Goal: Information Seeking & Learning: Check status

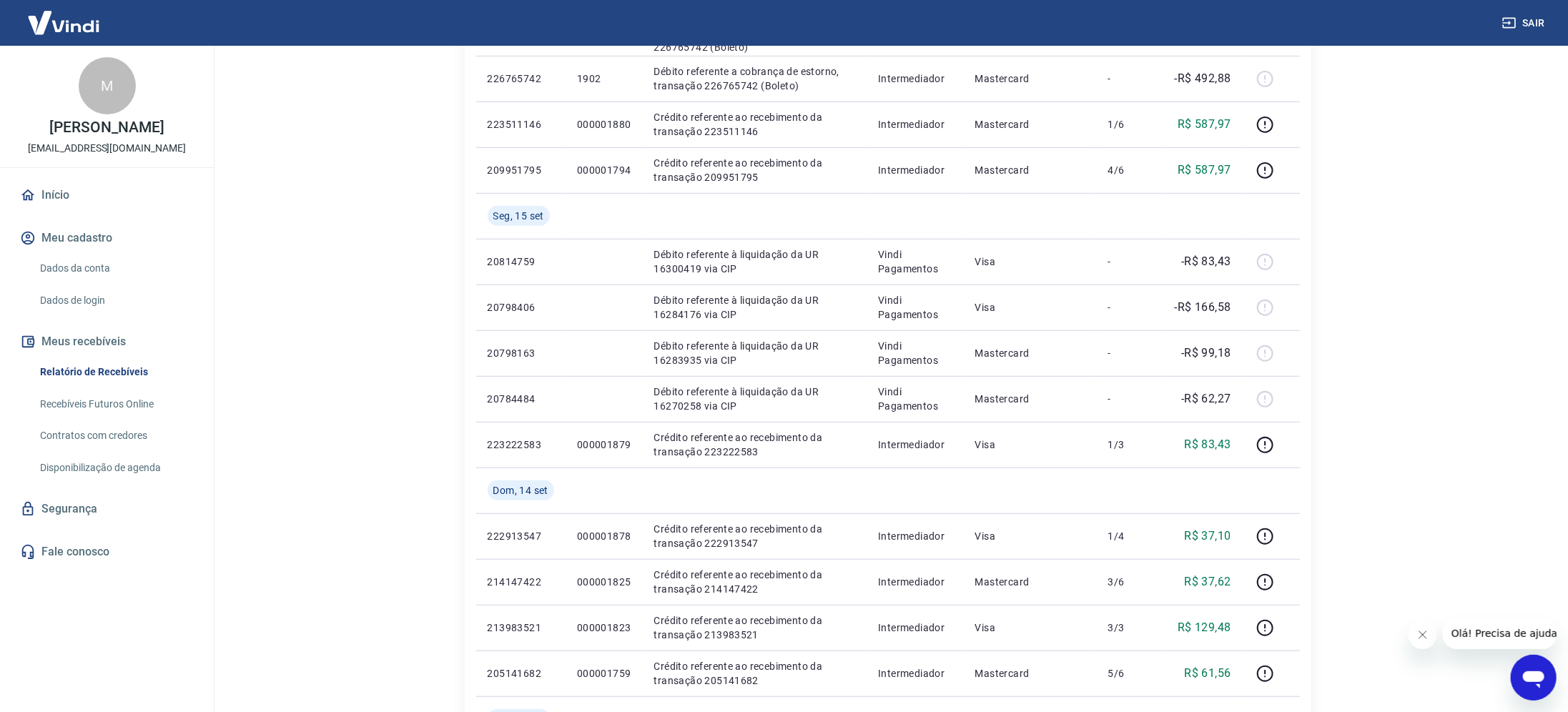
scroll to position [959, 0]
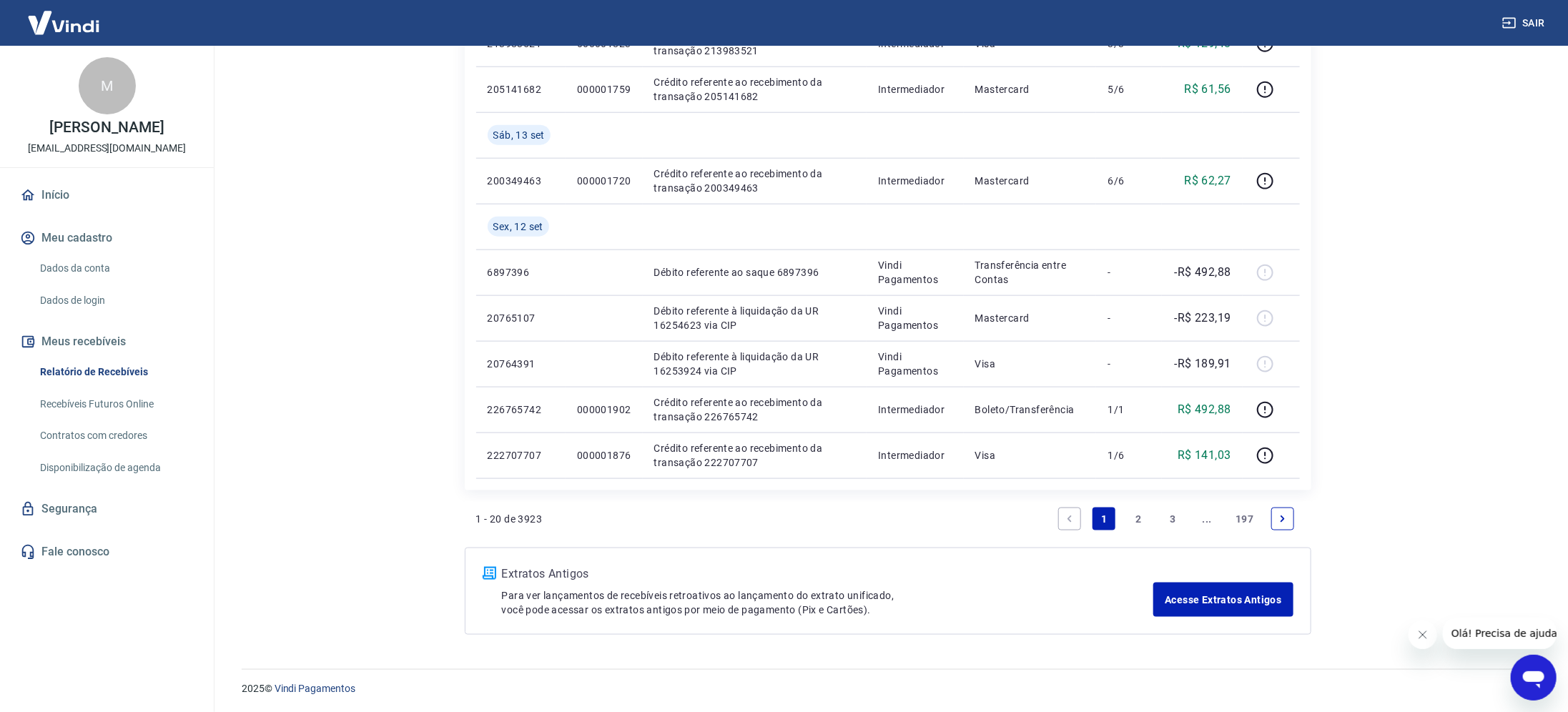
click at [1171, 515] on link "3" at bounding box center [1173, 519] width 23 height 23
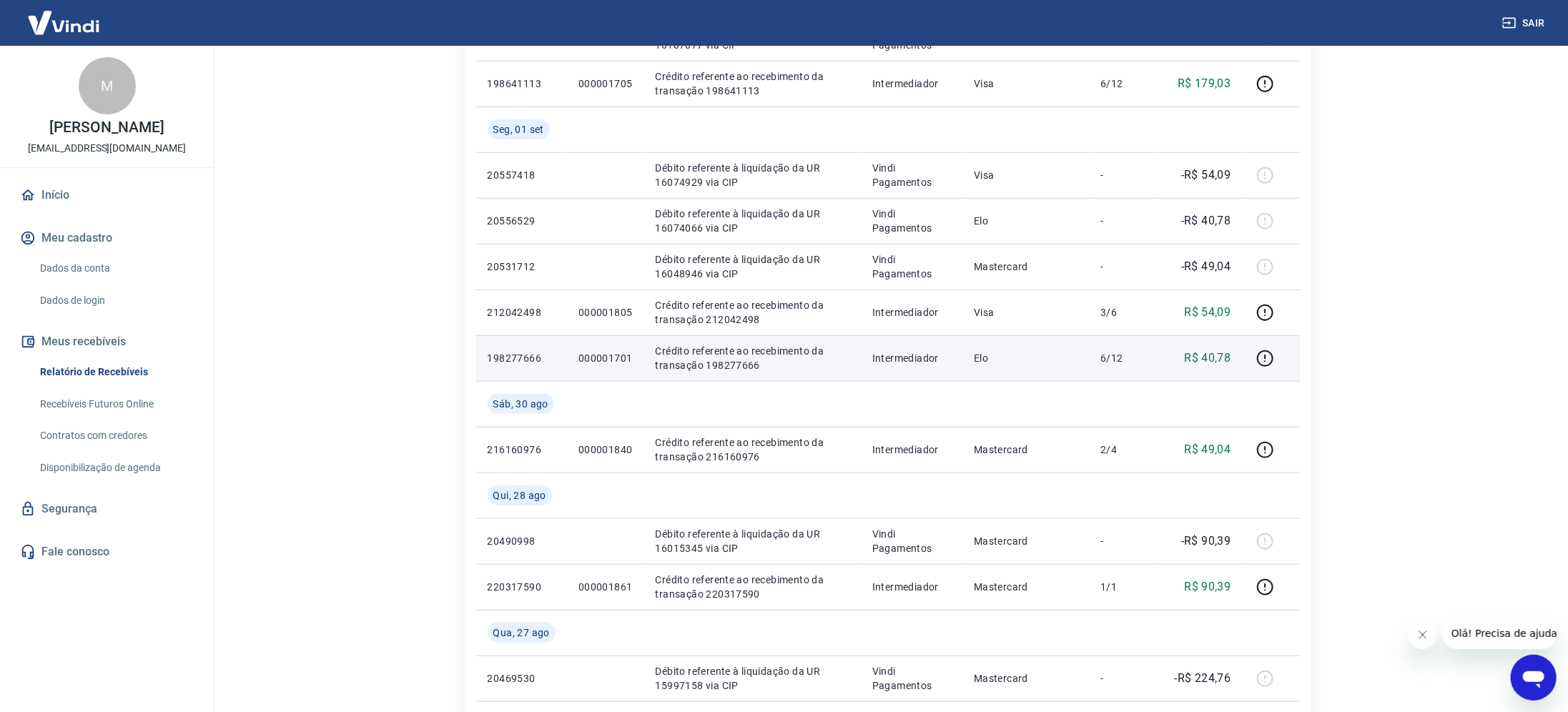
scroll to position [643, 0]
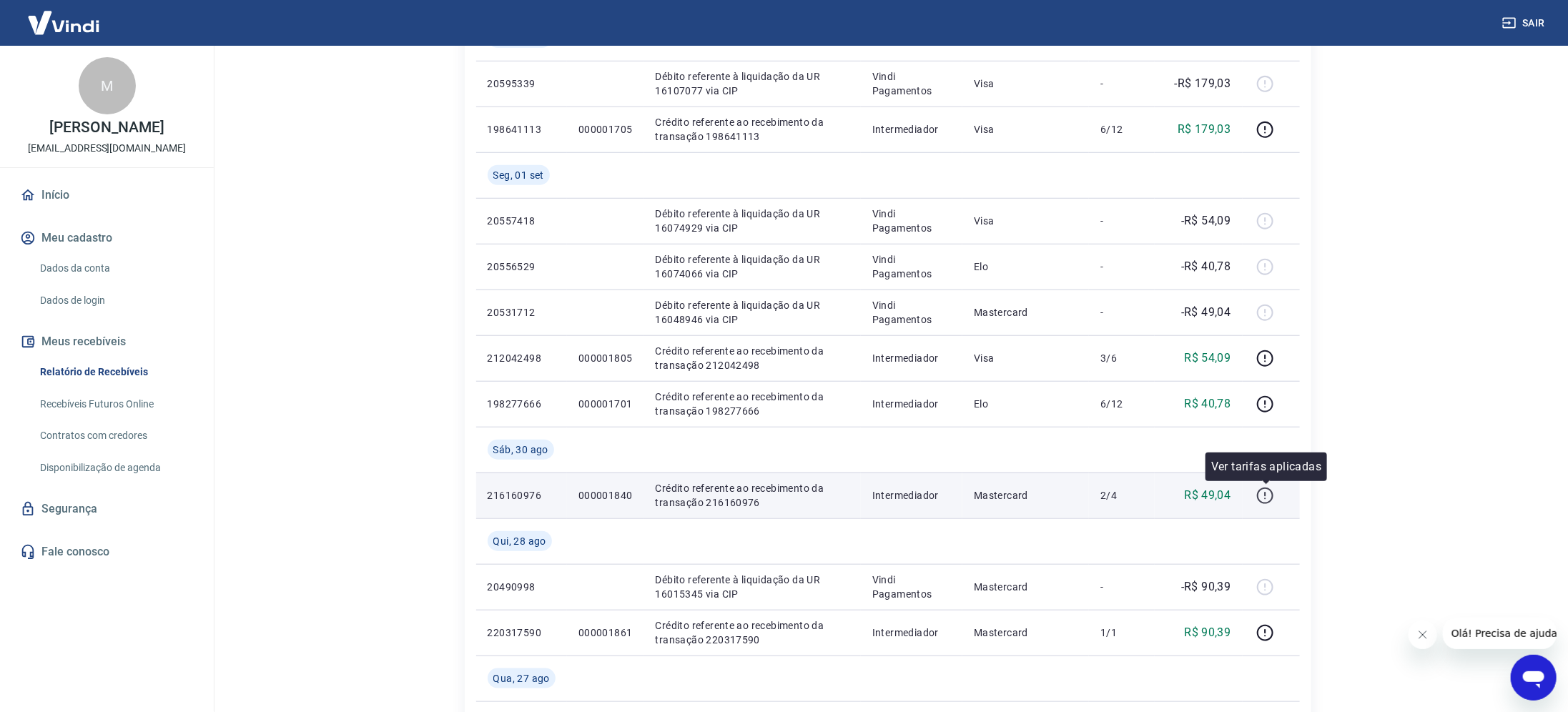
click at [1261, 495] on icon "button" at bounding box center [1265, 495] width 18 height 18
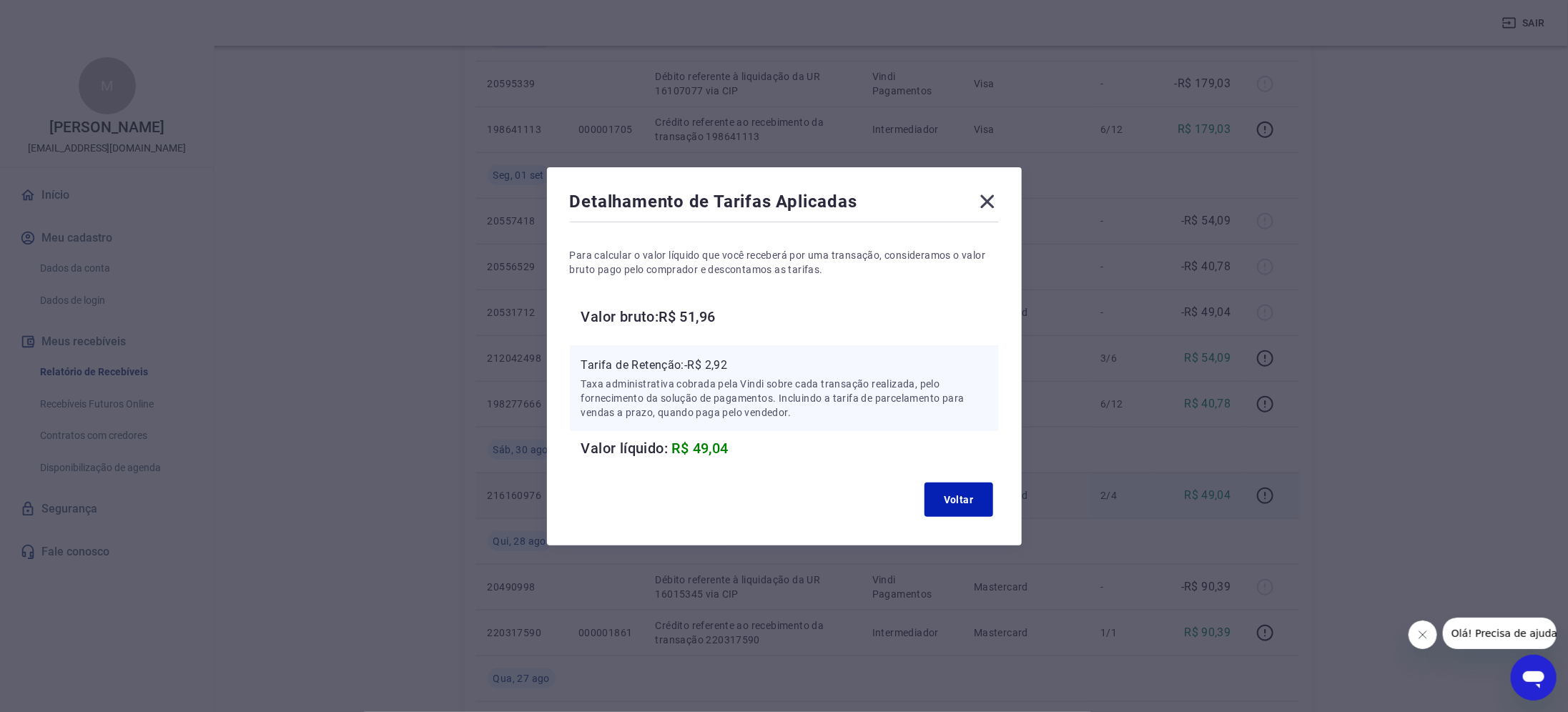
click at [999, 192] on icon at bounding box center [988, 202] width 23 height 23
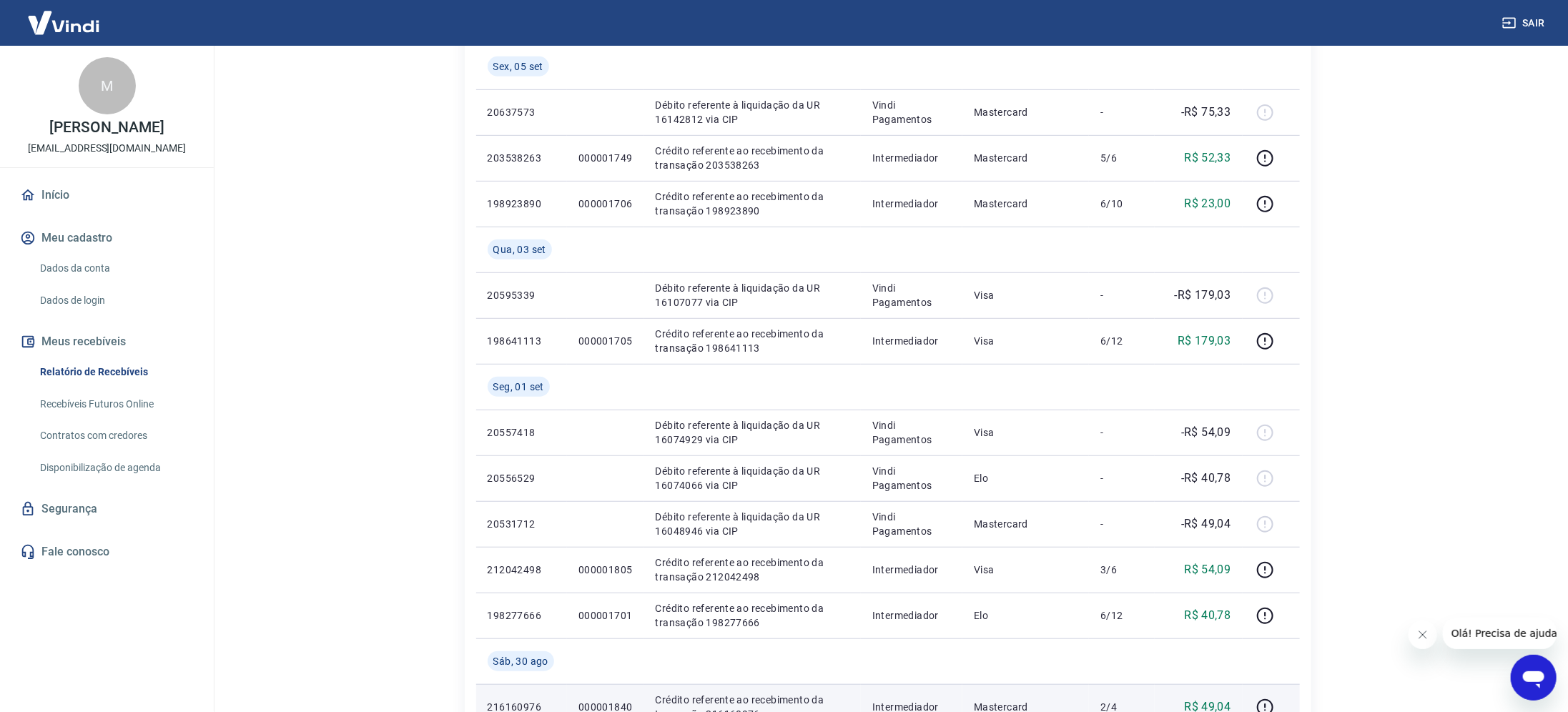
scroll to position [429, 0]
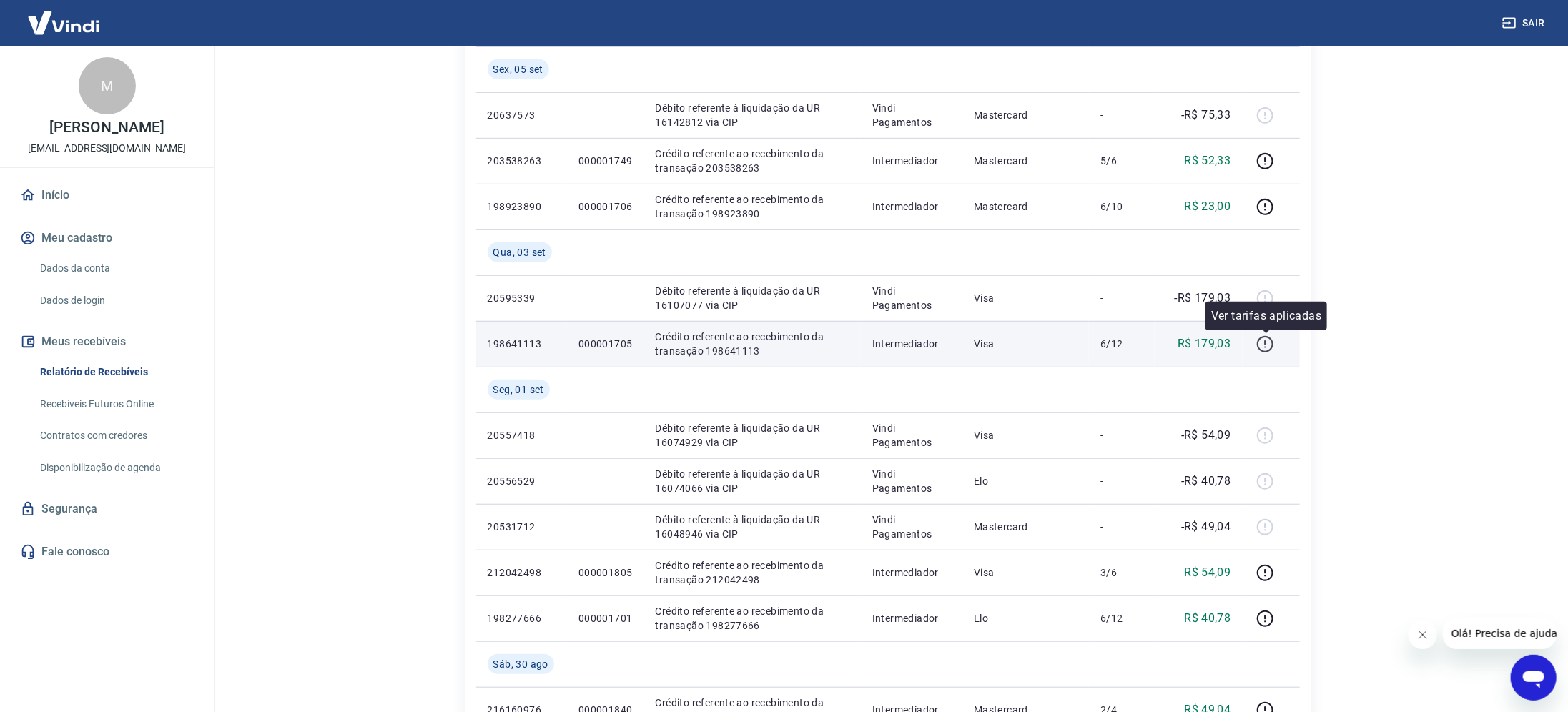
click at [1268, 341] on icon "button" at bounding box center [1265, 344] width 18 height 18
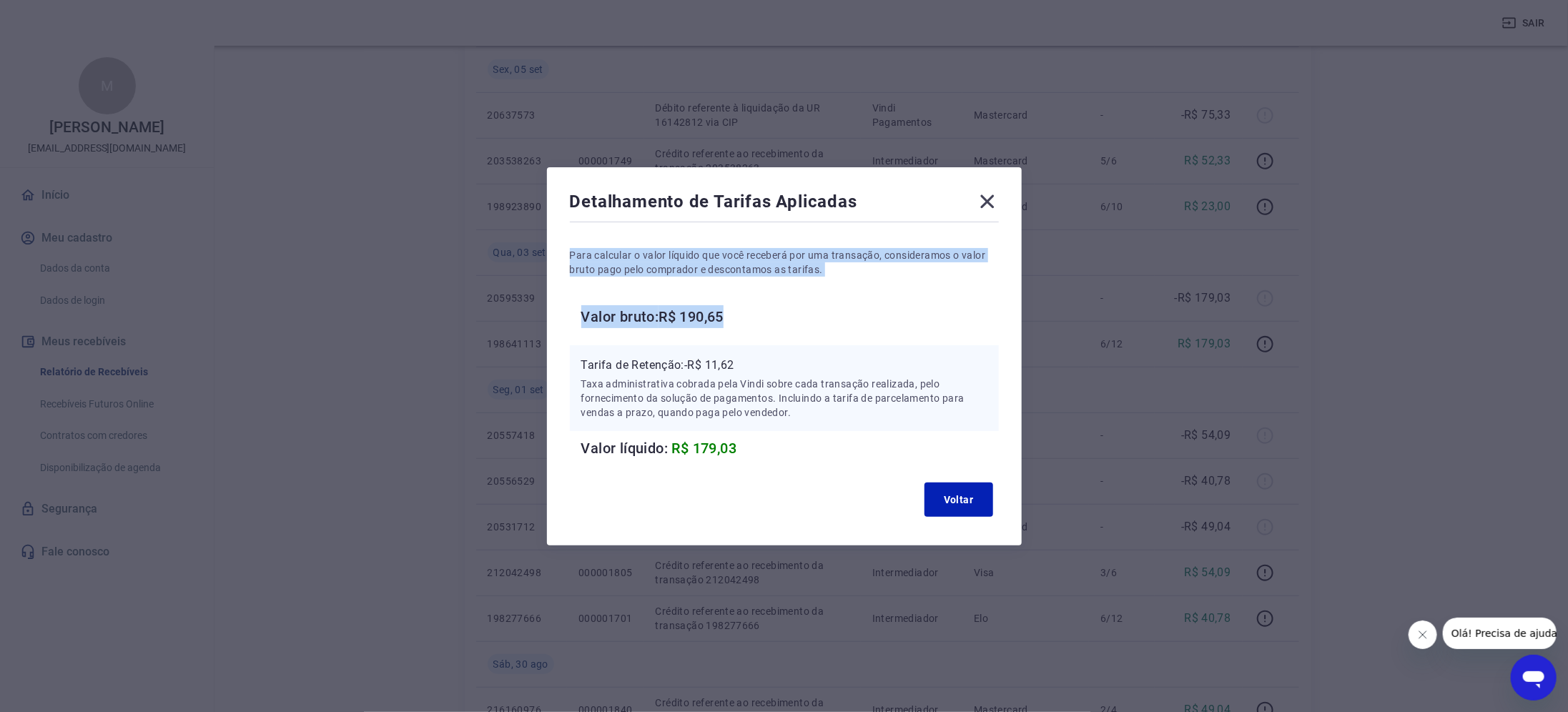
drag, startPoint x: 999, startPoint y: 196, endPoint x: 1642, endPoint y: 323, distance: 655.4
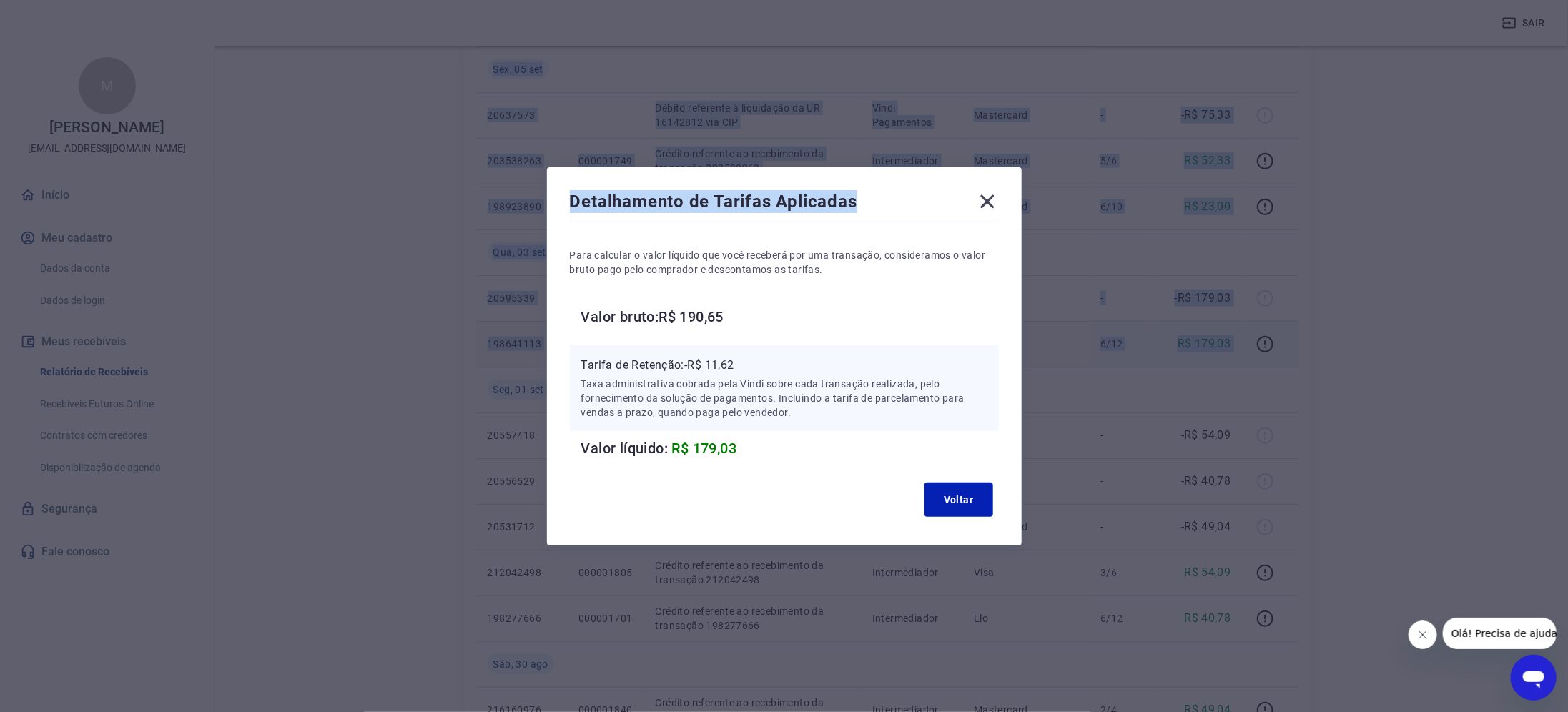
click at [999, 204] on icon at bounding box center [988, 202] width 23 height 23
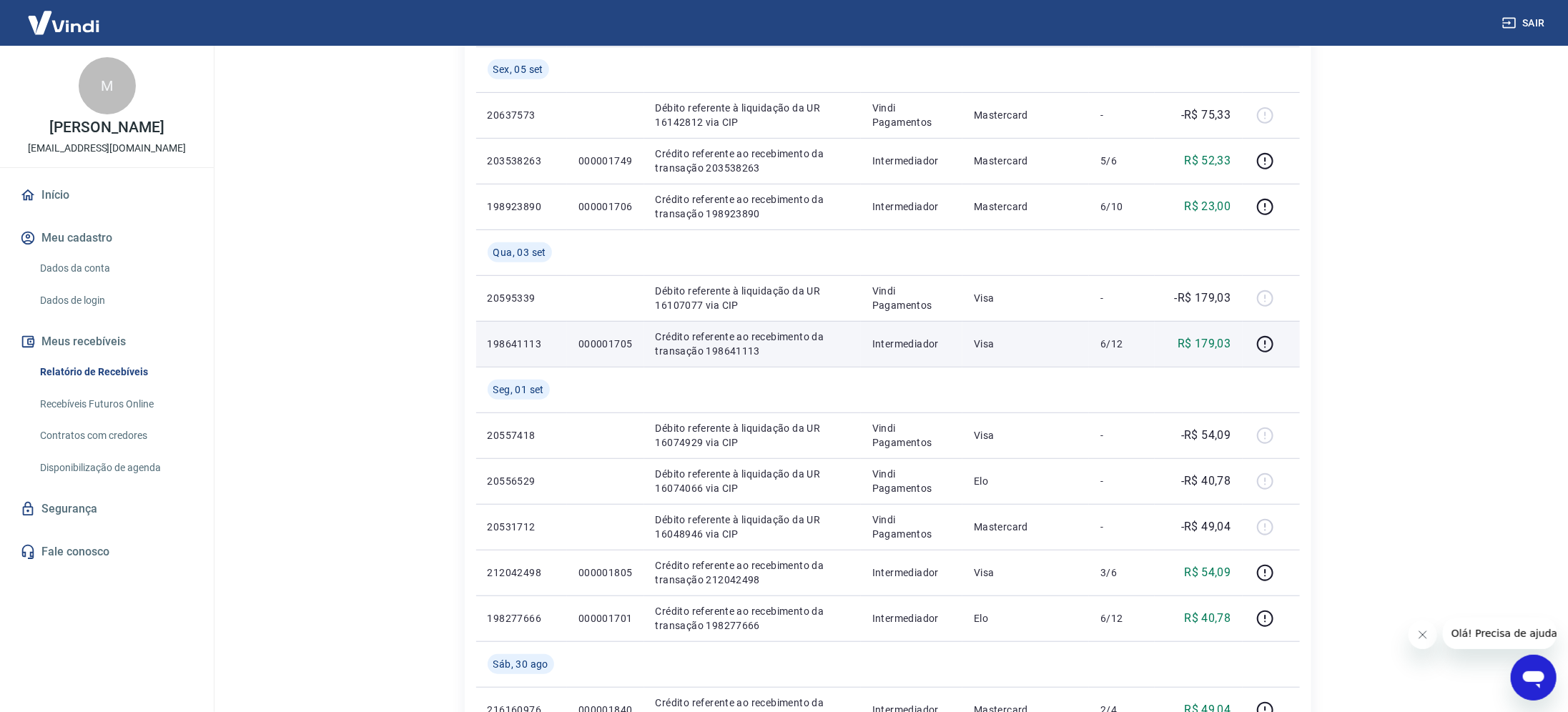
click at [612, 340] on p "000001705" at bounding box center [606, 344] width 55 height 15
copy p "000001705"
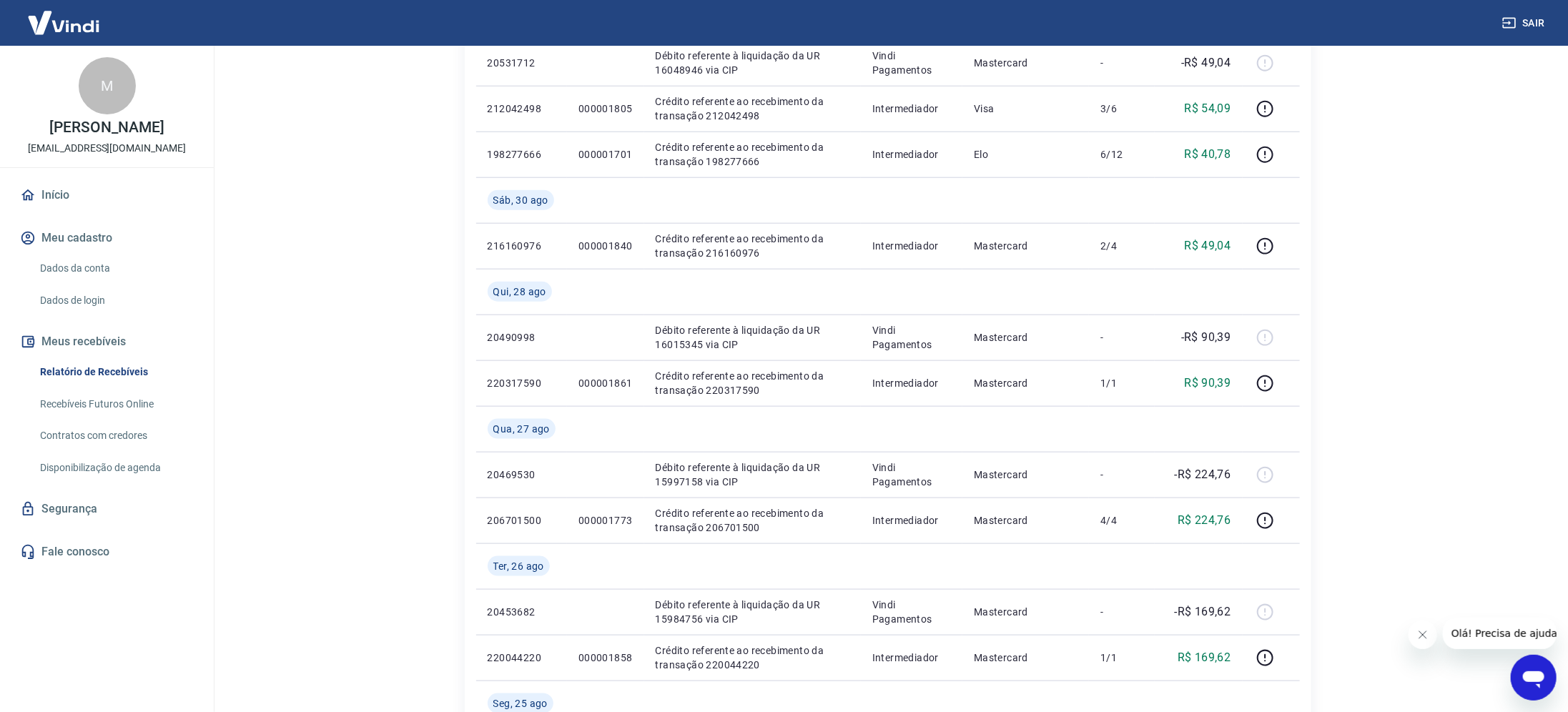
scroll to position [1188, 0]
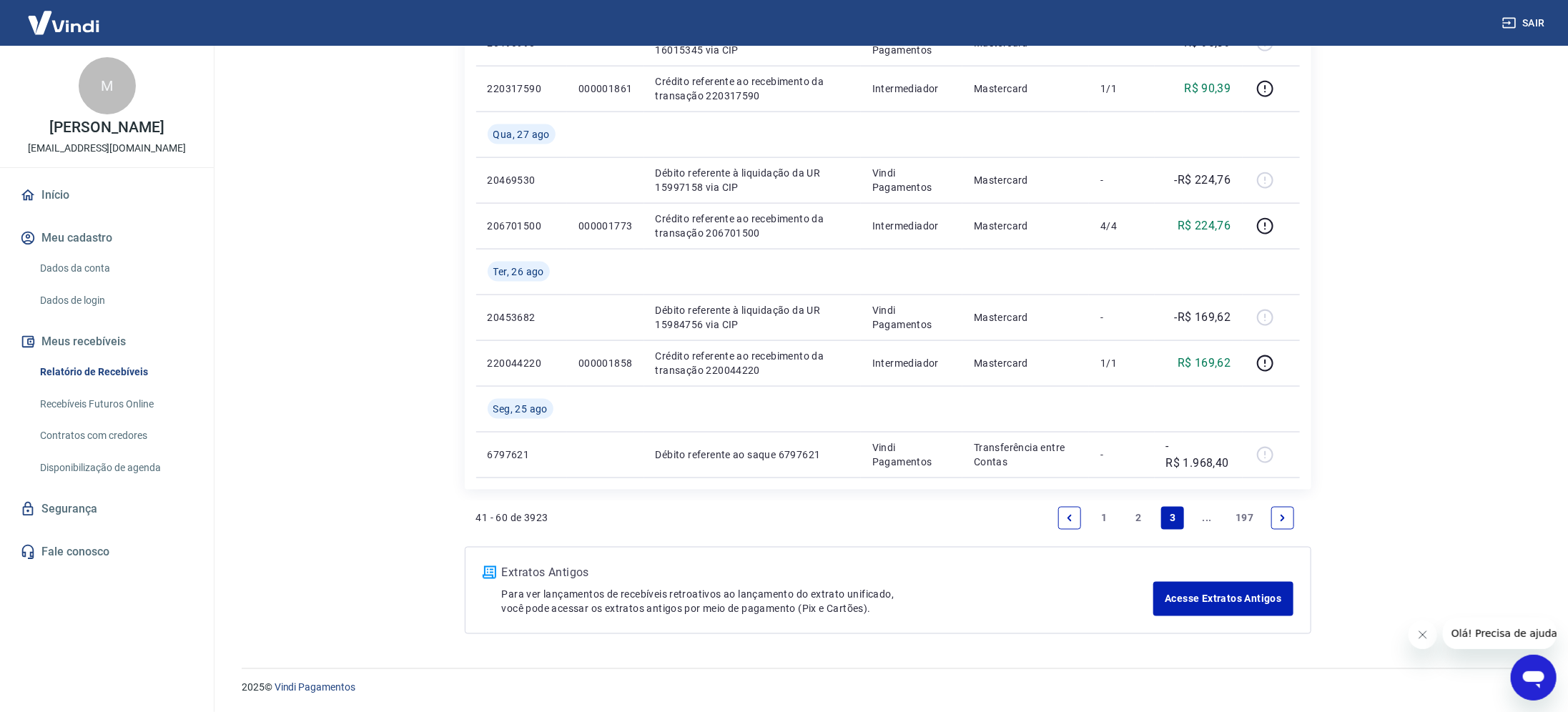
click at [1063, 508] on link "Previous page" at bounding box center [1070, 519] width 23 height 23
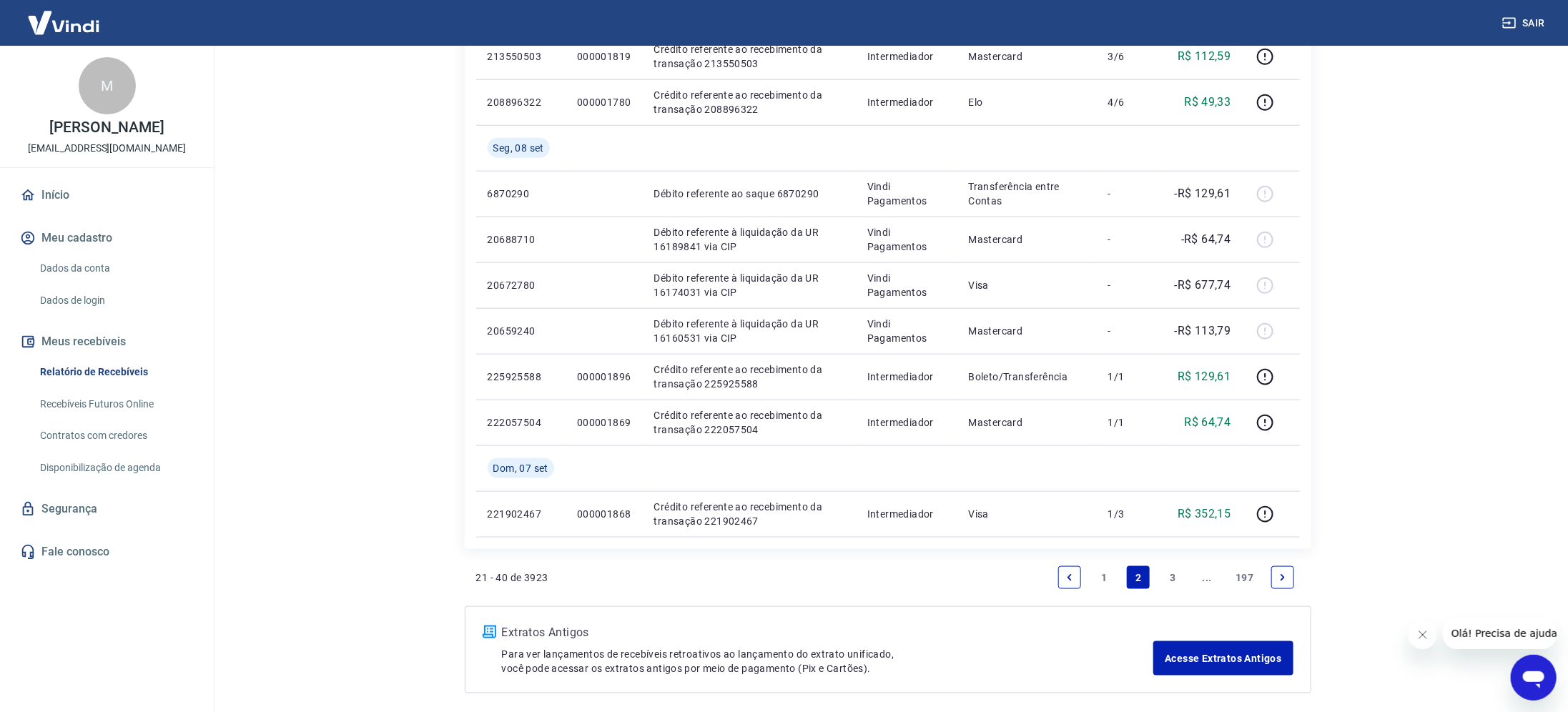
scroll to position [959, 0]
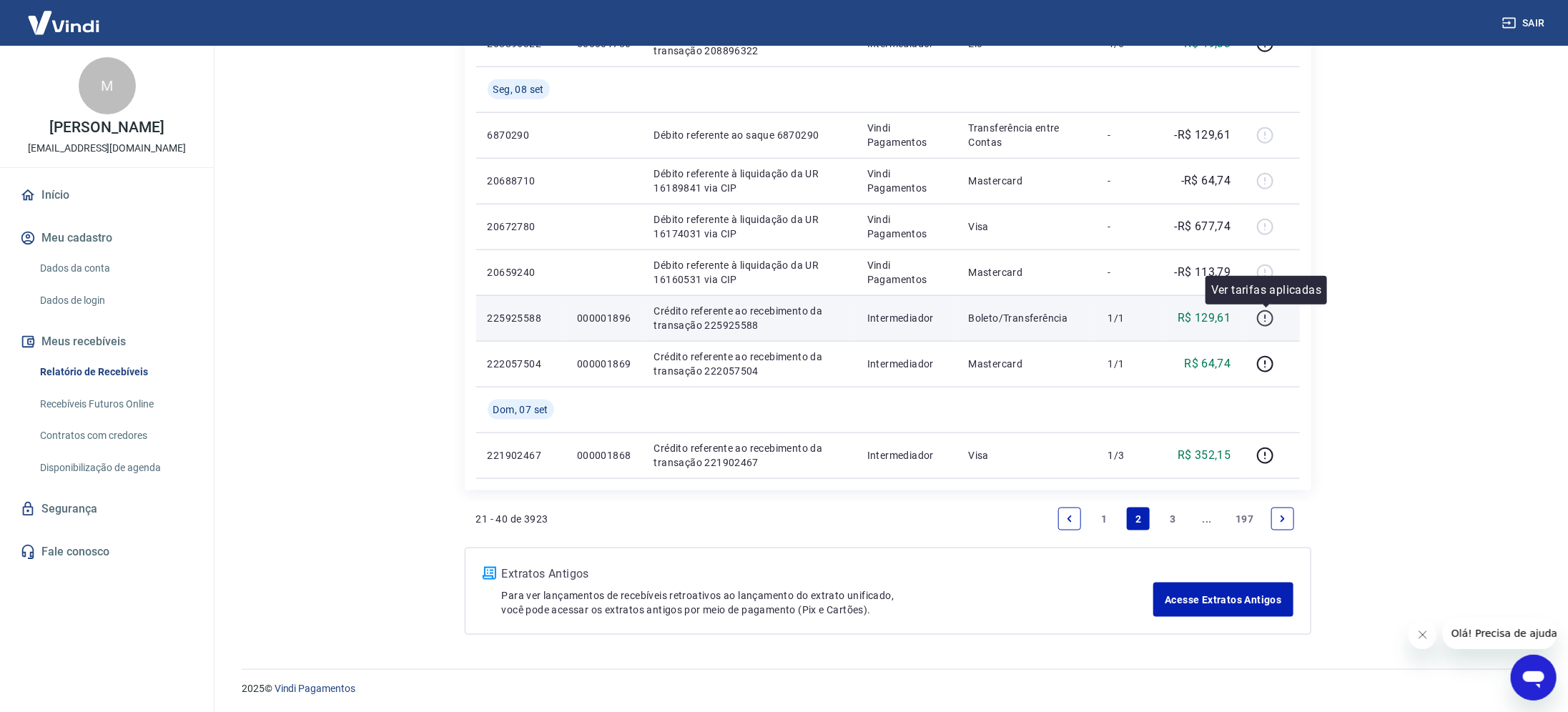
click at [1261, 318] on icon "button" at bounding box center [1265, 318] width 18 height 18
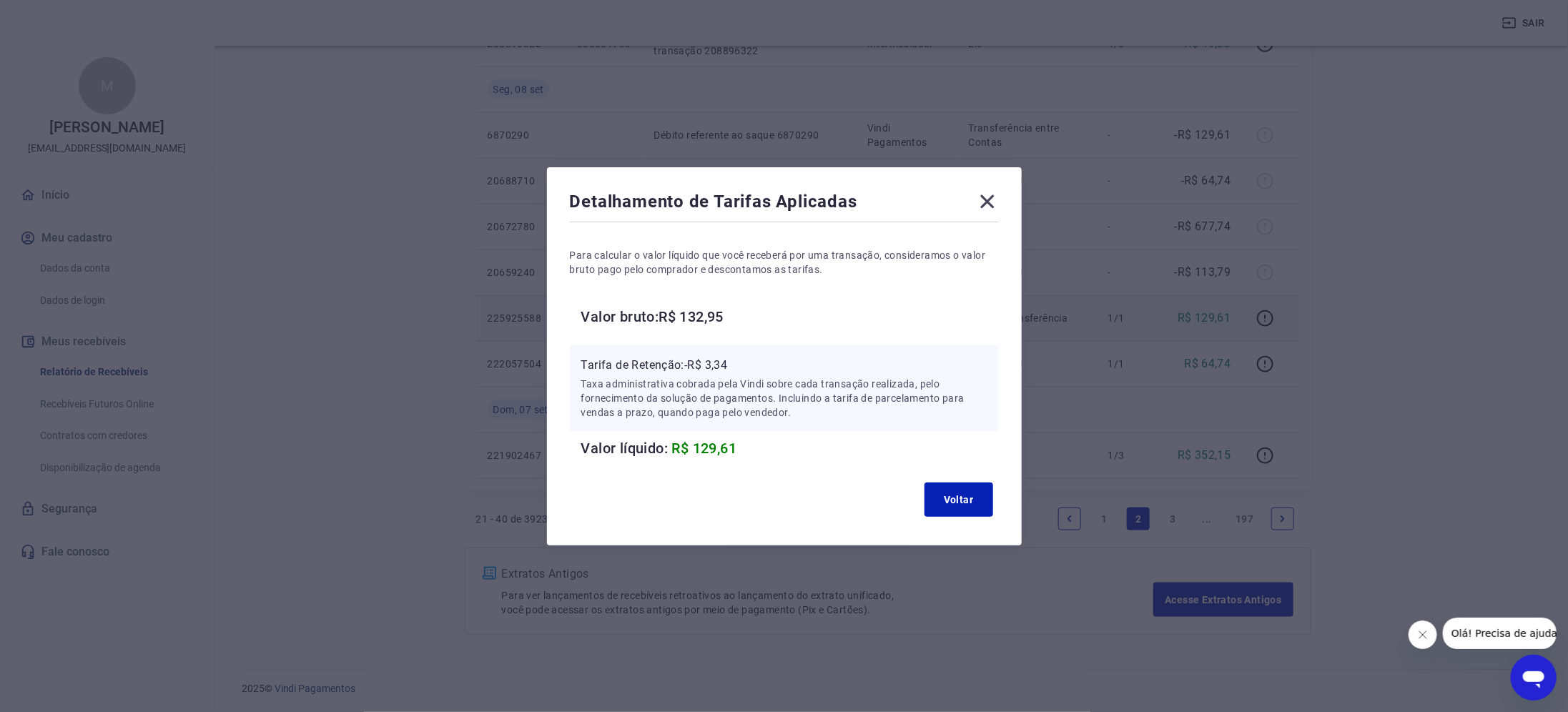
click at [1387, 335] on div "Detalhamento de Tarifas Aplicadas Para calcular o valor líquido que você recebe…" at bounding box center [784, 356] width 1568 height 712
drag, startPoint x: 999, startPoint y: 203, endPoint x: 1005, endPoint y: 214, distance: 12.5
click at [999, 203] on icon at bounding box center [988, 202] width 23 height 23
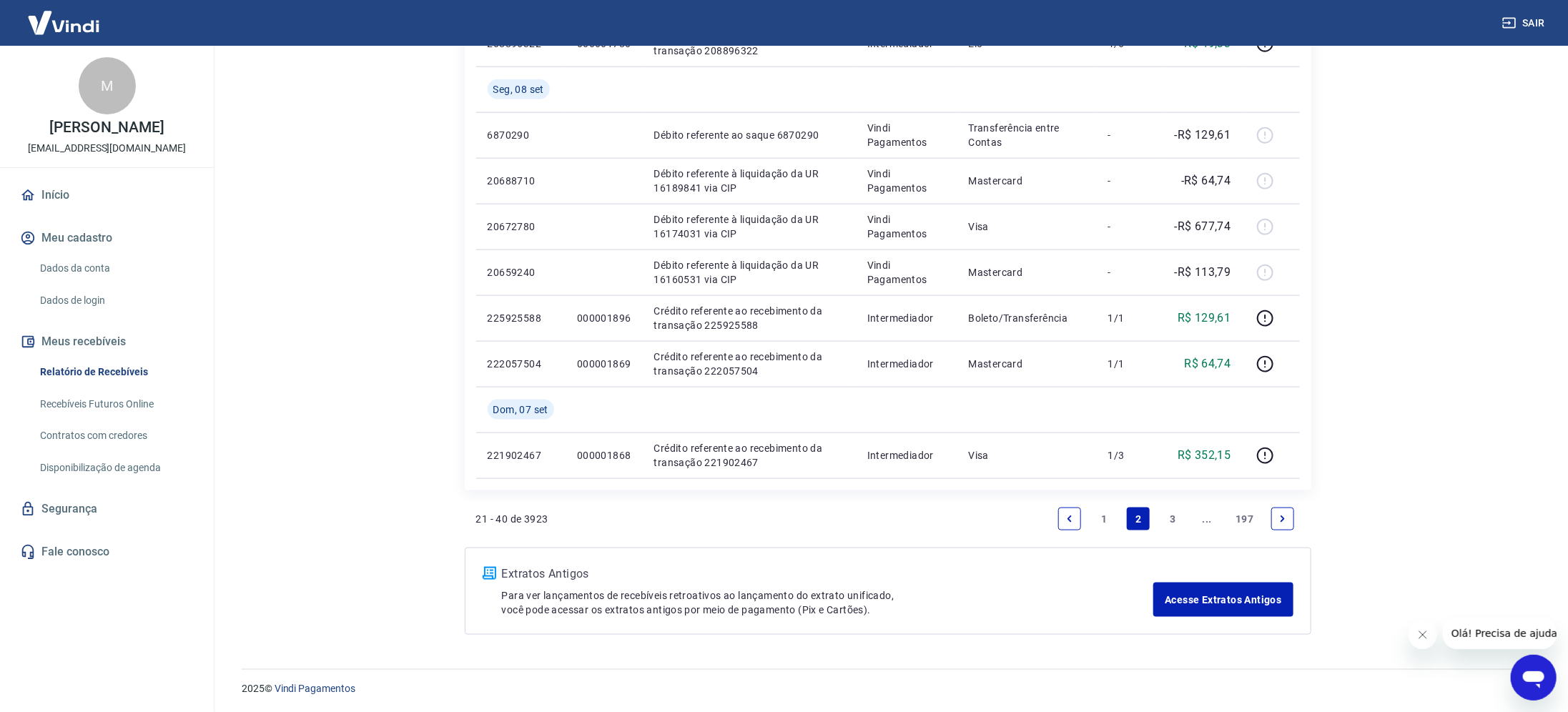
click at [1279, 514] on icon "Next page" at bounding box center [1283, 519] width 10 height 10
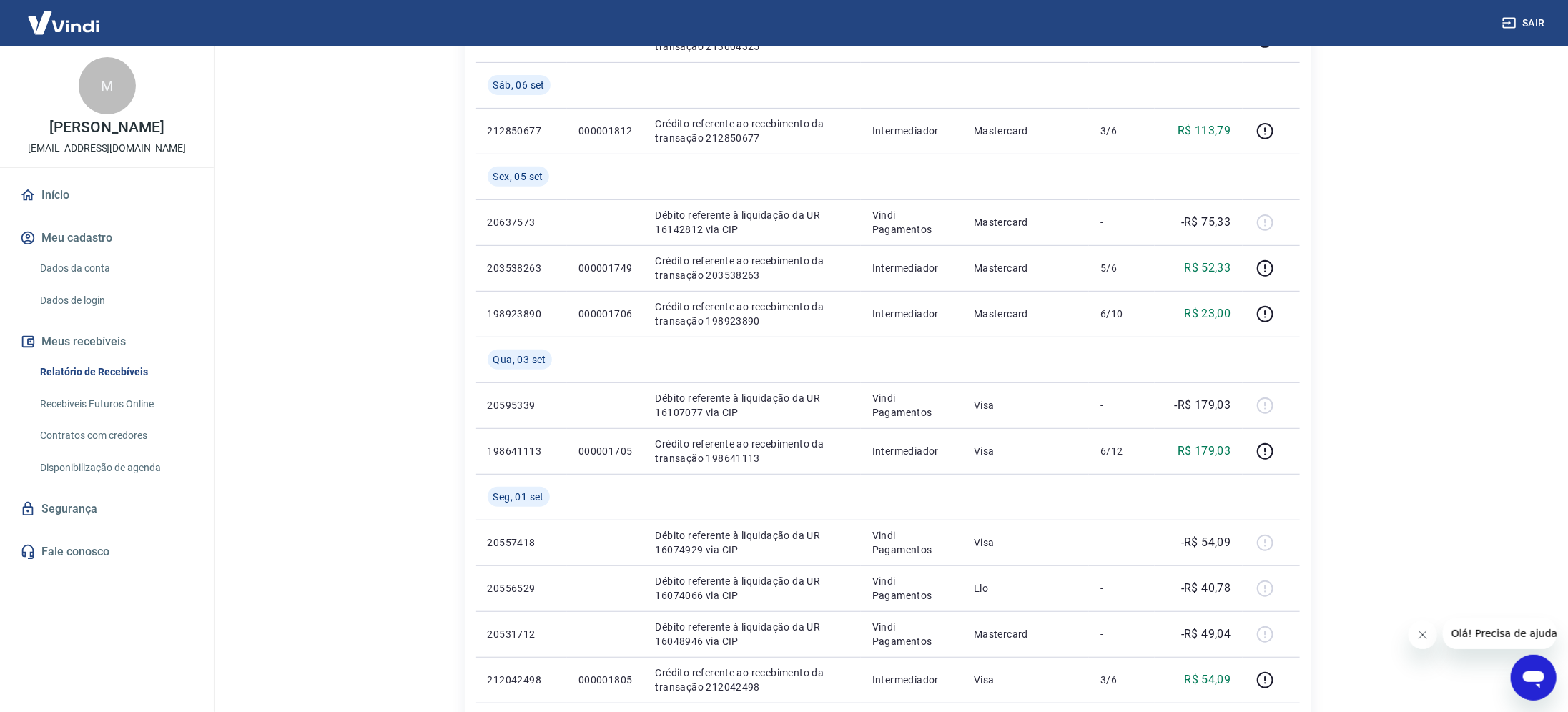
scroll to position [107, 0]
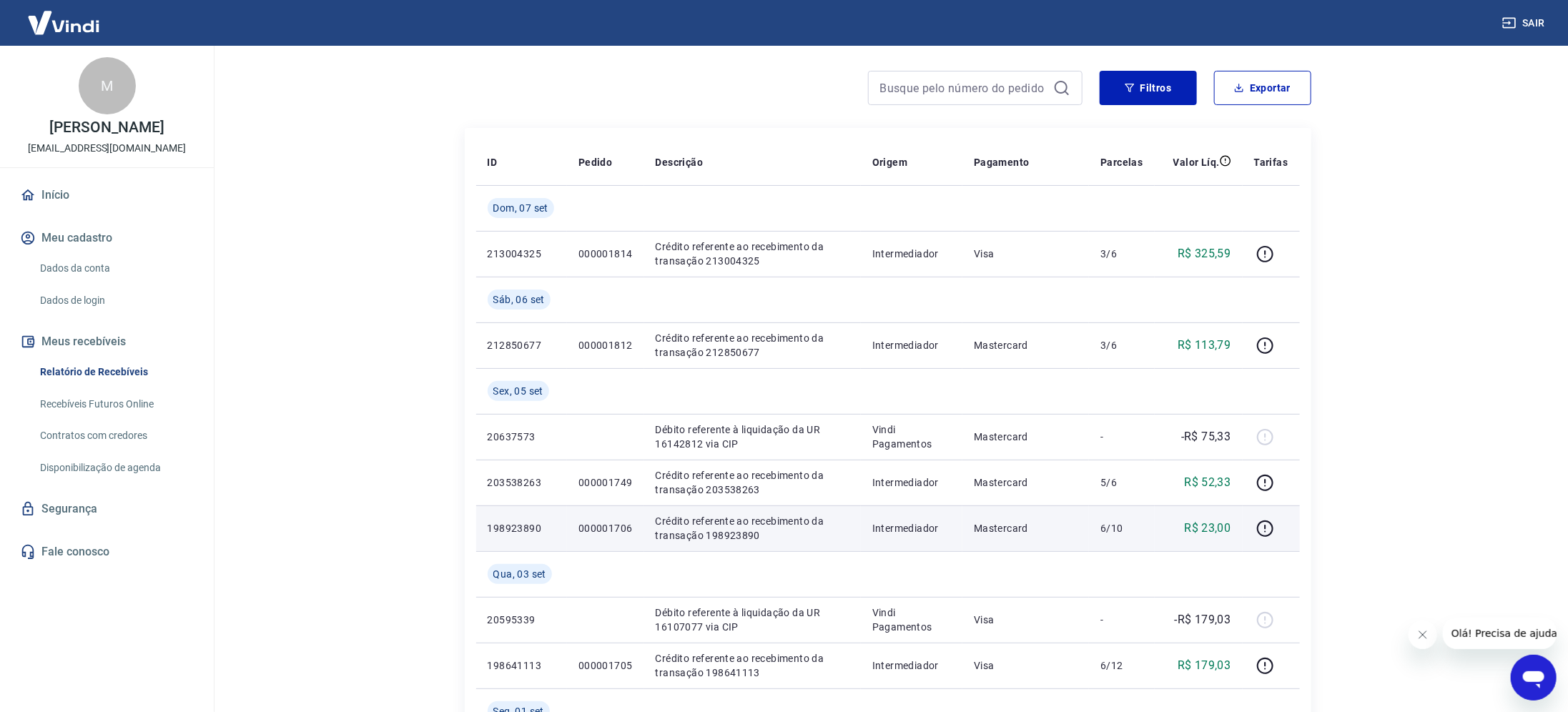
click at [884, 536] on td "Intermediador" at bounding box center [912, 528] width 102 height 45
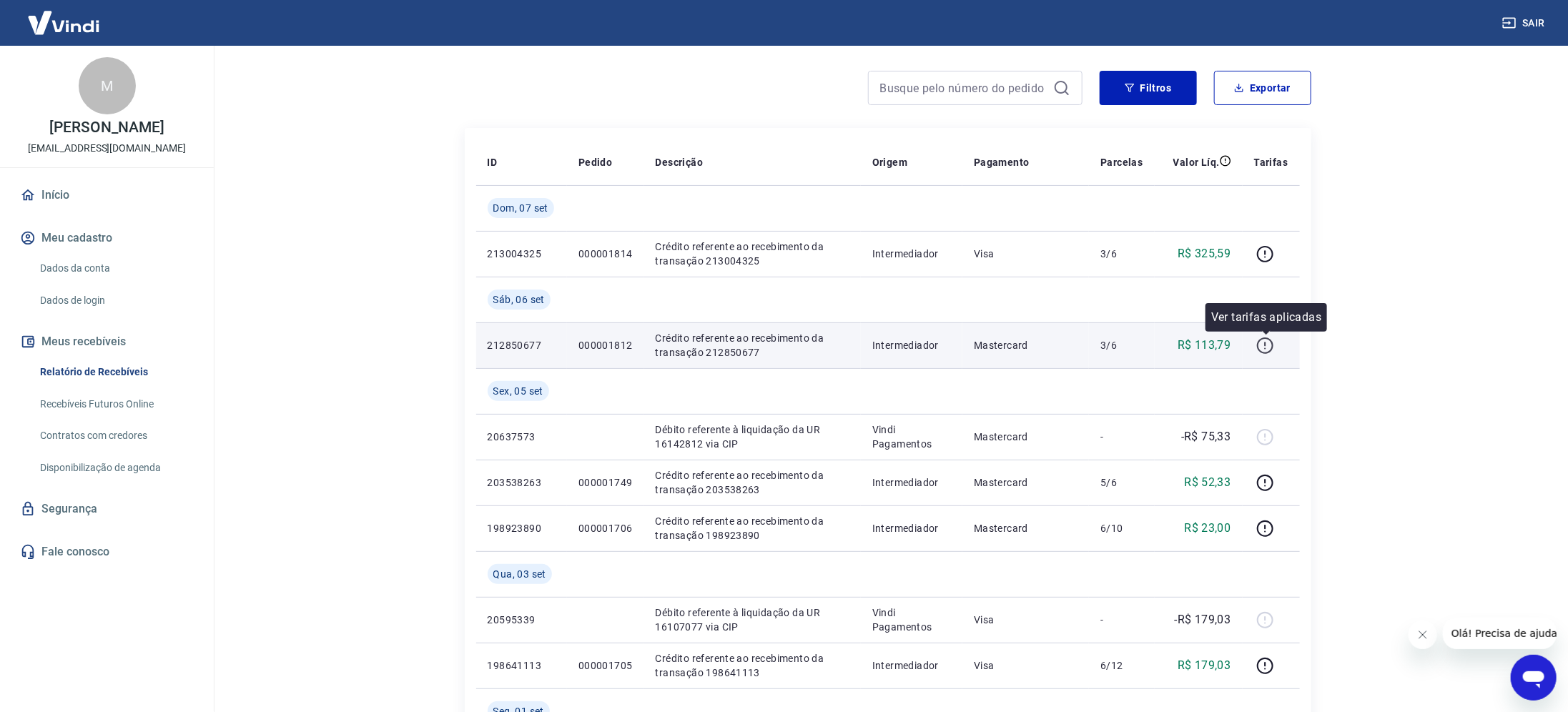
click at [1257, 341] on button "button" at bounding box center [1266, 345] width 23 height 23
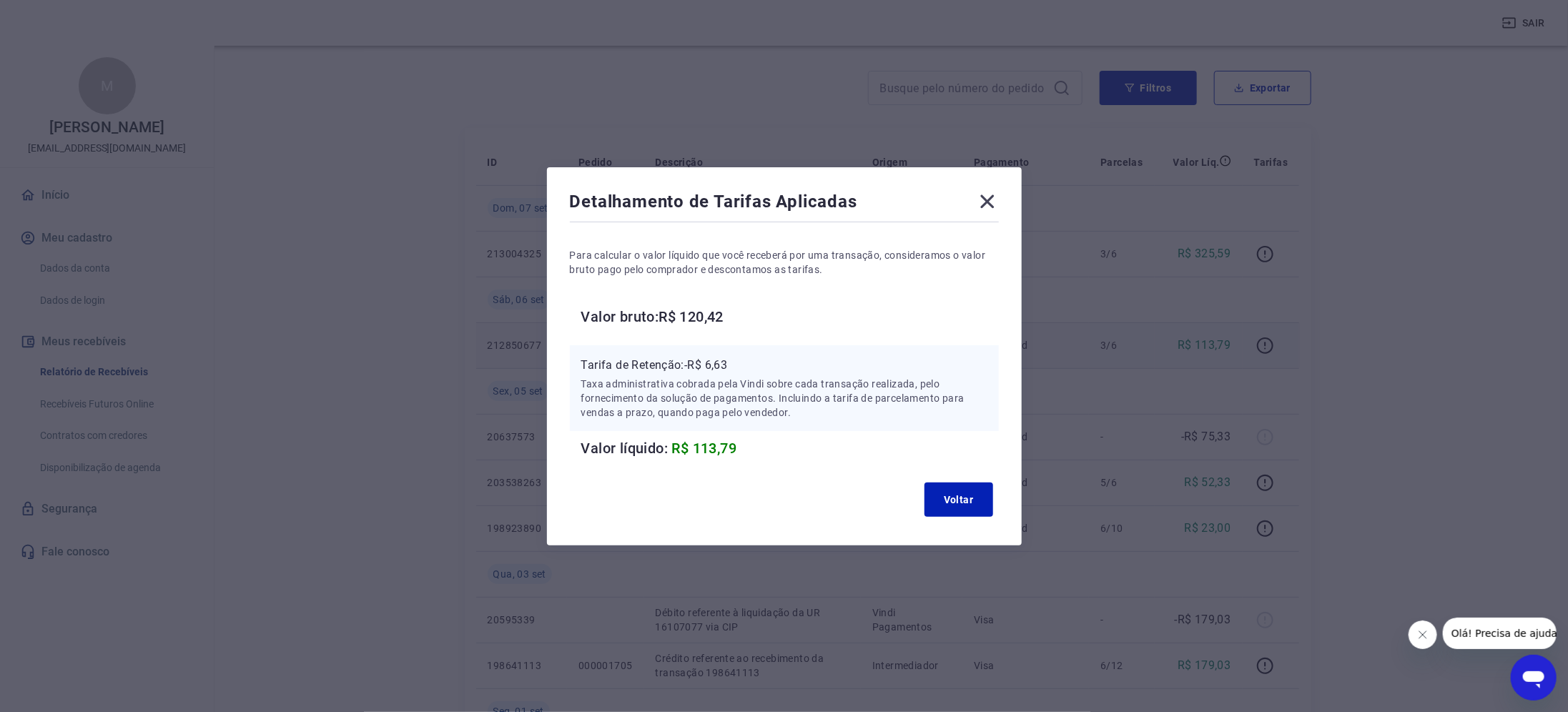
click at [988, 203] on icon at bounding box center [988, 202] width 23 height 23
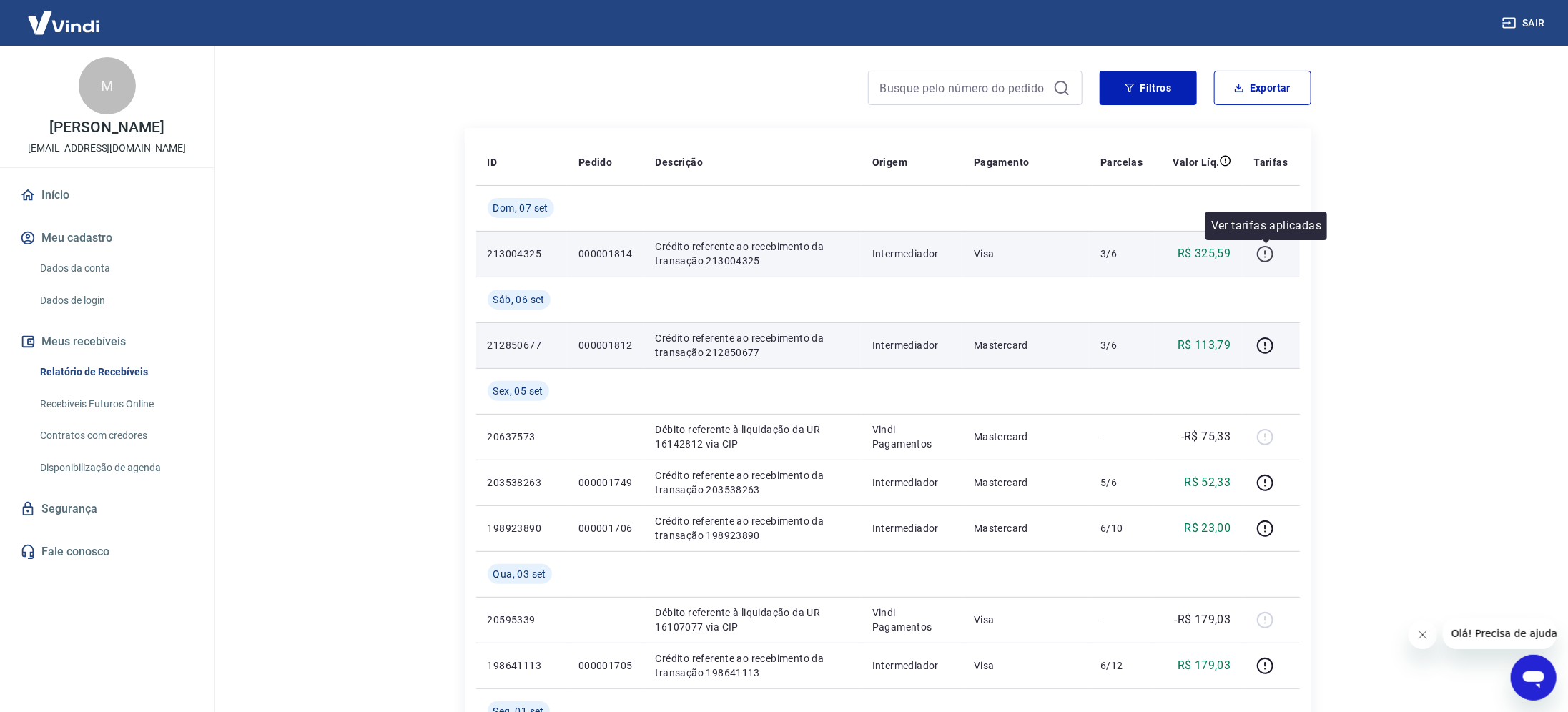
click at [1268, 255] on icon "button" at bounding box center [1265, 254] width 18 height 18
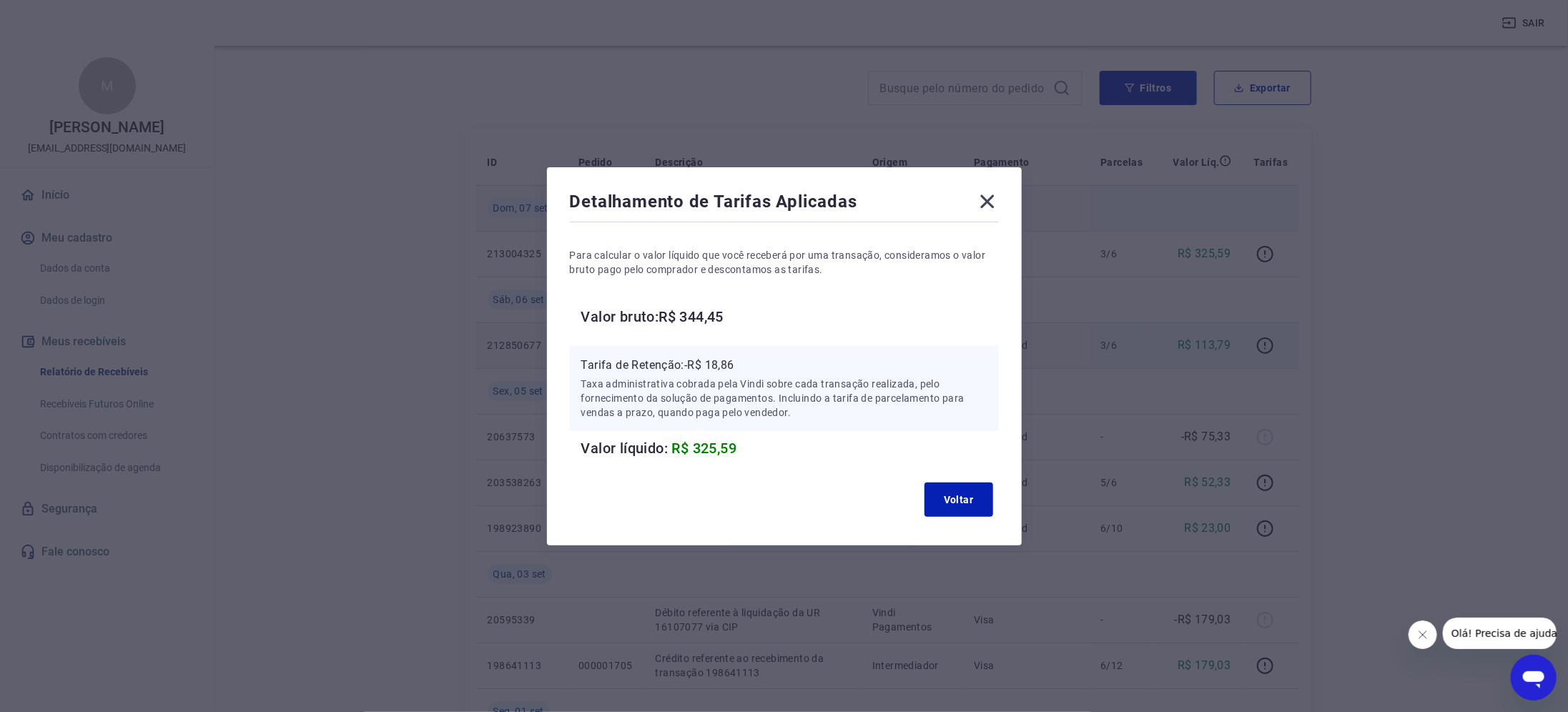
click at [994, 191] on icon at bounding box center [988, 202] width 23 height 23
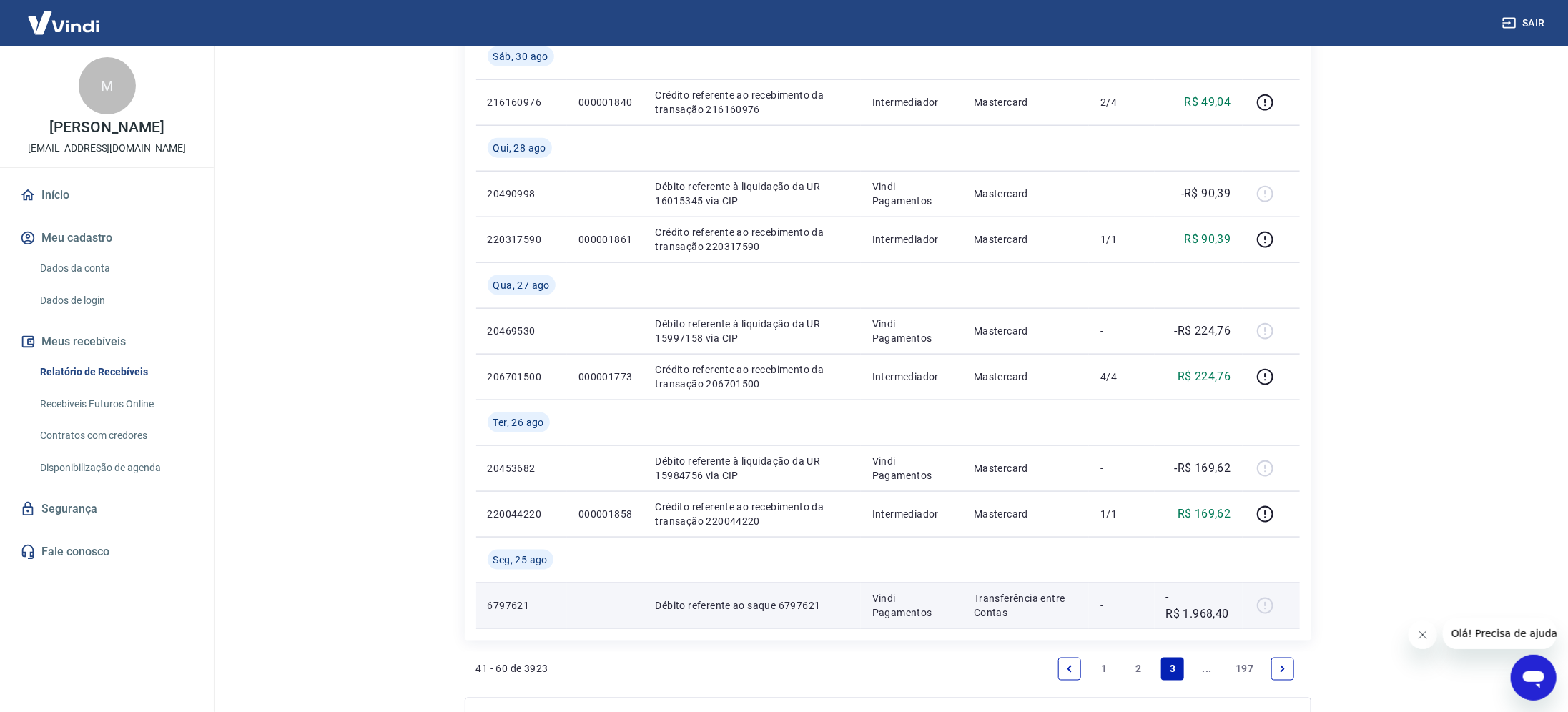
scroll to position [1188, 0]
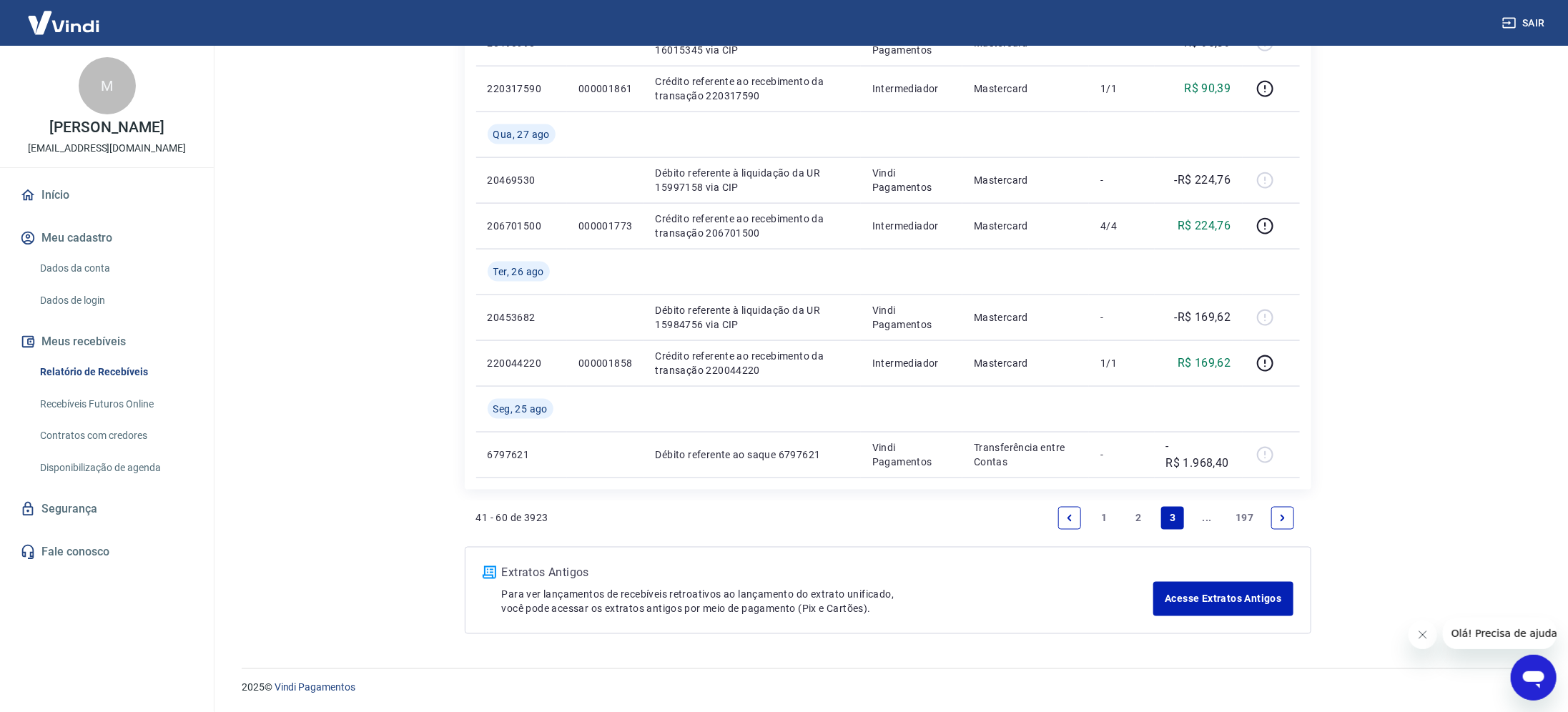
click at [1070, 510] on link "Previous page" at bounding box center [1070, 519] width 23 height 23
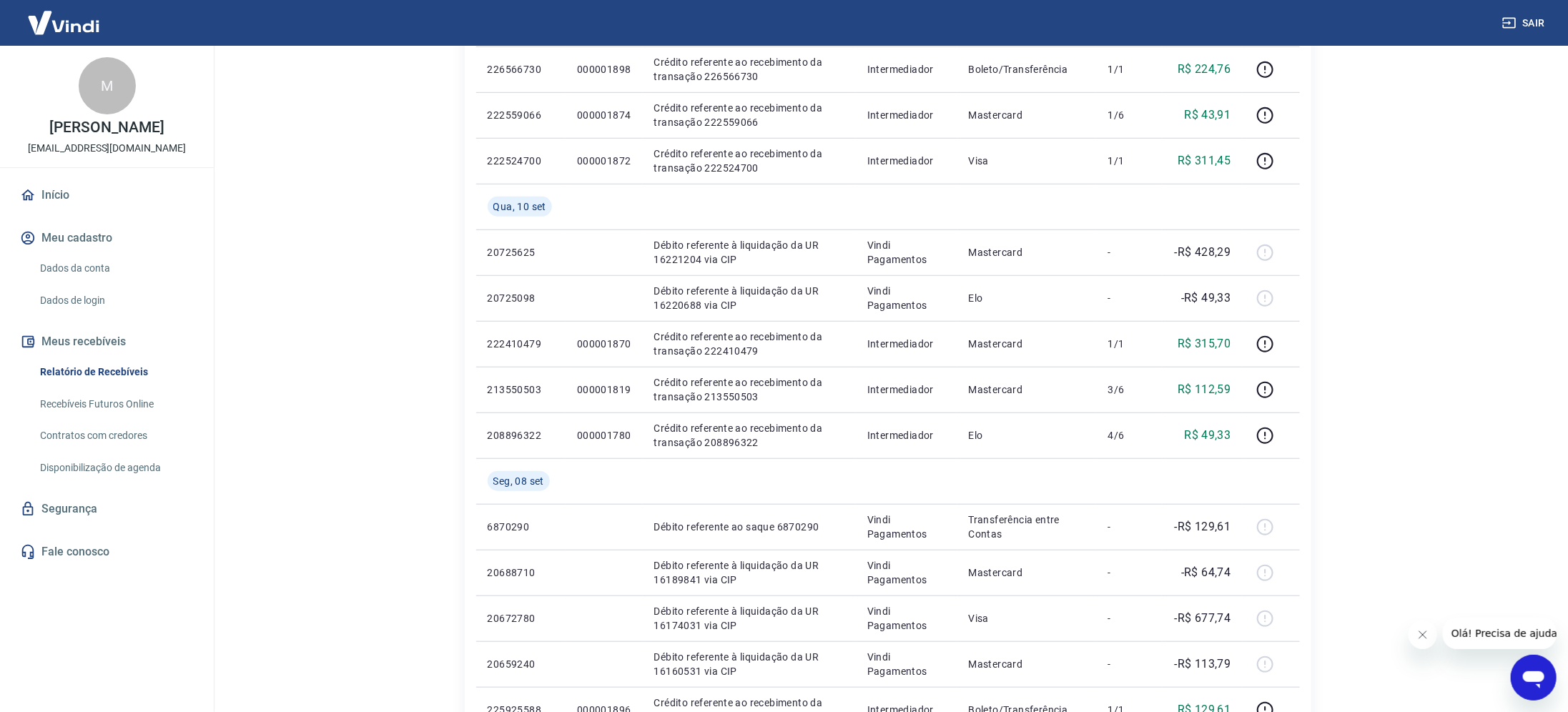
scroll to position [959, 0]
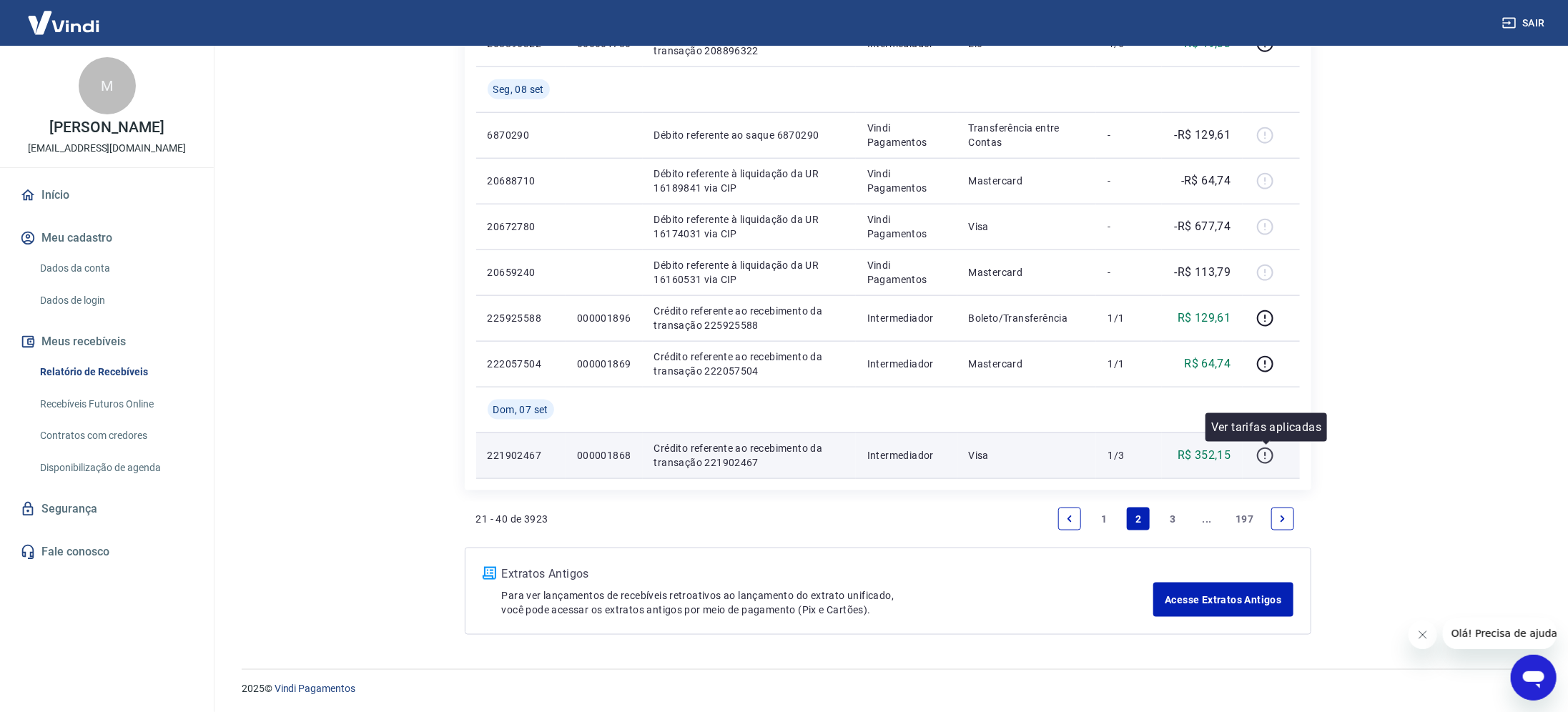
click at [1263, 454] on icon "button" at bounding box center [1265, 455] width 18 height 18
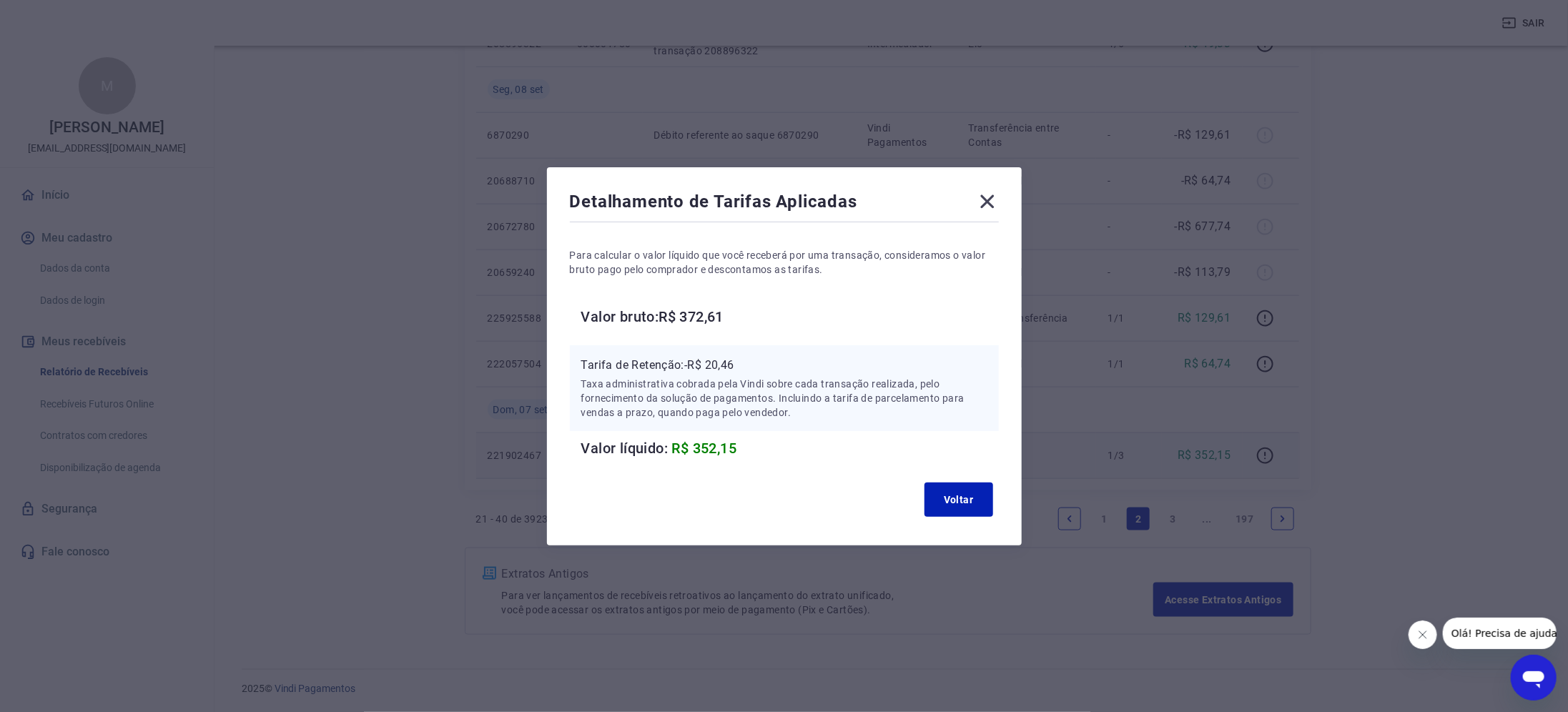
click at [999, 200] on icon at bounding box center [988, 202] width 23 height 23
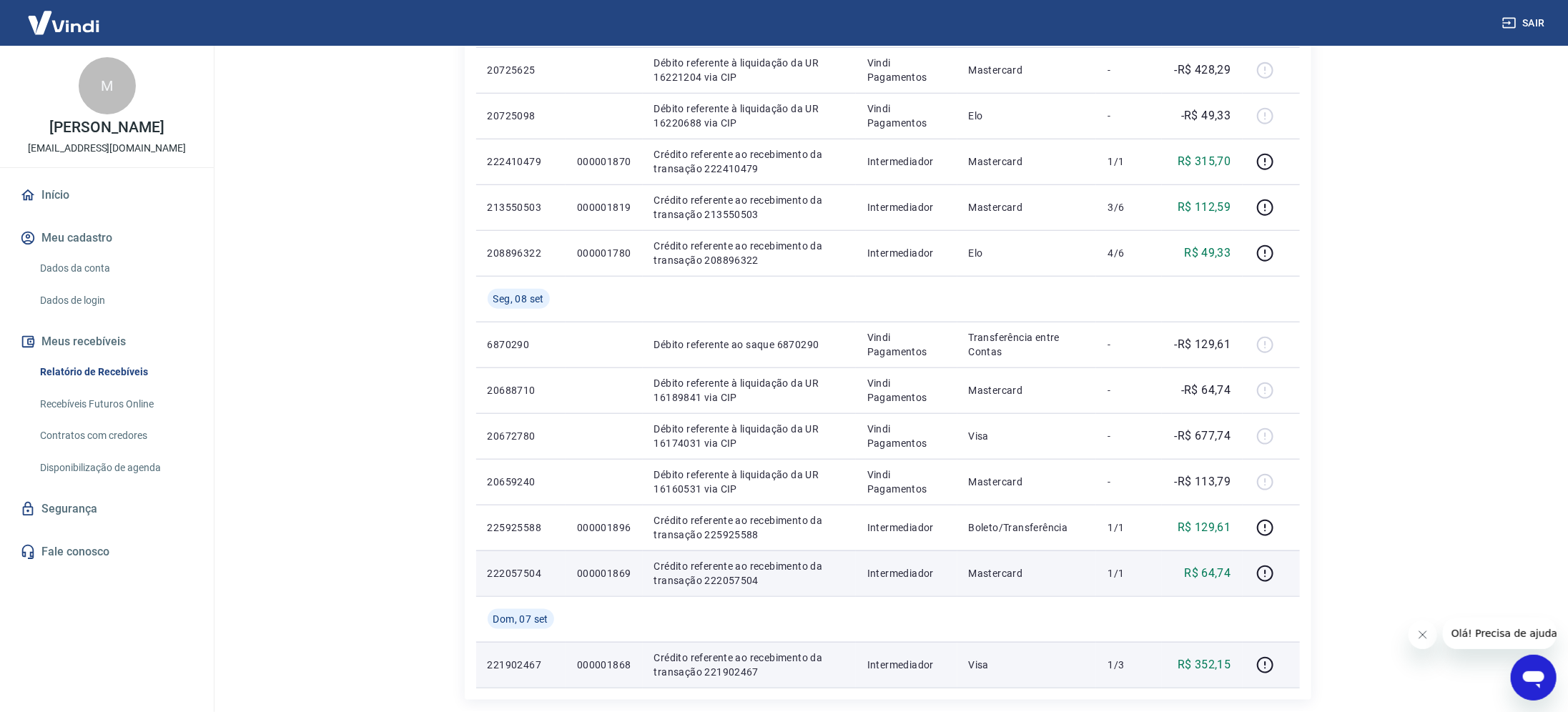
scroll to position [636, 0]
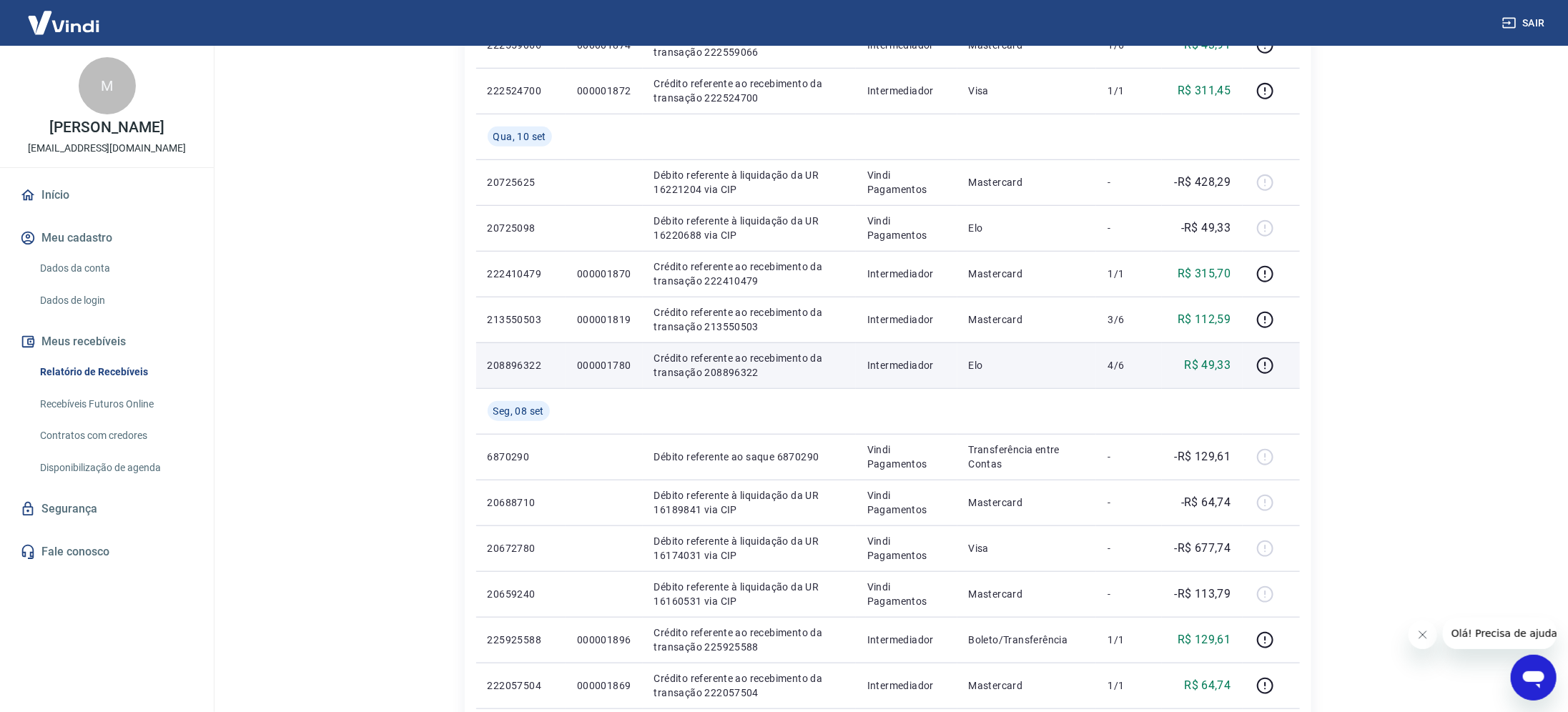
click at [1012, 363] on p "Elo" at bounding box center [1027, 365] width 116 height 15
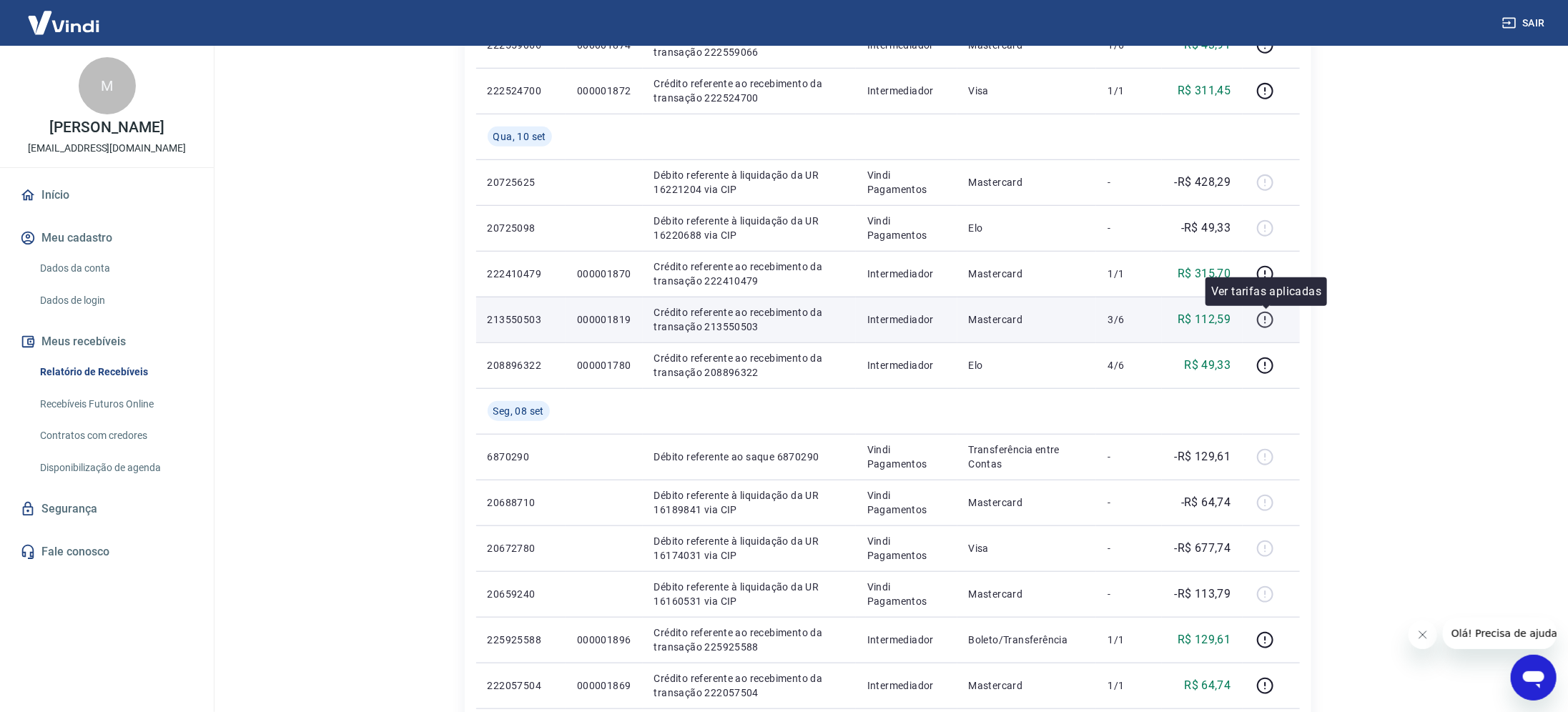
click at [1268, 319] on icon "button" at bounding box center [1265, 320] width 18 height 18
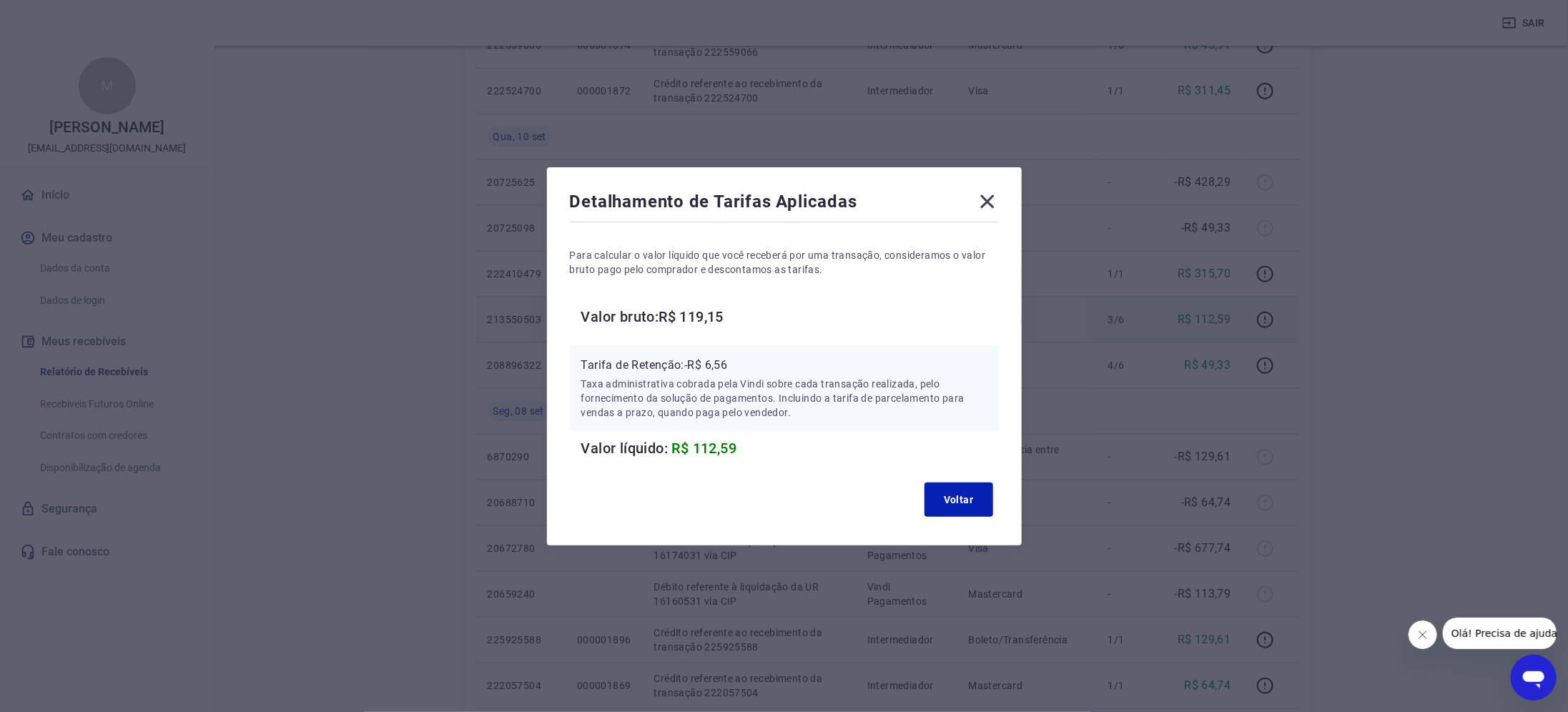
click at [995, 198] on icon at bounding box center [988, 202] width 23 height 23
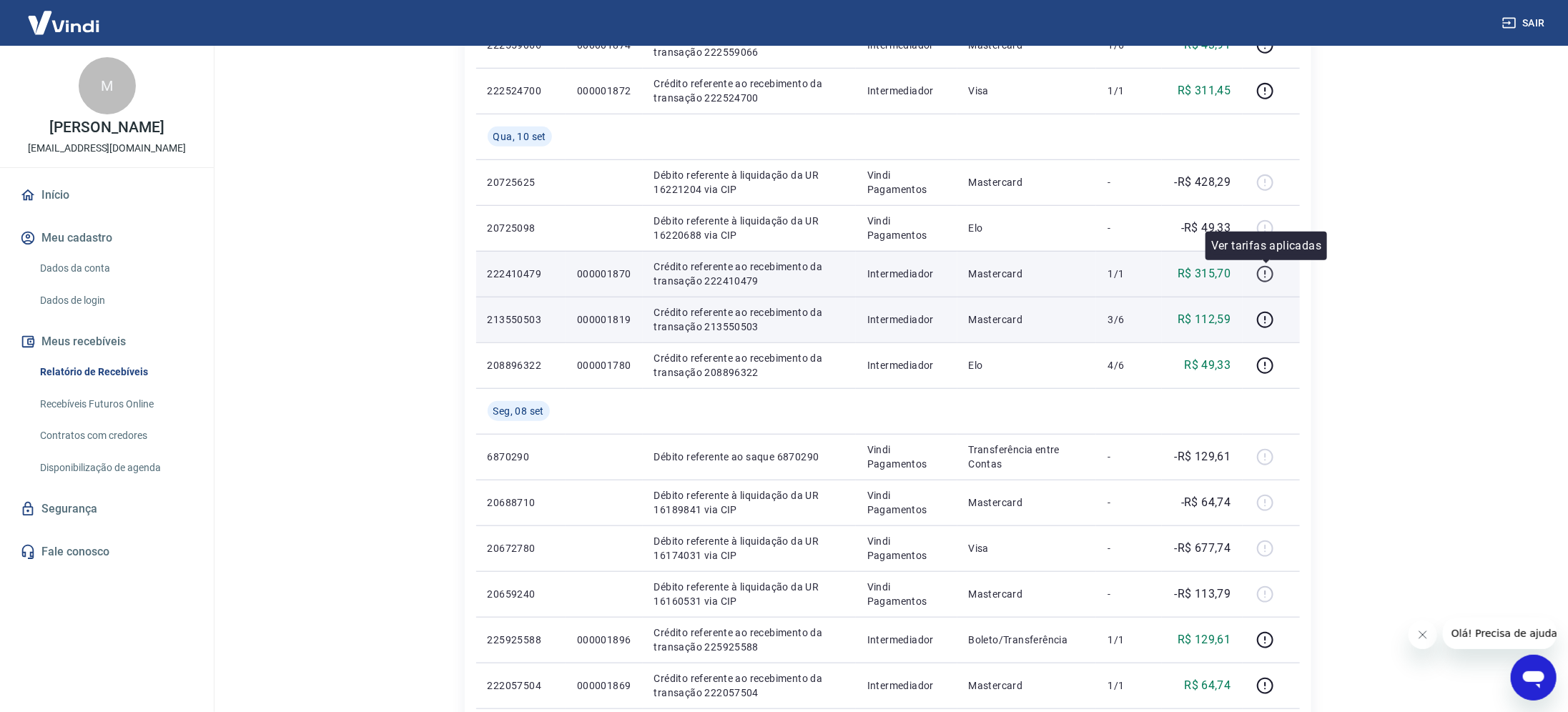
click at [1261, 267] on icon "button" at bounding box center [1265, 274] width 16 height 16
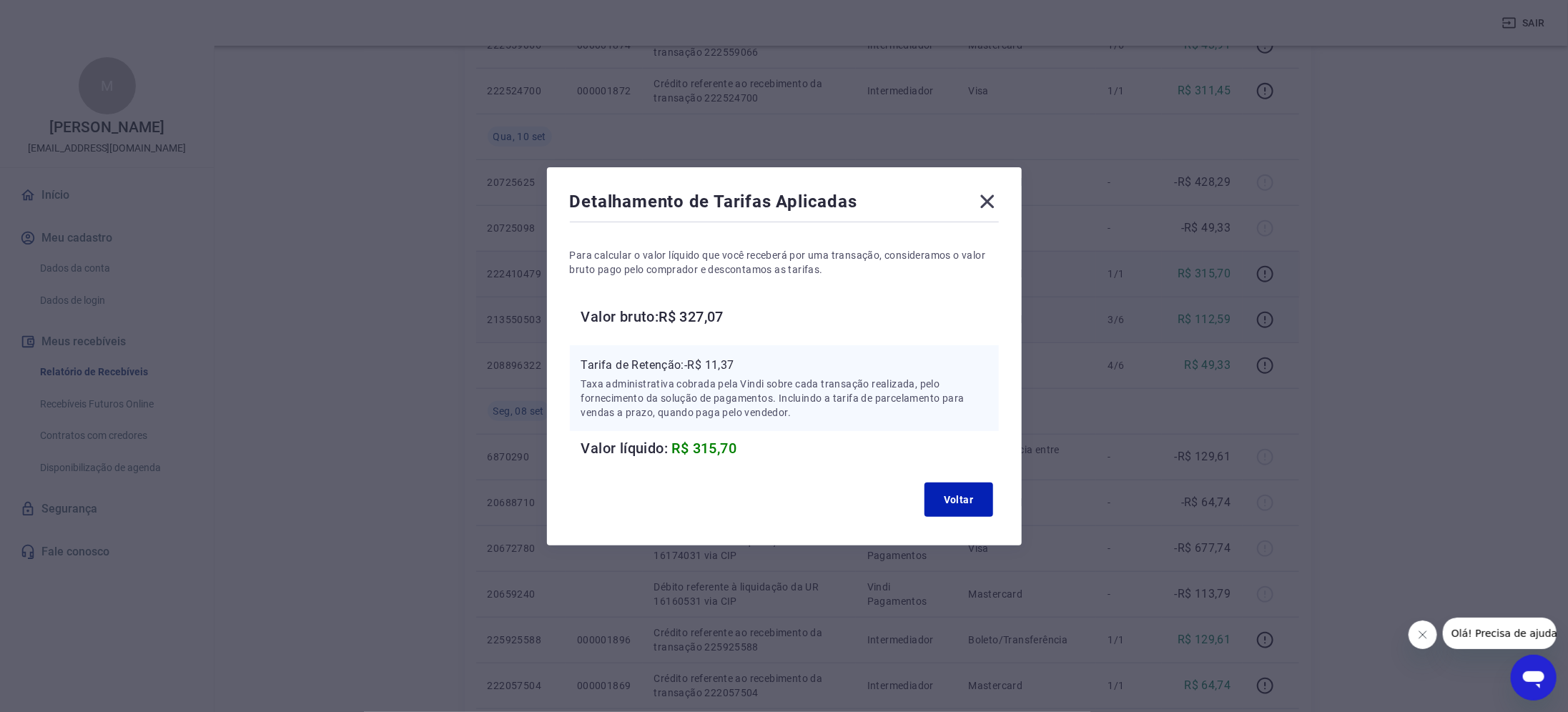
click at [994, 203] on icon at bounding box center [987, 201] width 14 height 14
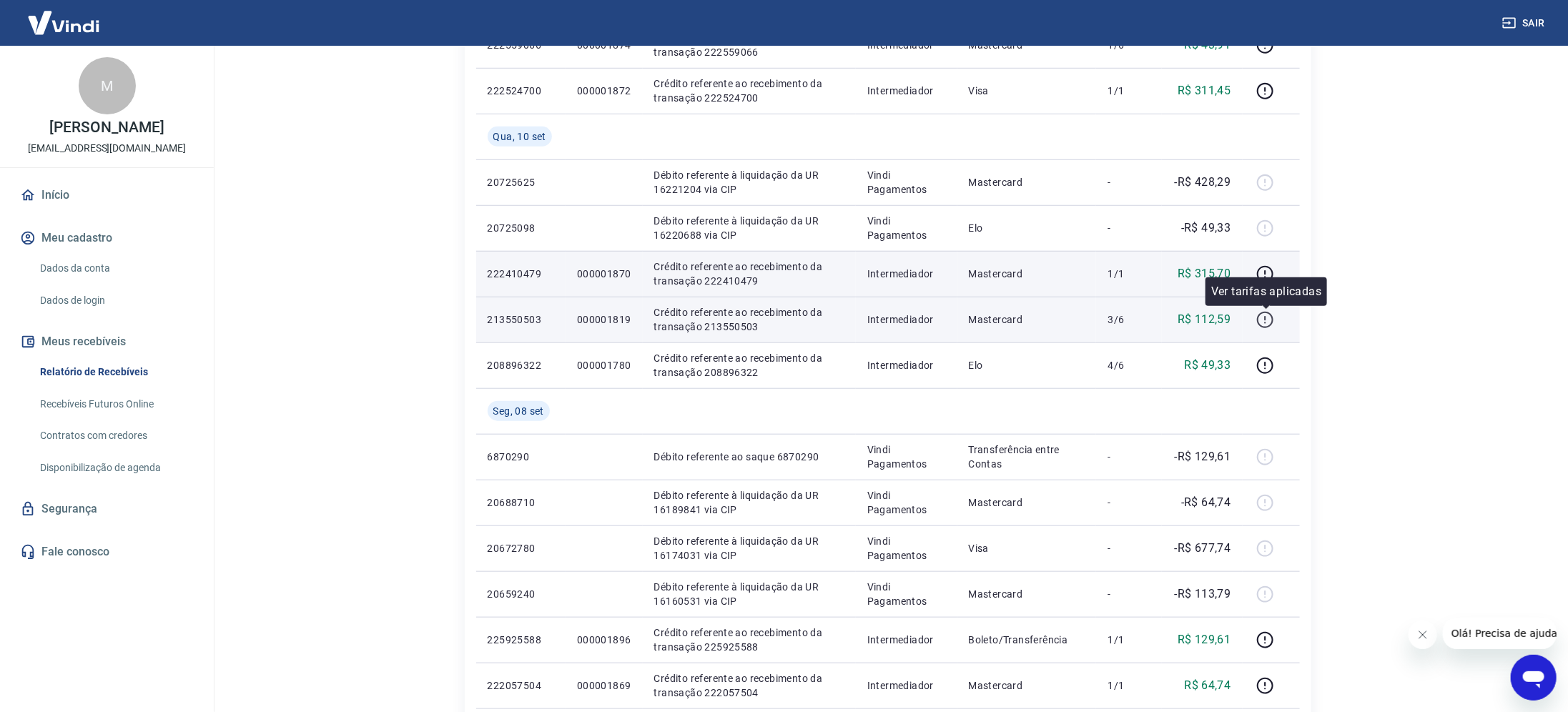
click at [1261, 319] on icon "button" at bounding box center [1265, 320] width 18 height 18
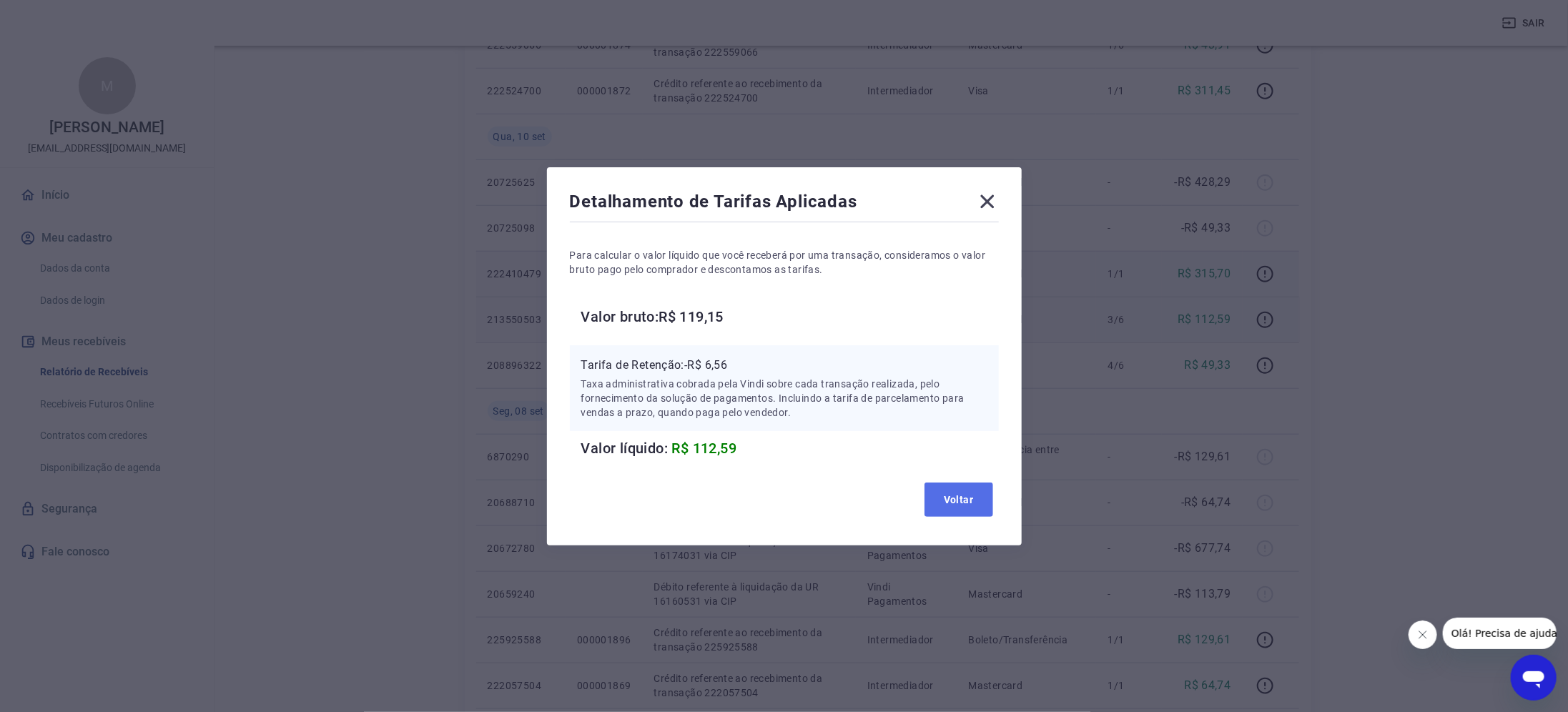
click at [963, 489] on button "Voltar" at bounding box center [959, 499] width 69 height 35
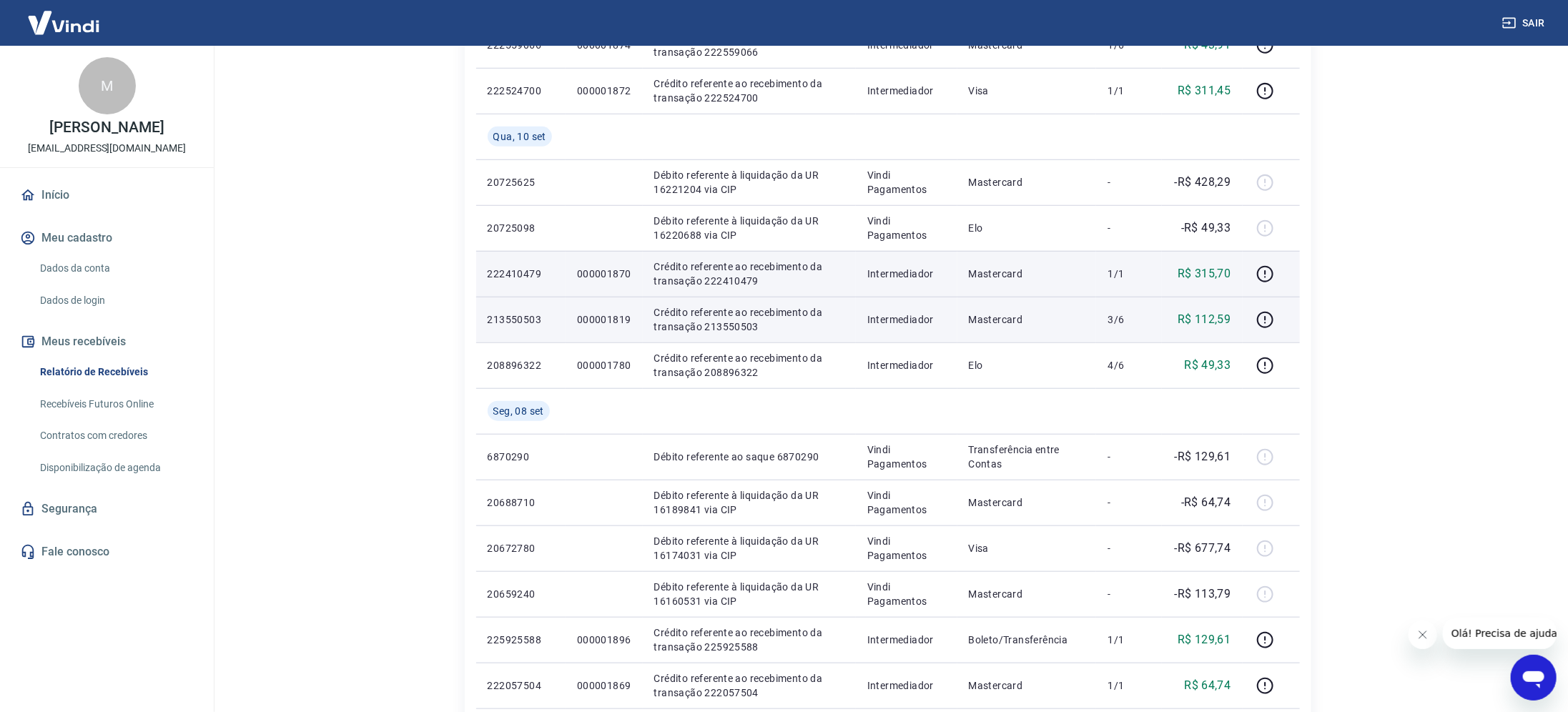
click at [612, 319] on p "000001819" at bounding box center [604, 320] width 55 height 15
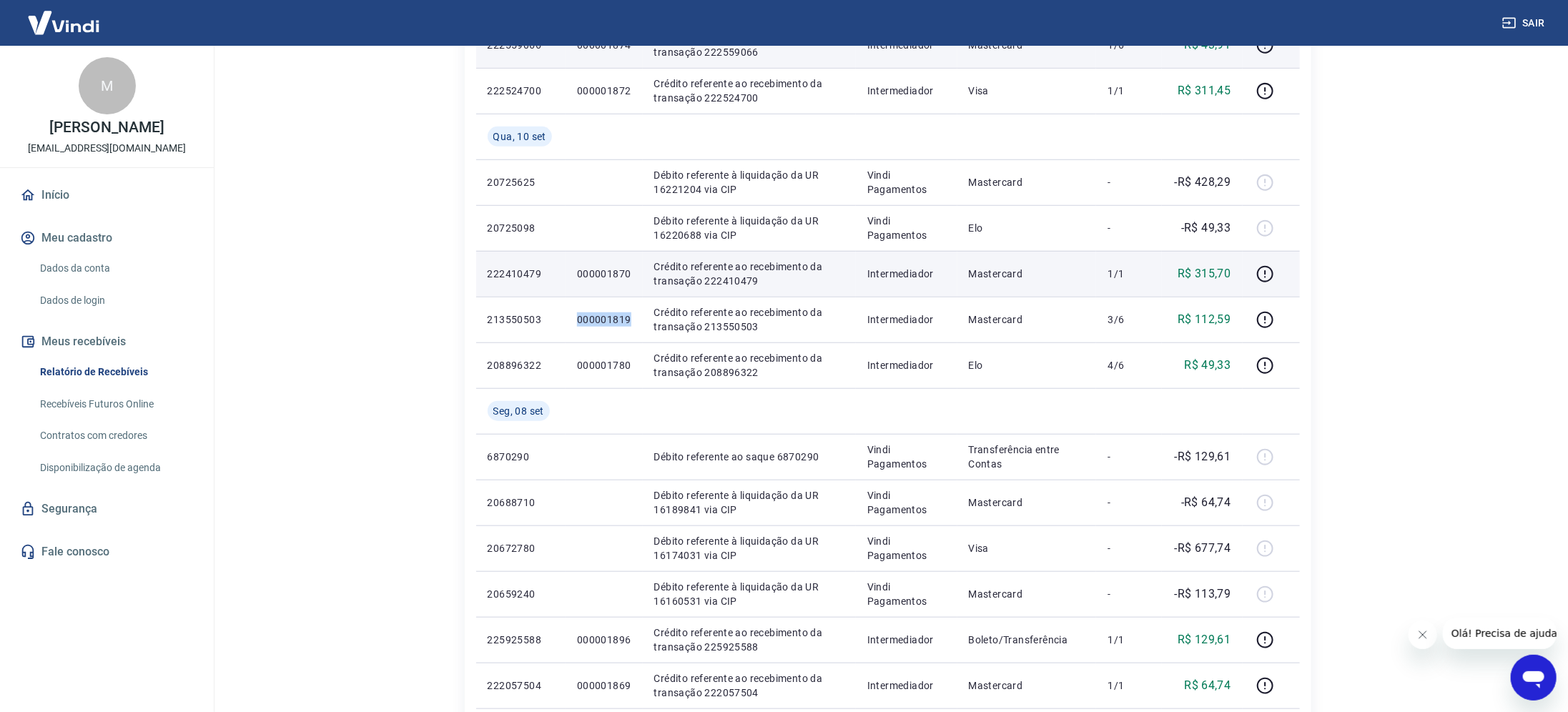
copy p "000001819"
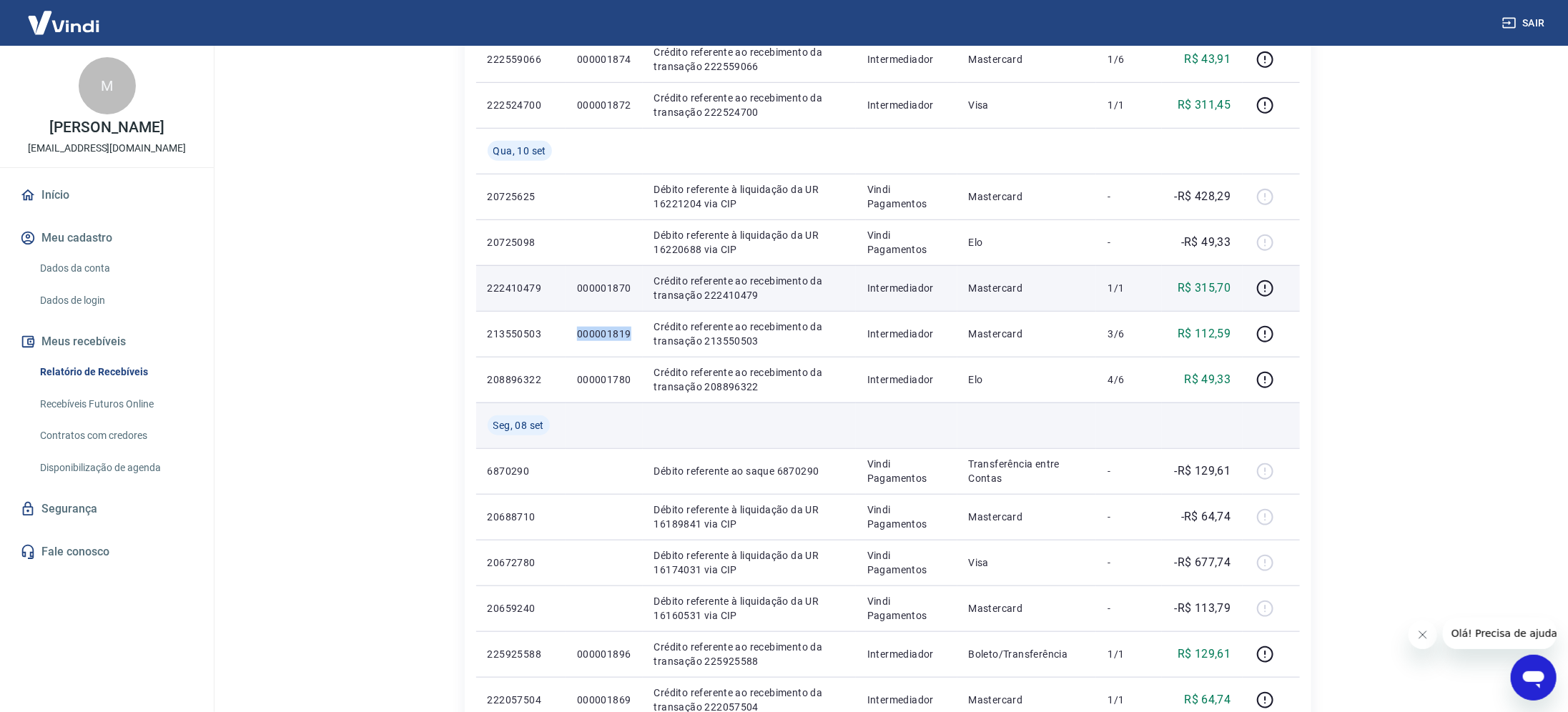
scroll to position [422, 0]
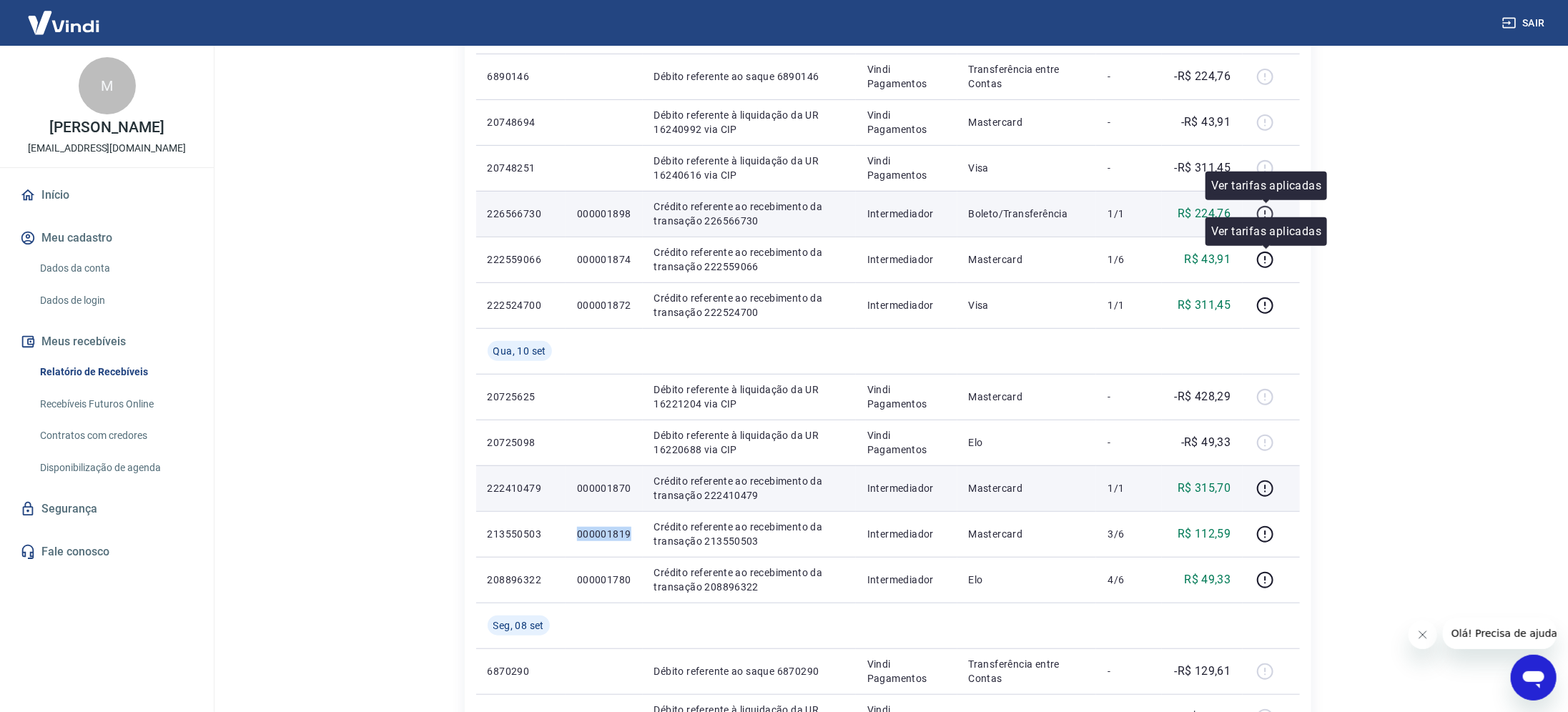
click at [1261, 215] on icon "button" at bounding box center [1265, 213] width 18 height 18
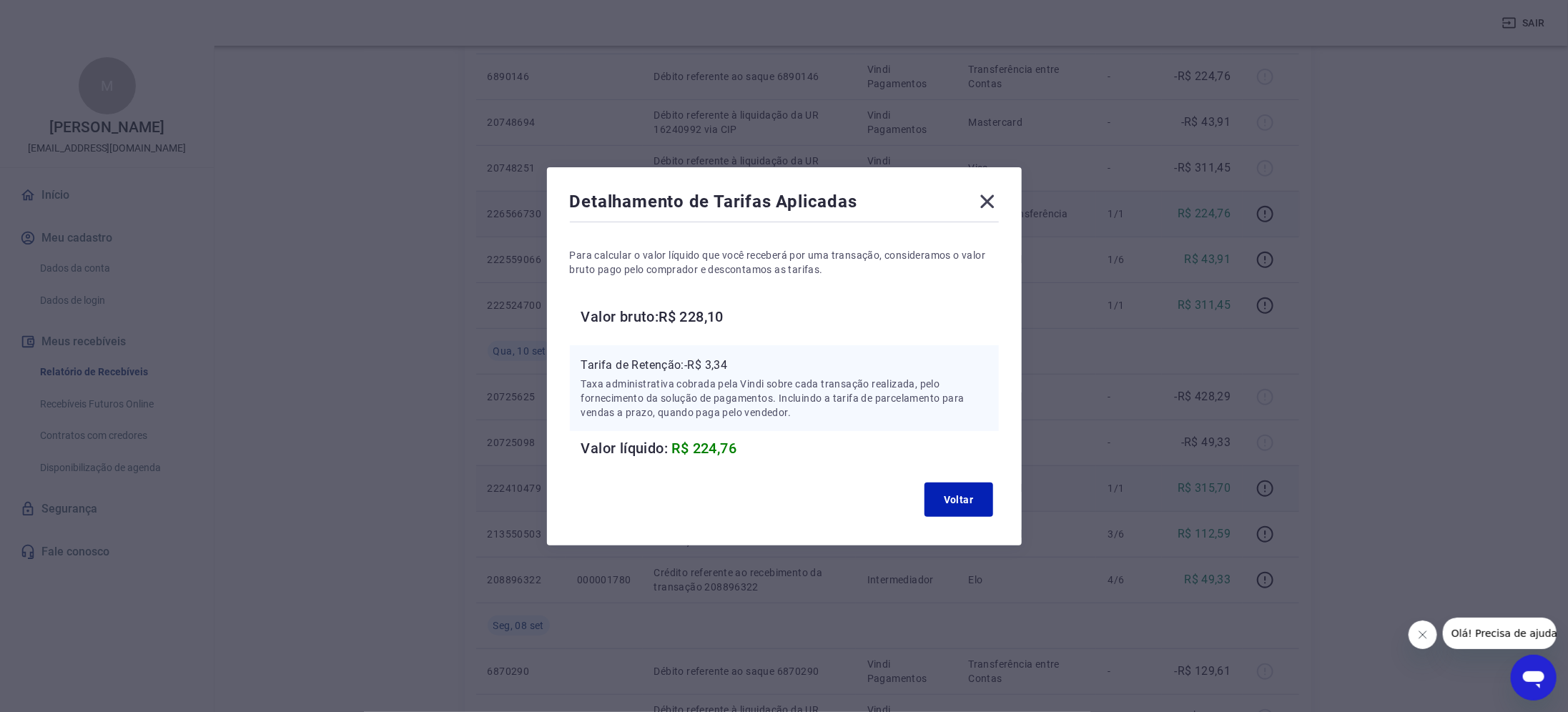
click at [994, 201] on icon at bounding box center [987, 201] width 14 height 14
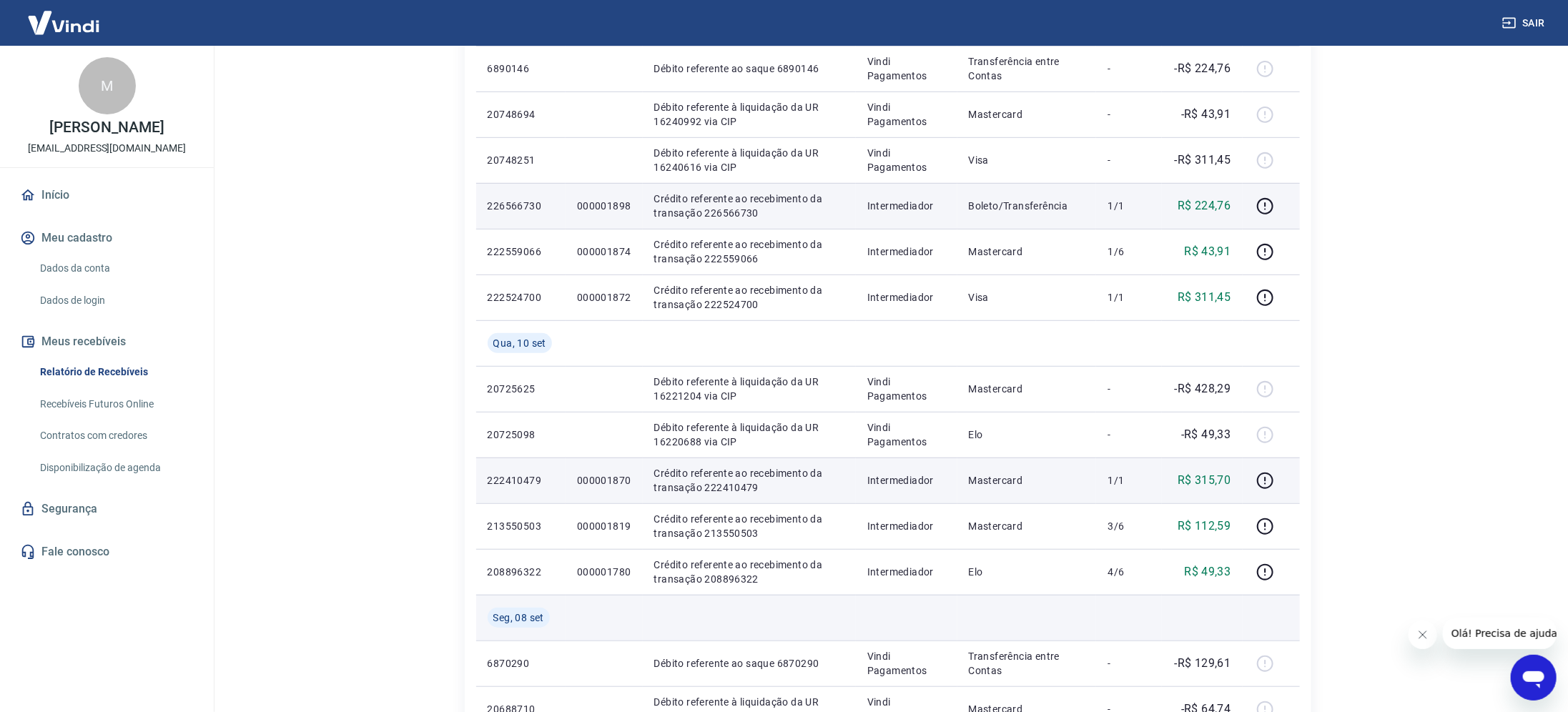
scroll to position [314, 0]
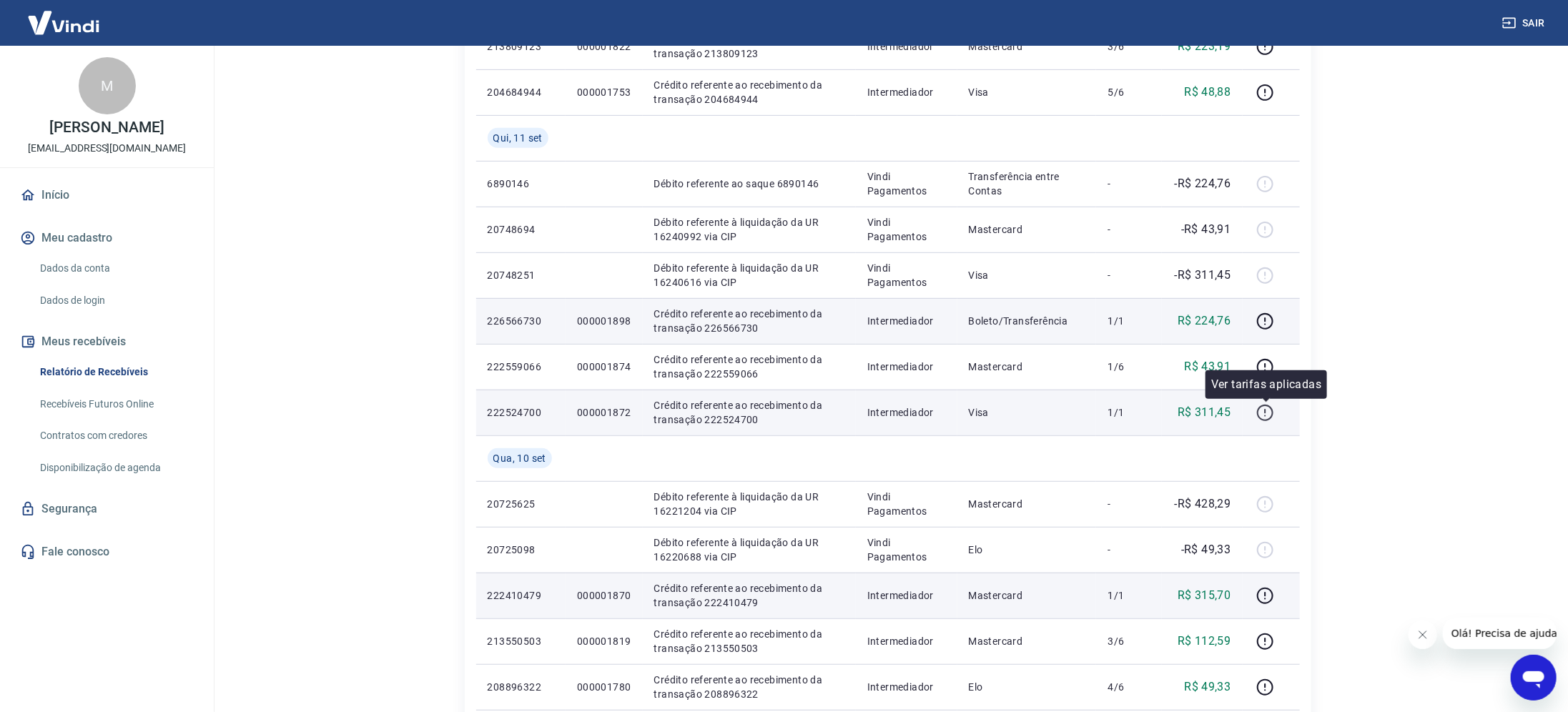
click at [1267, 411] on icon "button" at bounding box center [1266, 411] width 2 height 5
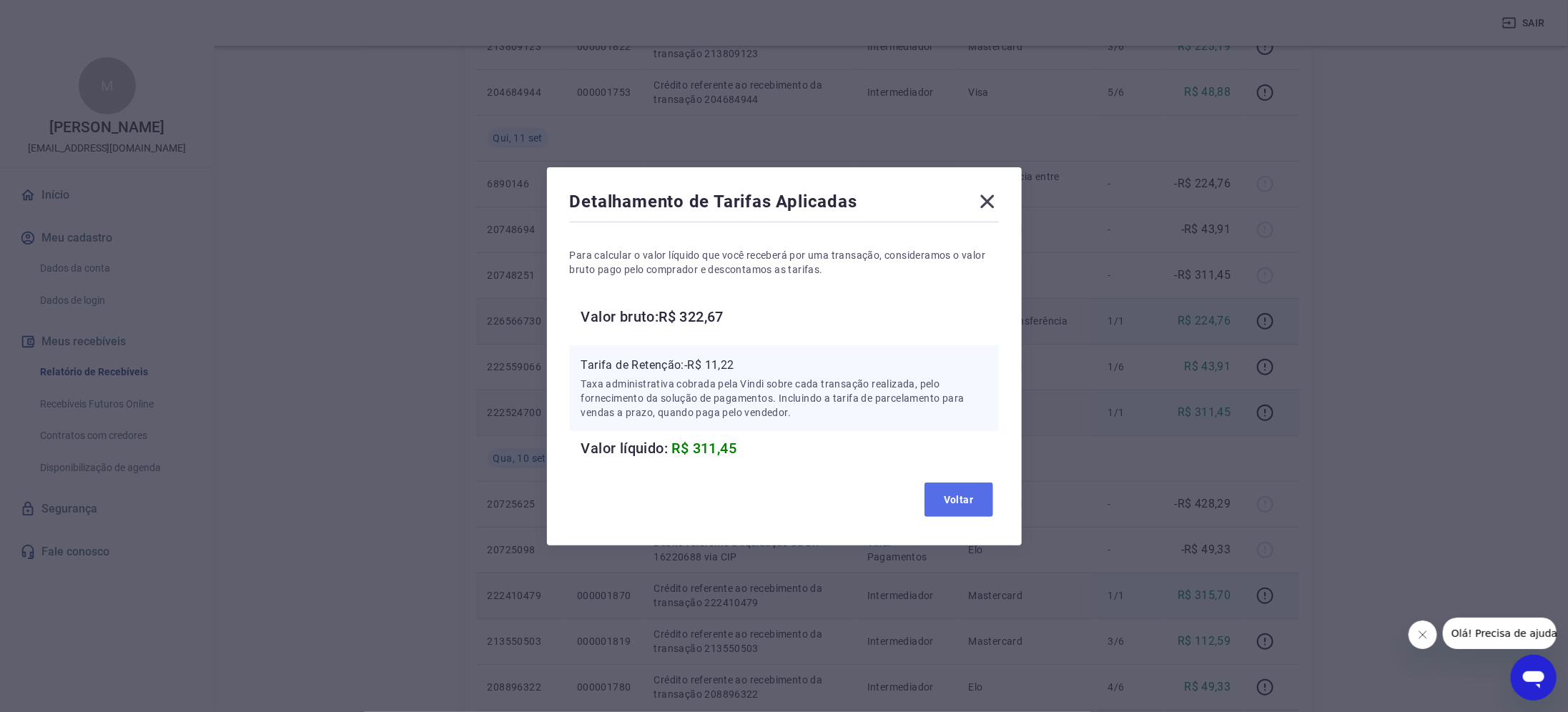
click at [988, 501] on button "Voltar" at bounding box center [959, 499] width 69 height 35
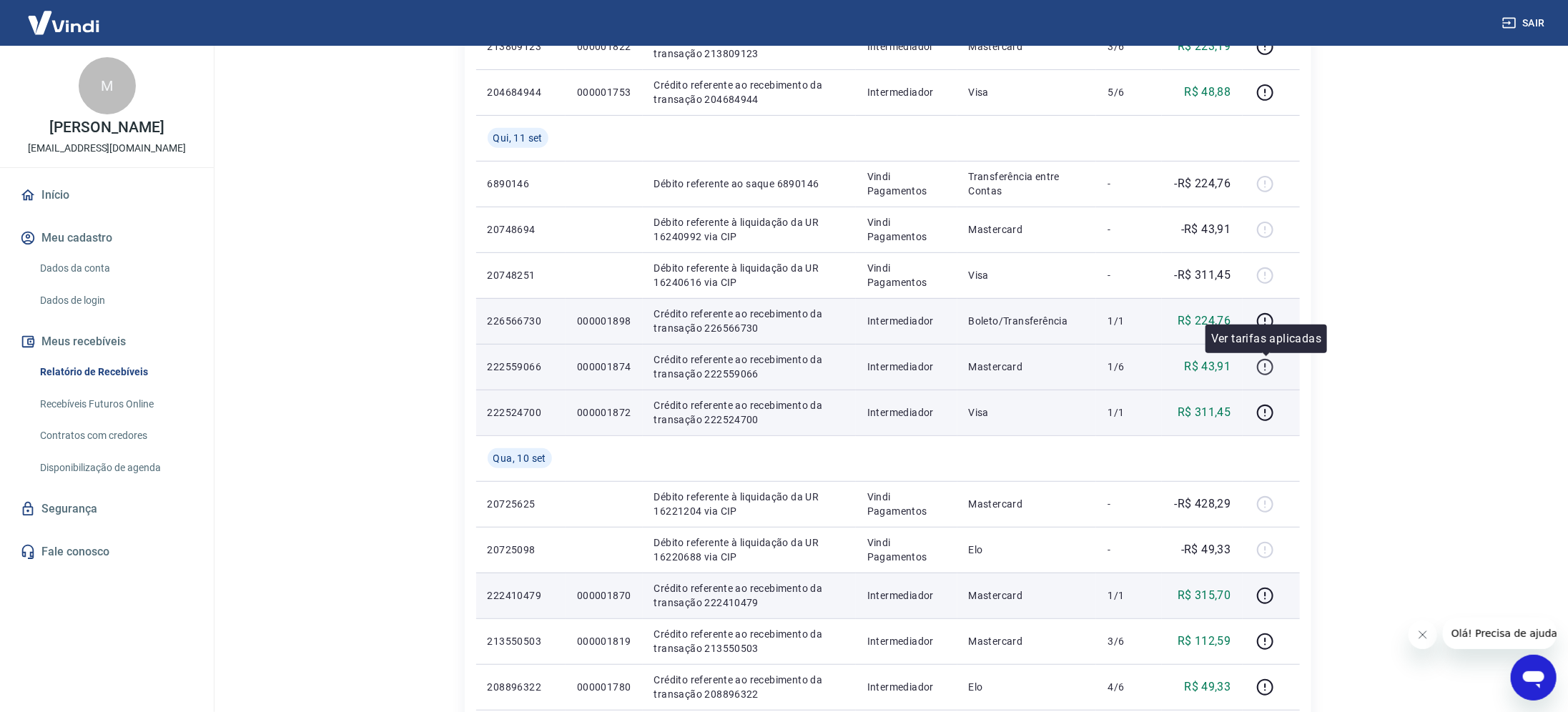
click at [1266, 358] on icon "button" at bounding box center [1265, 367] width 18 height 18
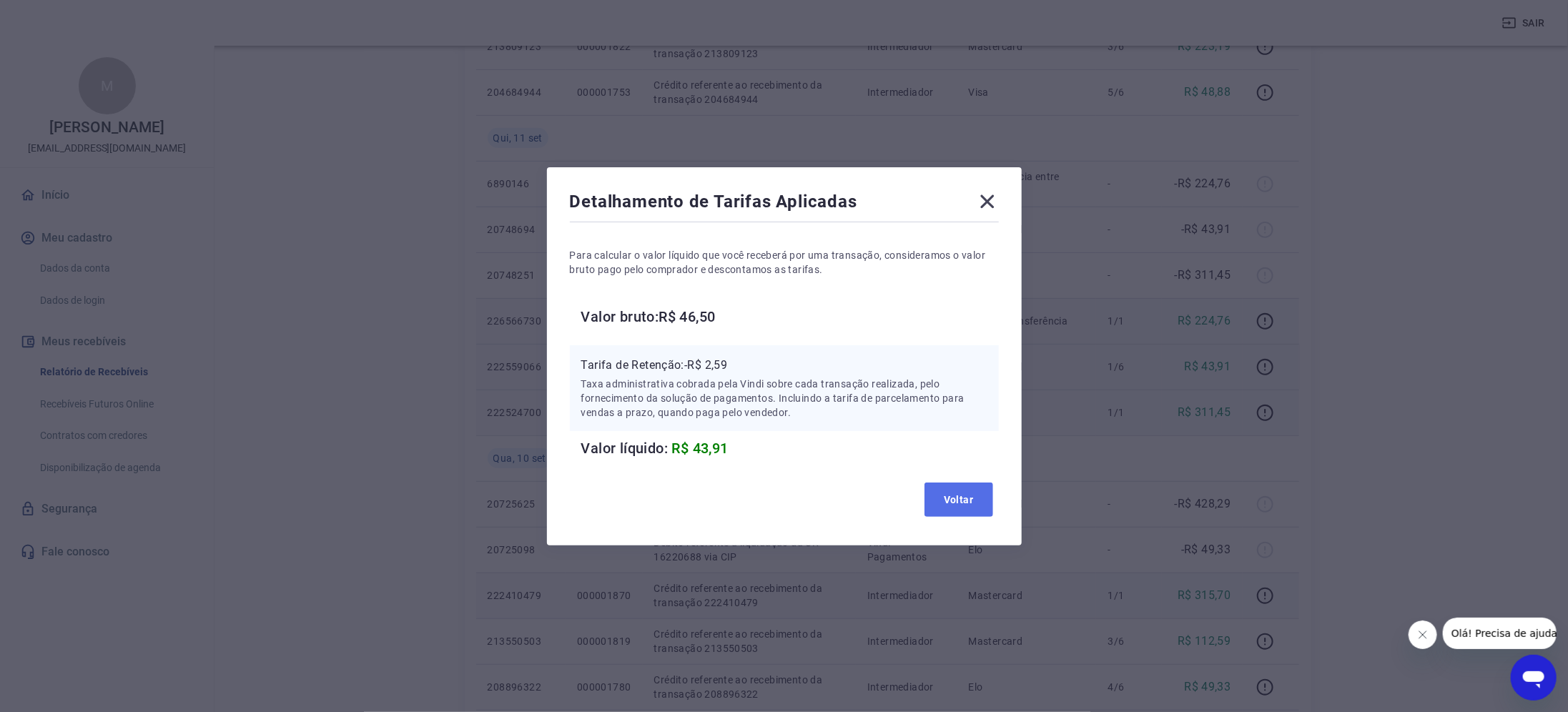
click at [945, 491] on button "Voltar" at bounding box center [959, 499] width 69 height 35
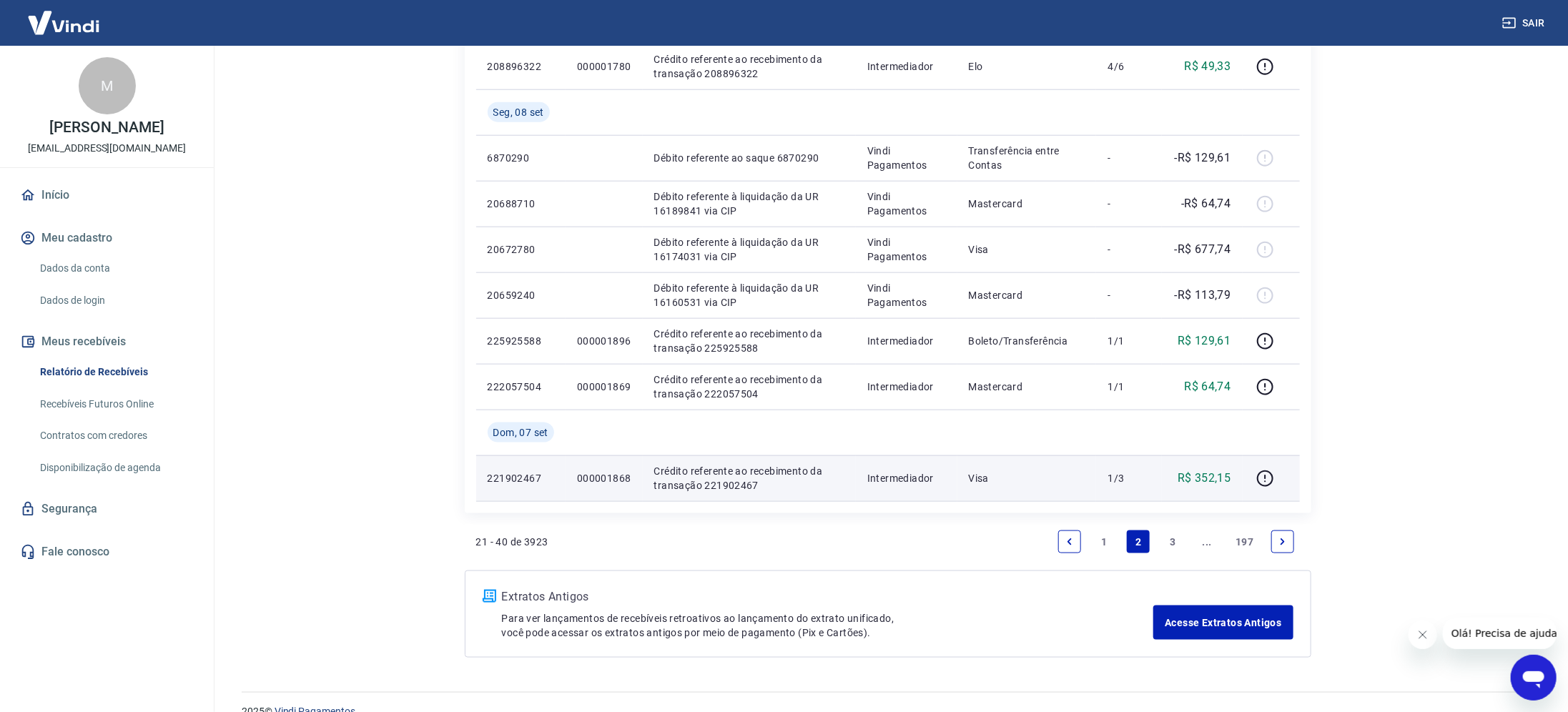
scroll to position [959, 0]
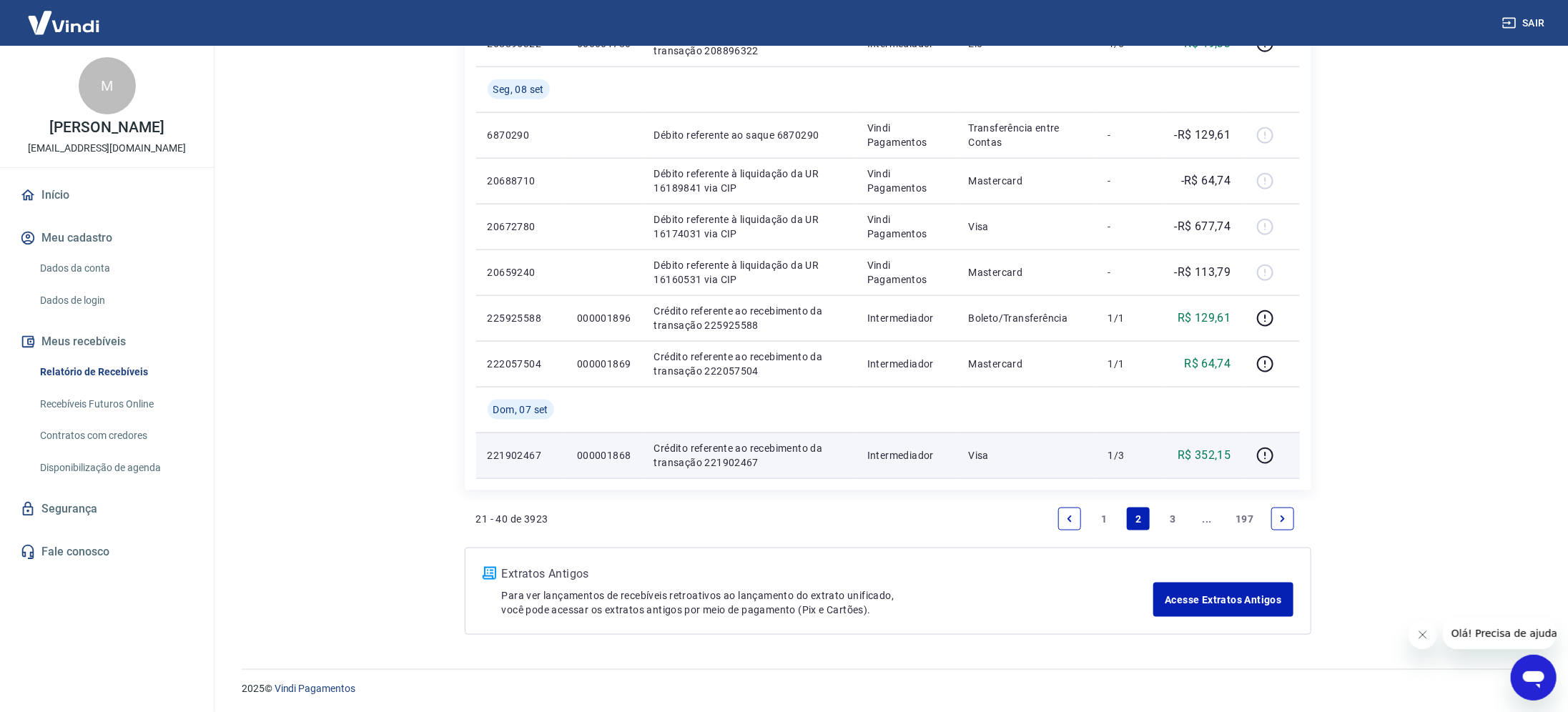
click at [1071, 512] on link "Previous page" at bounding box center [1070, 519] width 23 height 23
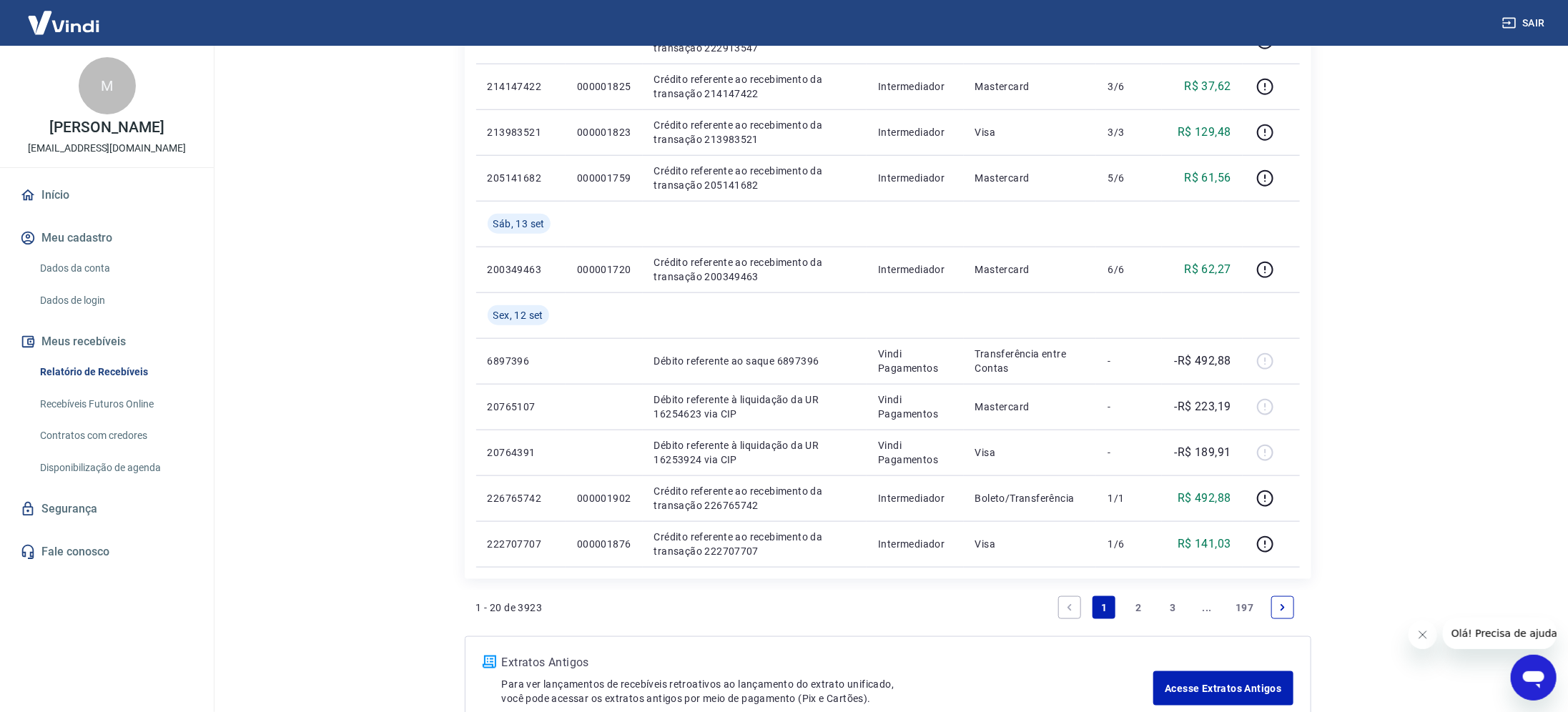
scroll to position [959, 0]
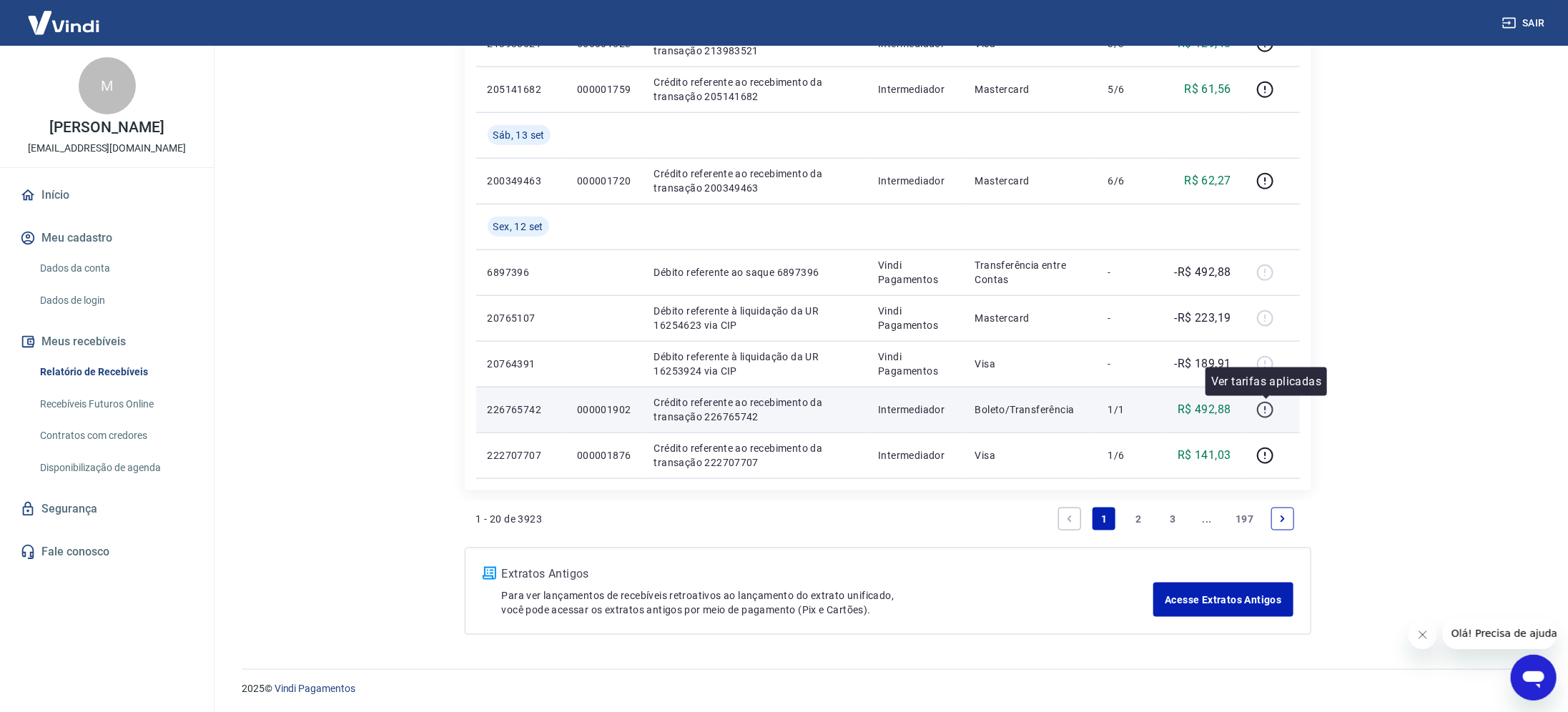
click at [1271, 405] on icon "button" at bounding box center [1265, 410] width 18 height 18
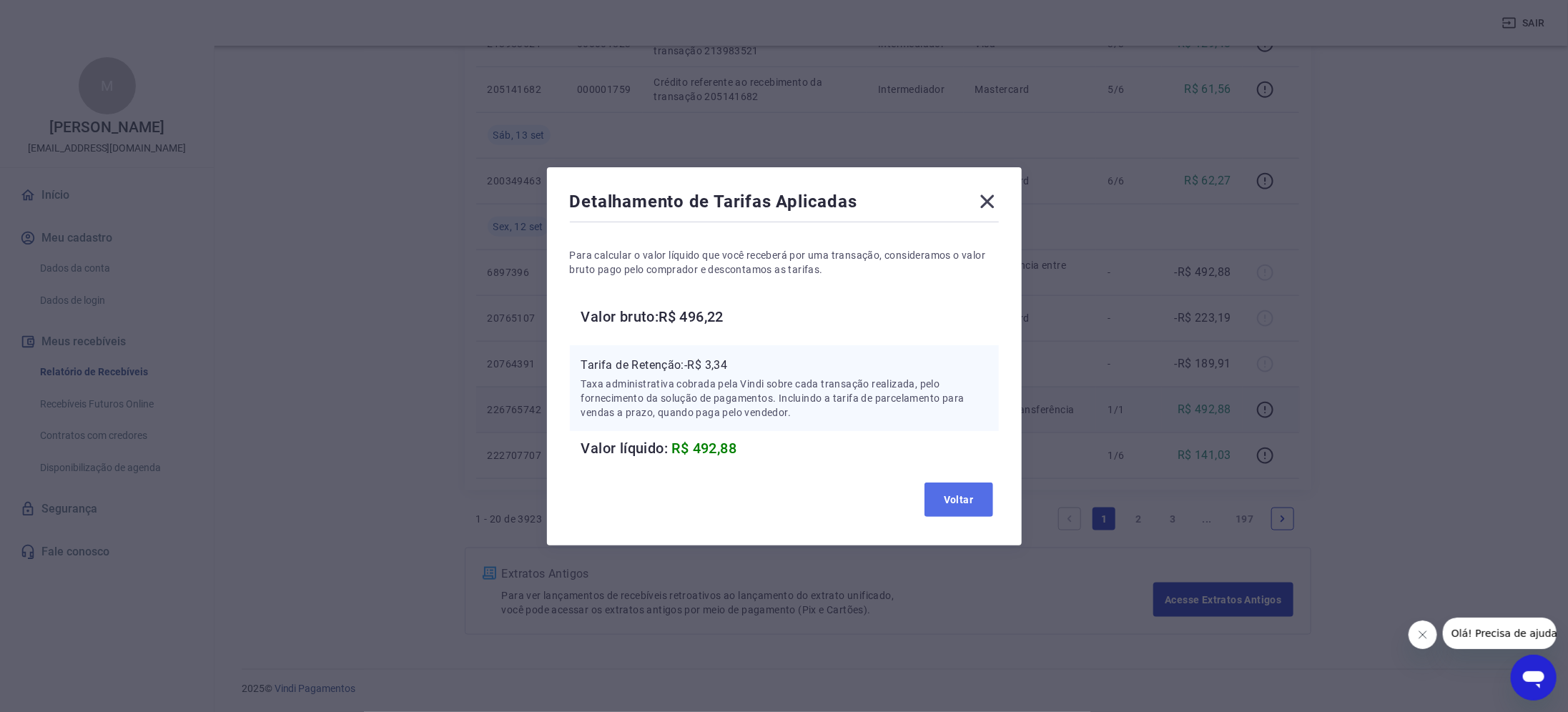
click at [964, 494] on button "Voltar" at bounding box center [959, 499] width 69 height 35
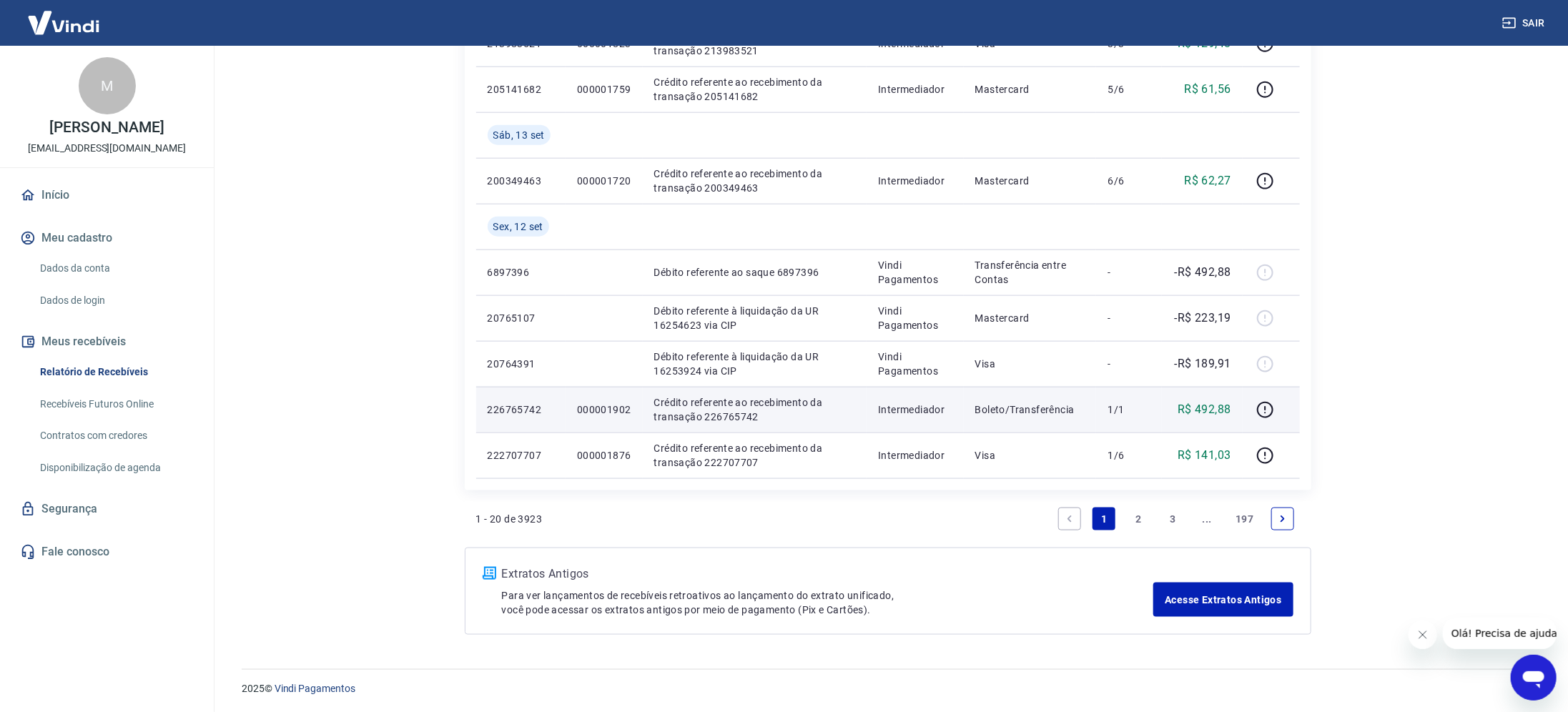
click at [1298, 517] on li "Pagination" at bounding box center [1283, 519] width 35 height 35
click at [1288, 517] on icon "Next page" at bounding box center [1283, 519] width 10 height 10
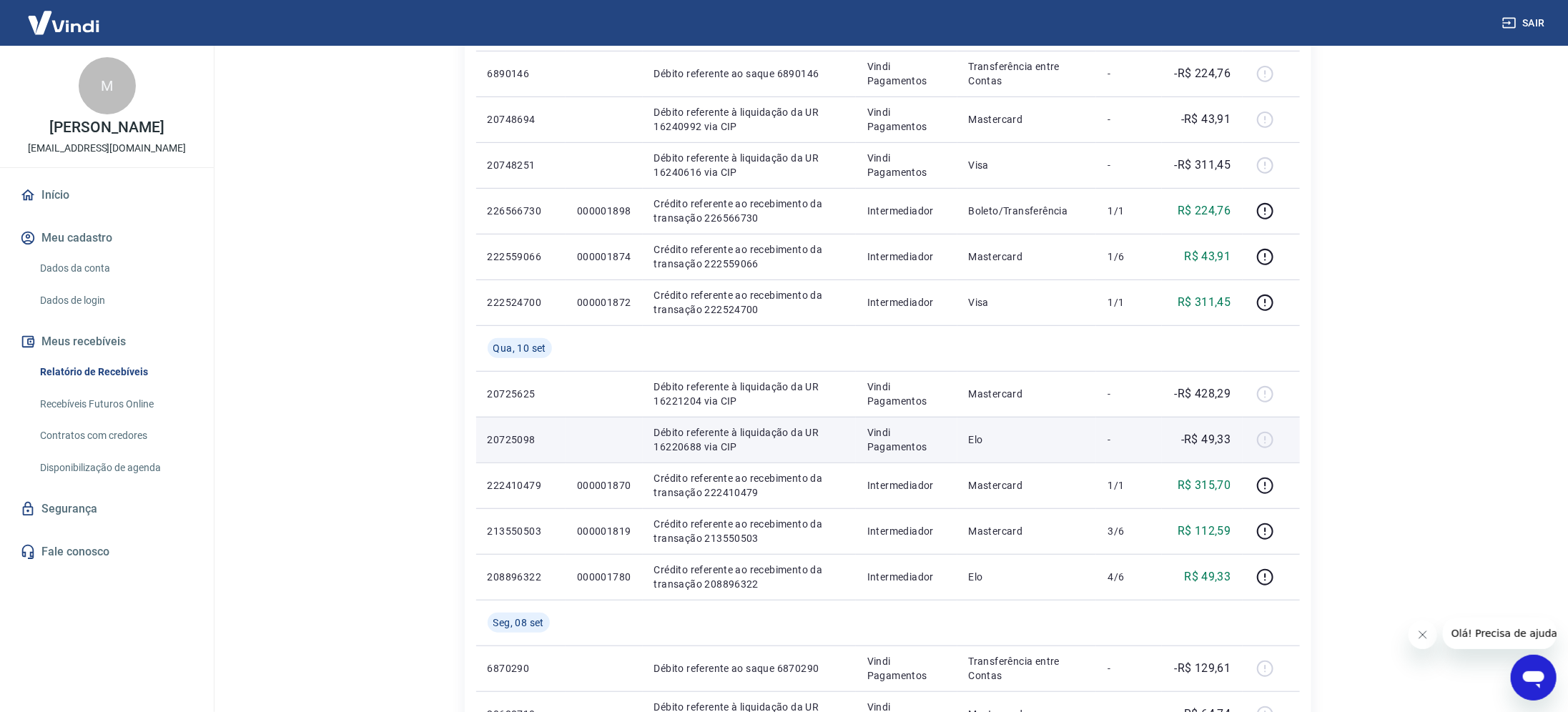
scroll to position [429, 0]
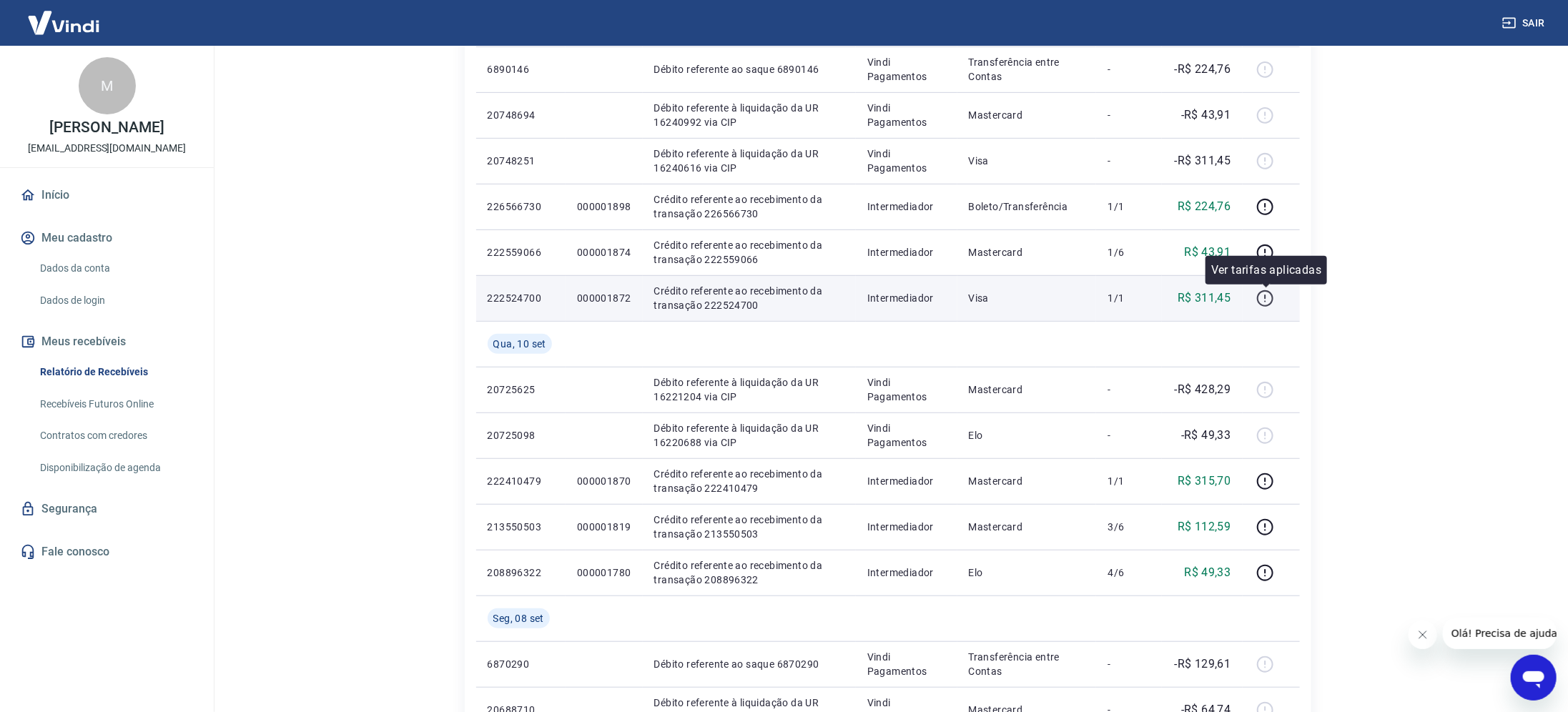
click at [1268, 297] on icon "button" at bounding box center [1265, 298] width 18 height 18
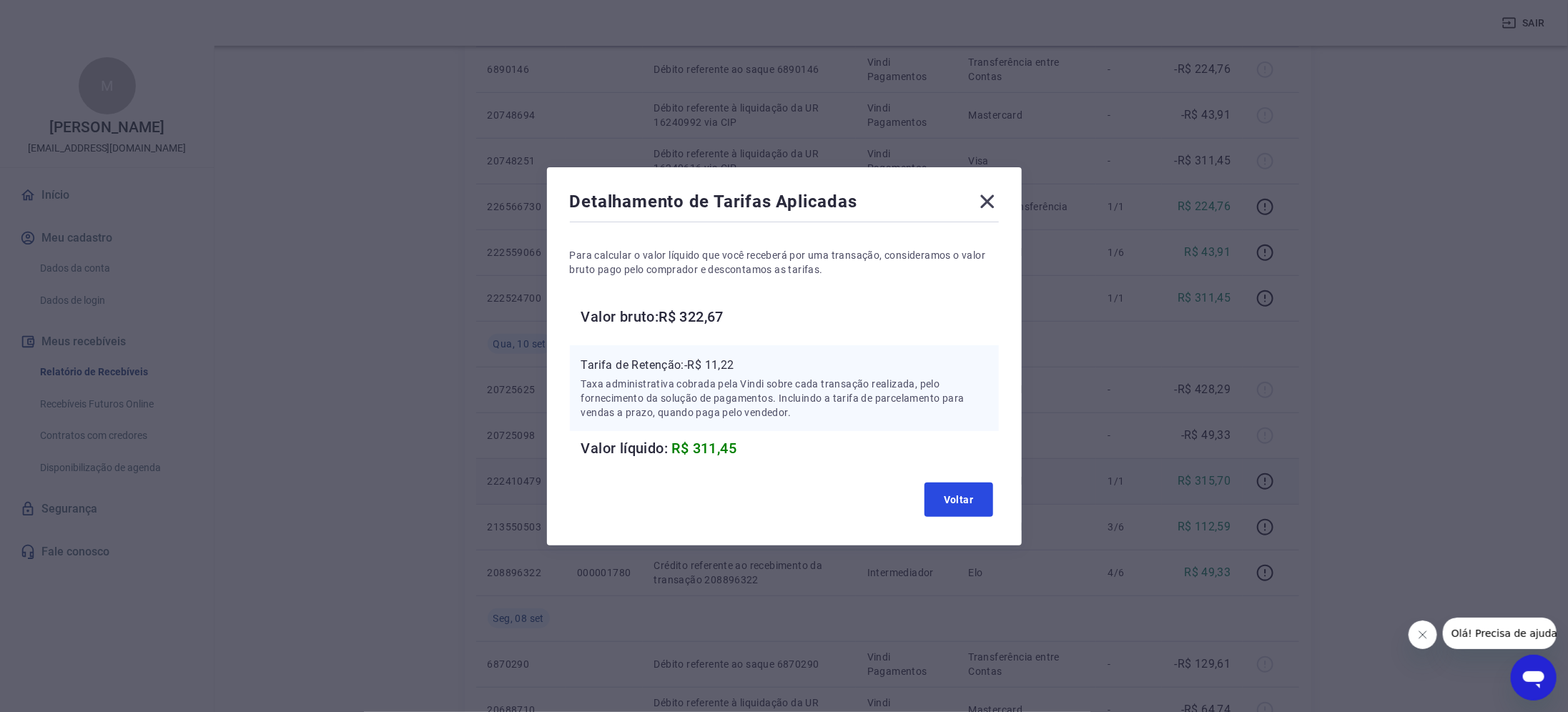
click at [979, 502] on button "Voltar" at bounding box center [959, 499] width 69 height 35
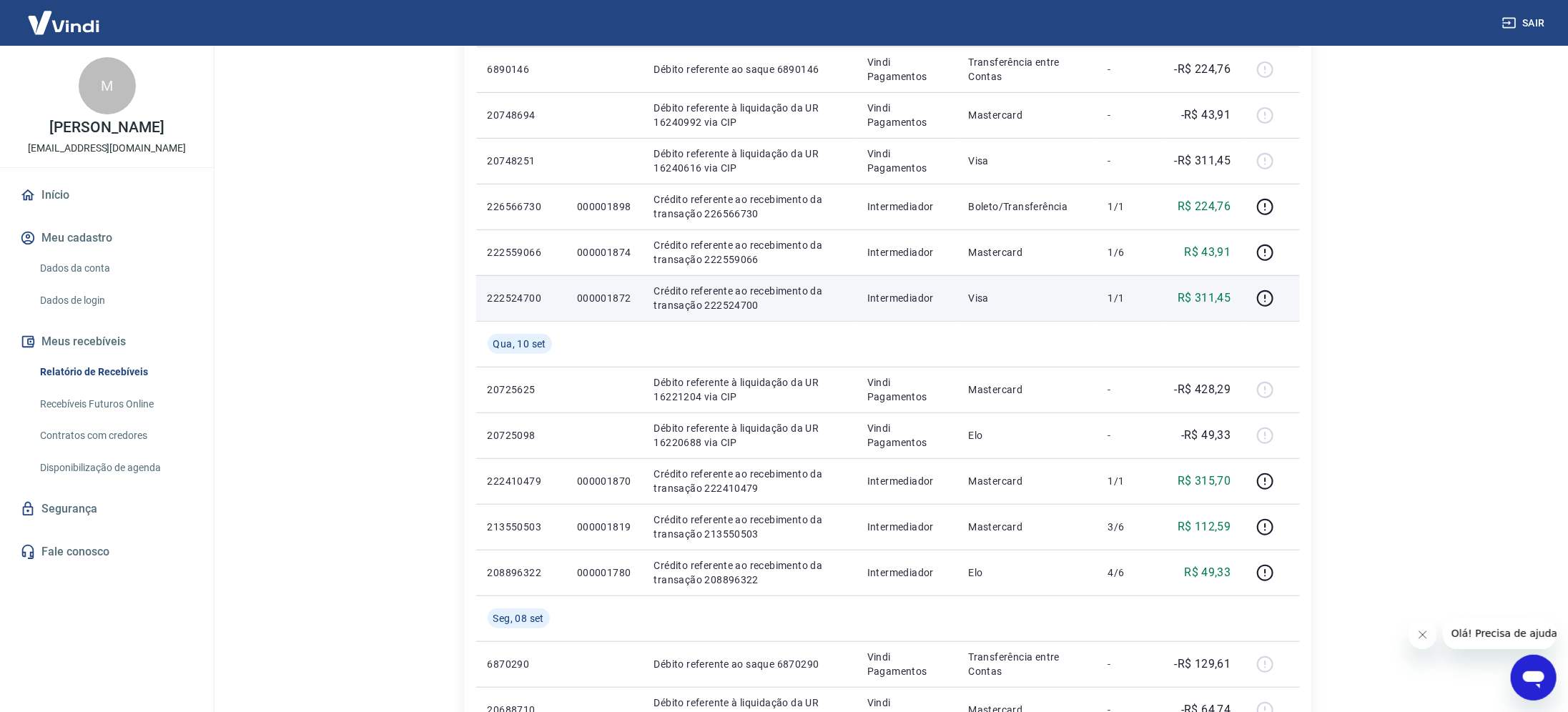
click at [592, 301] on p "000001872" at bounding box center [604, 298] width 55 height 15
copy p "000001872"
click at [1264, 294] on icon "button" at bounding box center [1265, 298] width 18 height 18
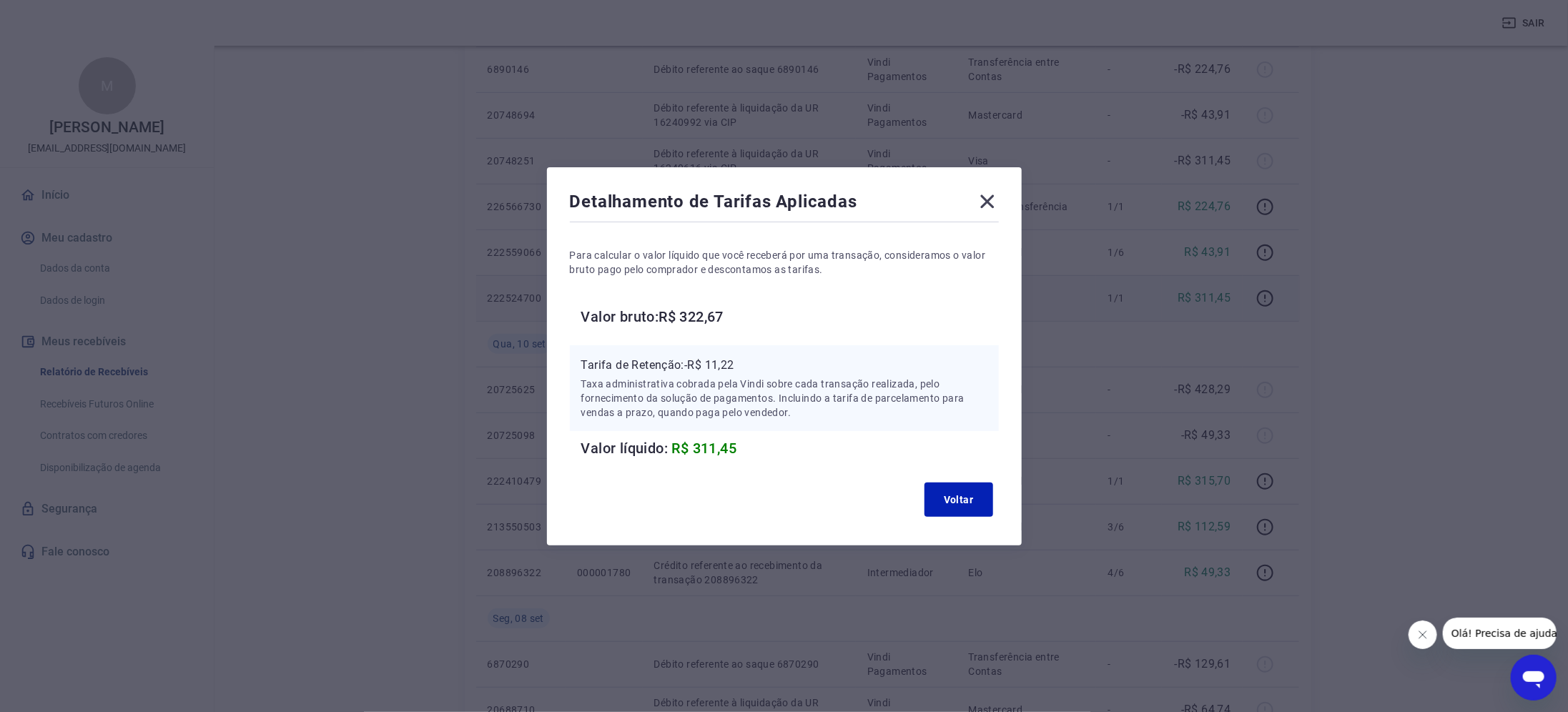
click at [1361, 304] on div "Detalhamento de Tarifas Aplicadas Para calcular o valor líquido que você recebe…" at bounding box center [784, 356] width 1568 height 712
click at [978, 517] on div "Voltar" at bounding box center [784, 499] width 429 height 45
click at [970, 495] on button "Voltar" at bounding box center [959, 499] width 69 height 35
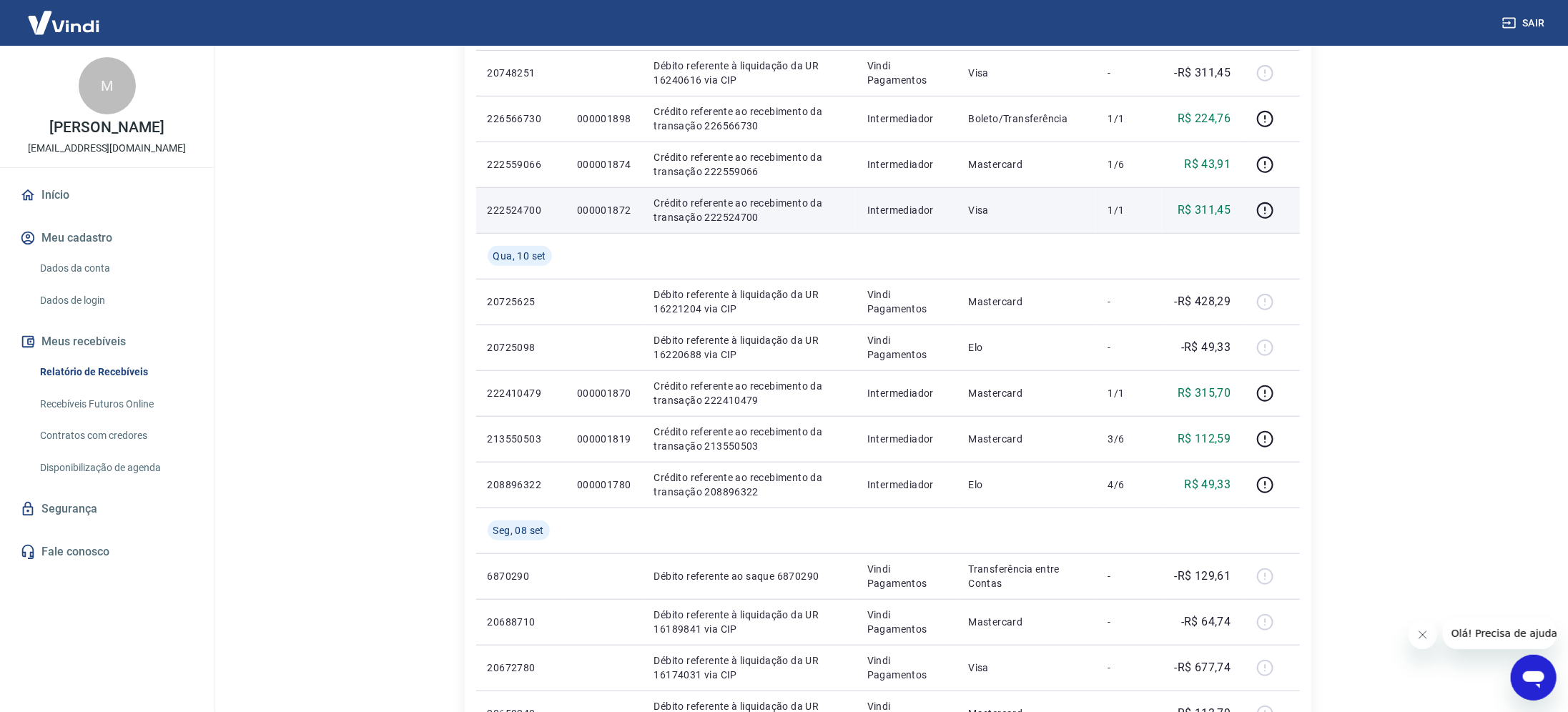
scroll to position [959, 0]
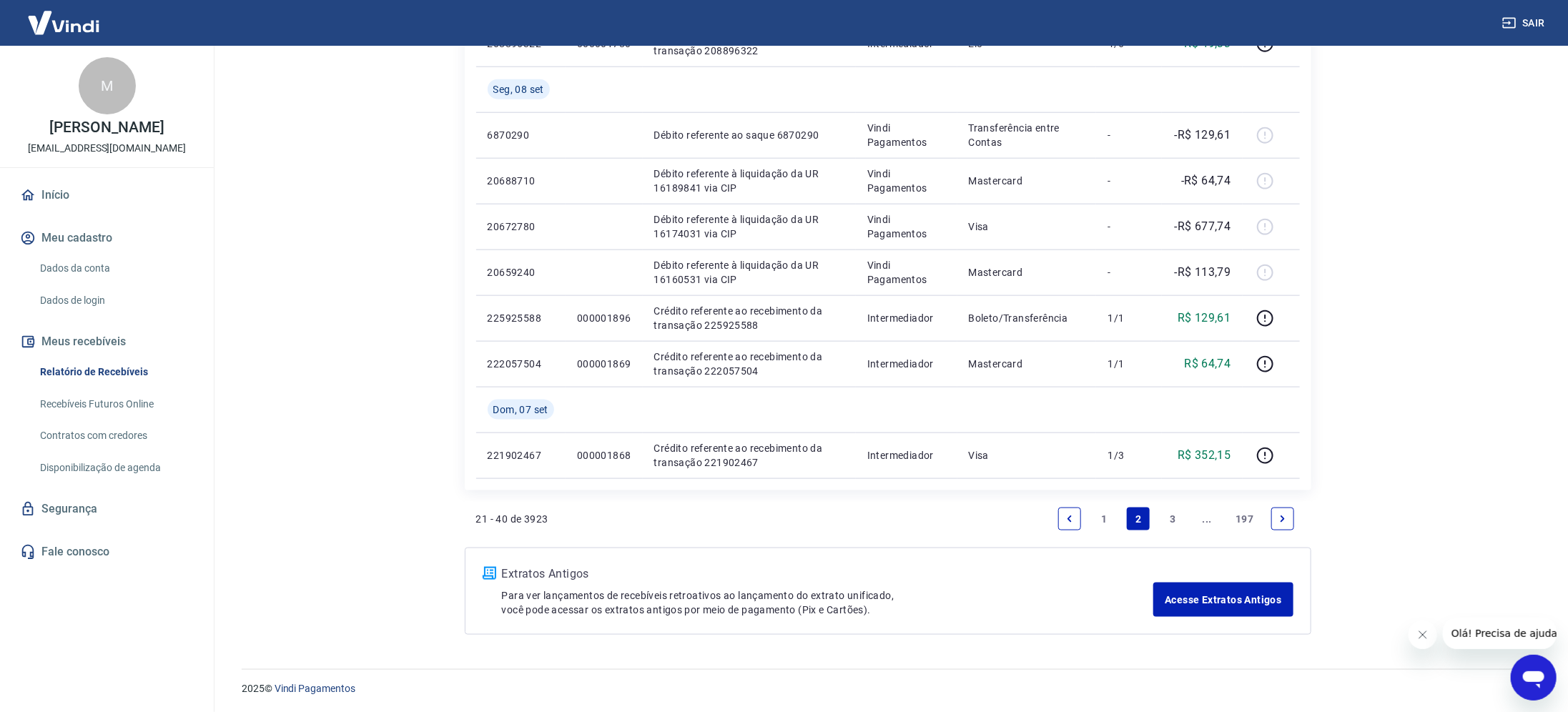
click at [1065, 512] on link "Previous page" at bounding box center [1070, 519] width 23 height 23
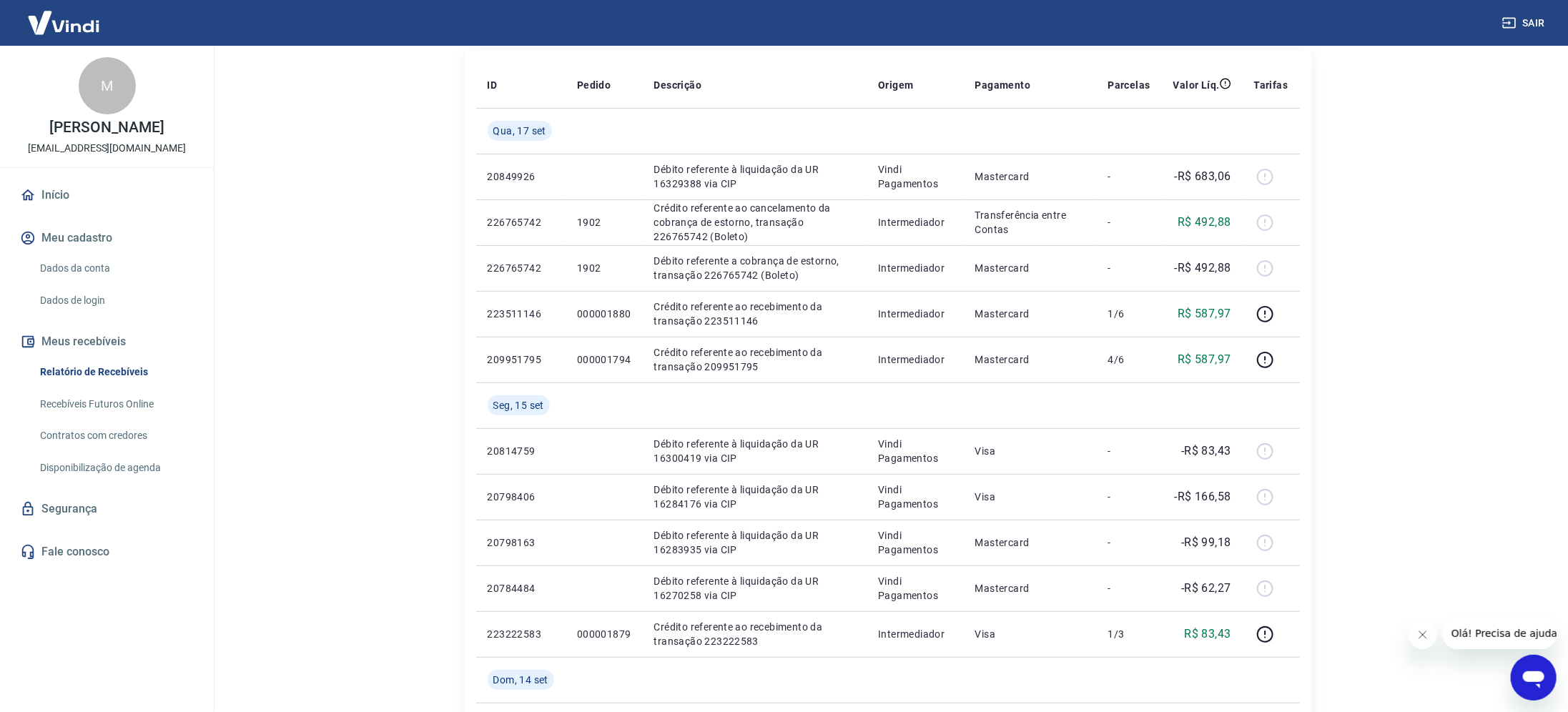
scroll to position [959, 0]
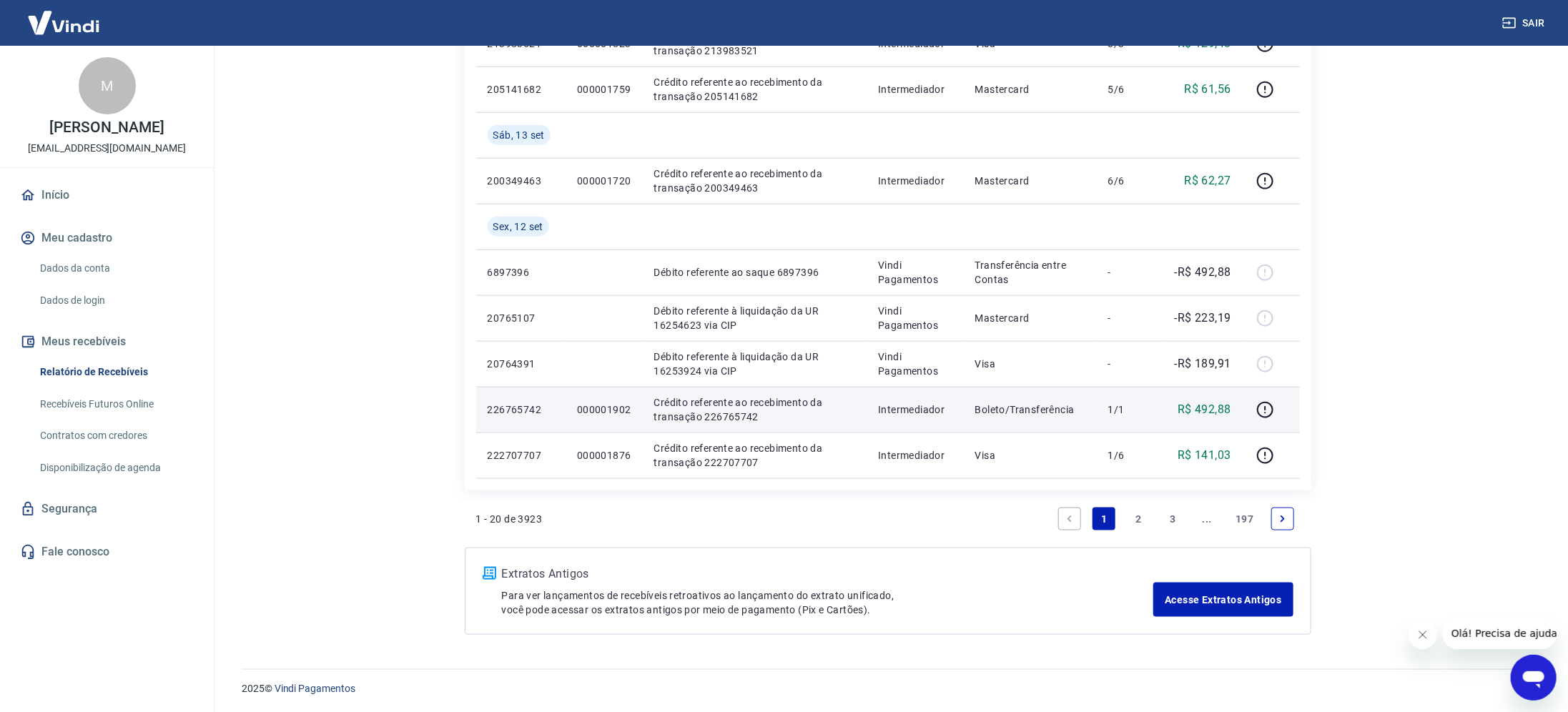
click at [575, 401] on td "000001902" at bounding box center [604, 409] width 77 height 45
click at [607, 407] on p "000001902" at bounding box center [604, 410] width 55 height 15
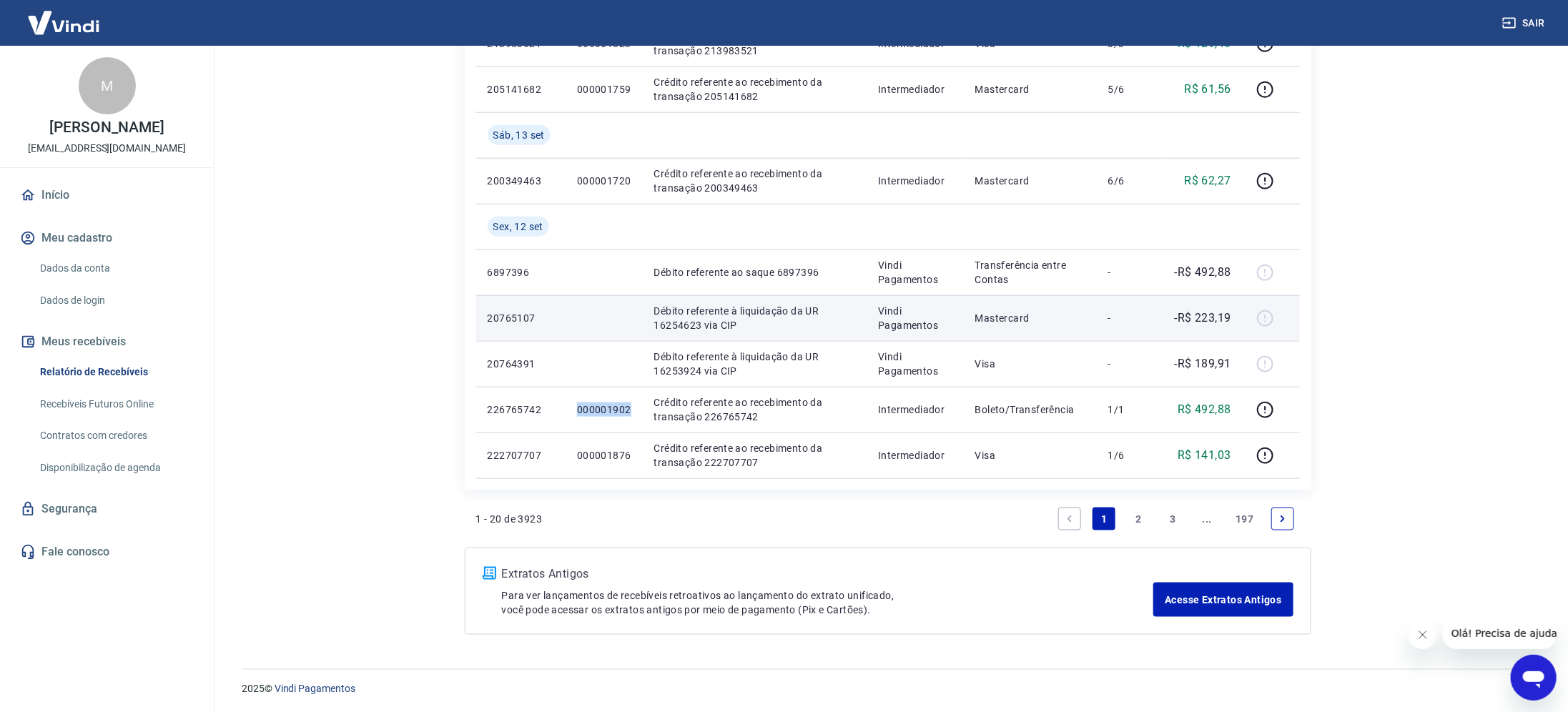
copy p "000001902"
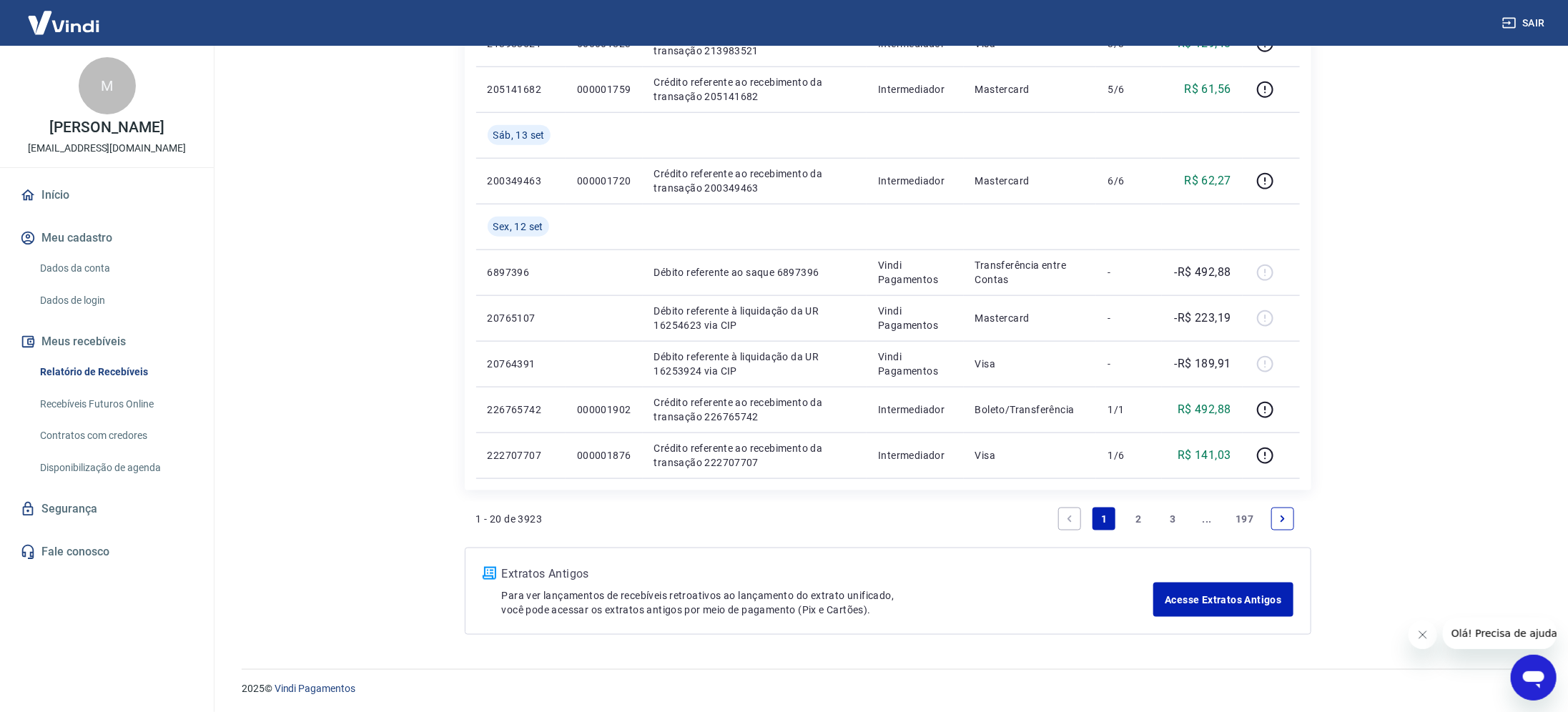
click at [1280, 514] on icon "Next page" at bounding box center [1283, 519] width 10 height 10
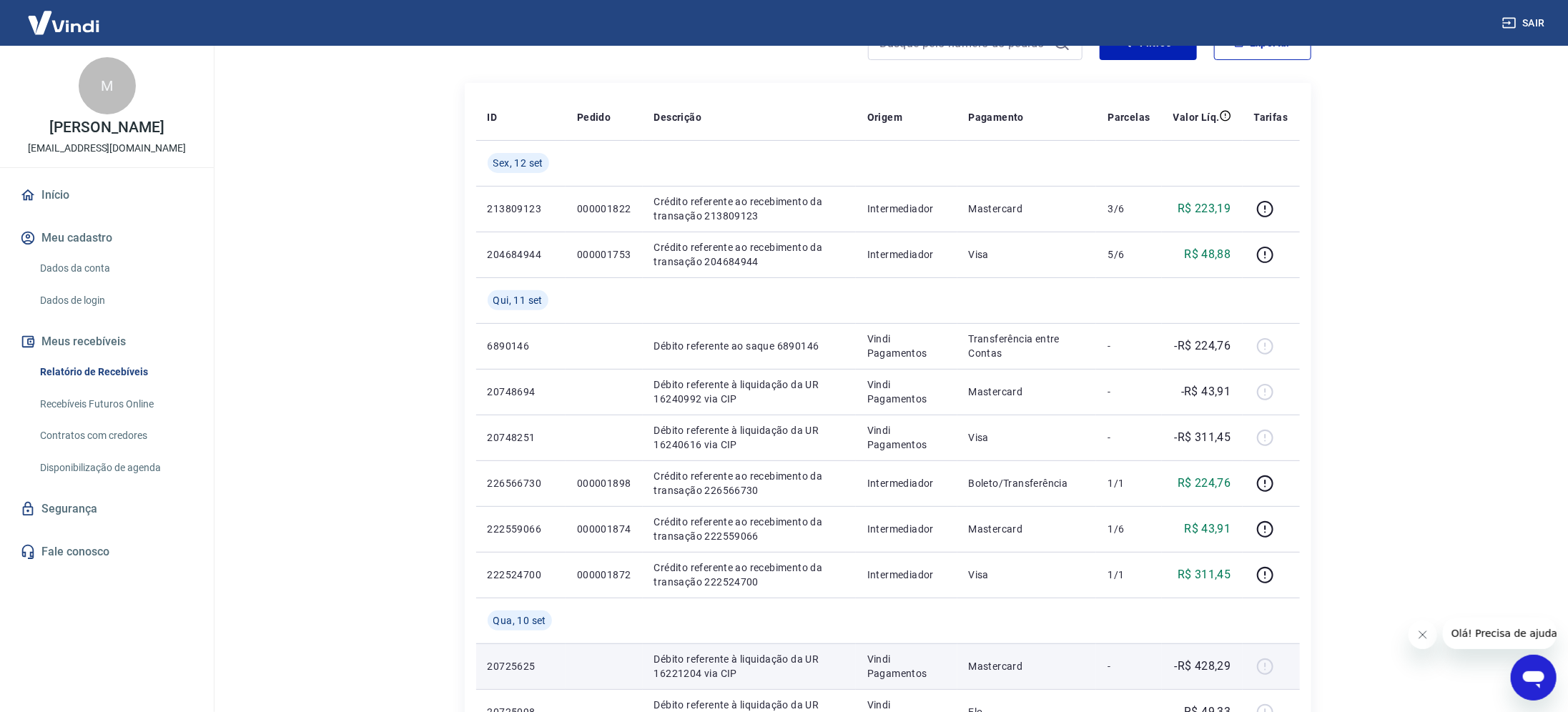
scroll to position [107, 0]
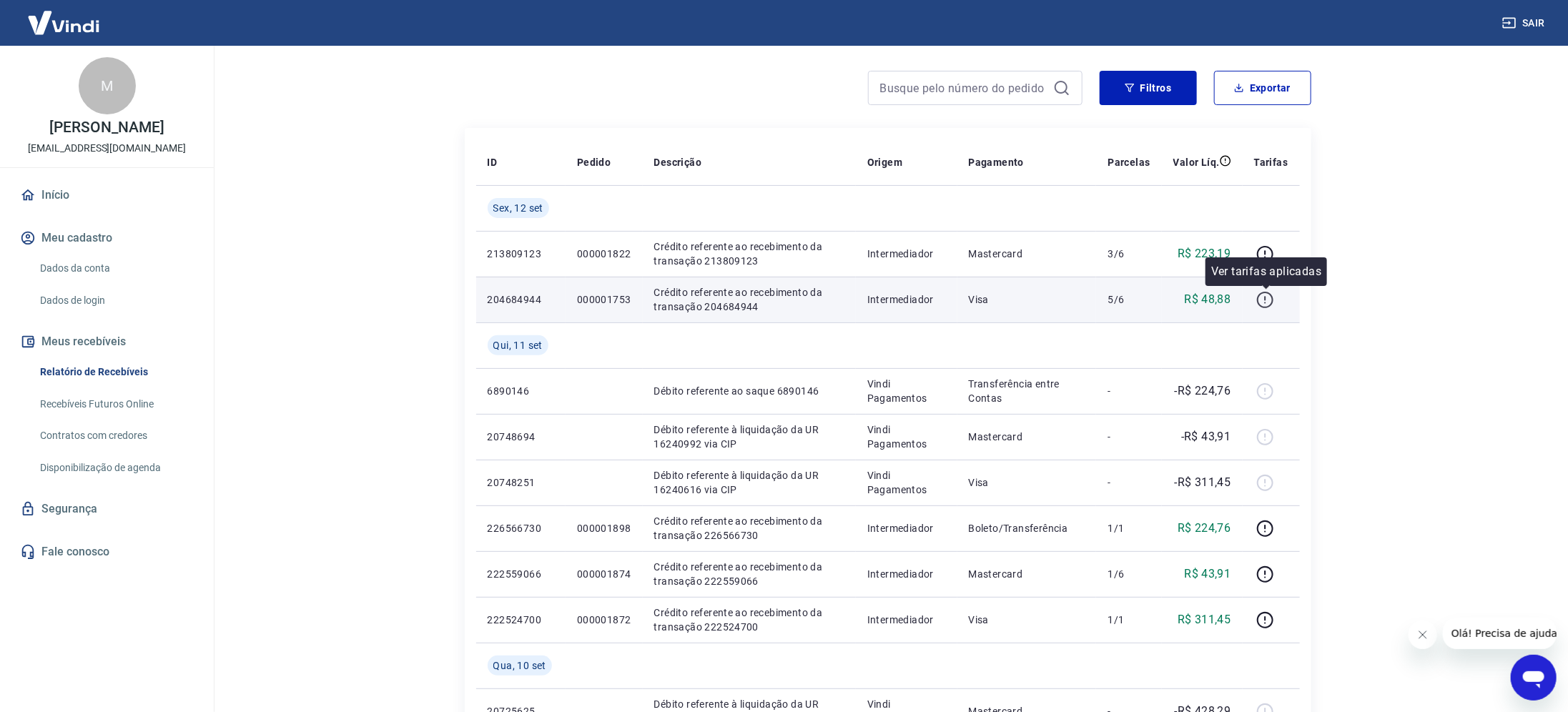
click at [1267, 303] on icon "button" at bounding box center [1266, 303] width 2 height 2
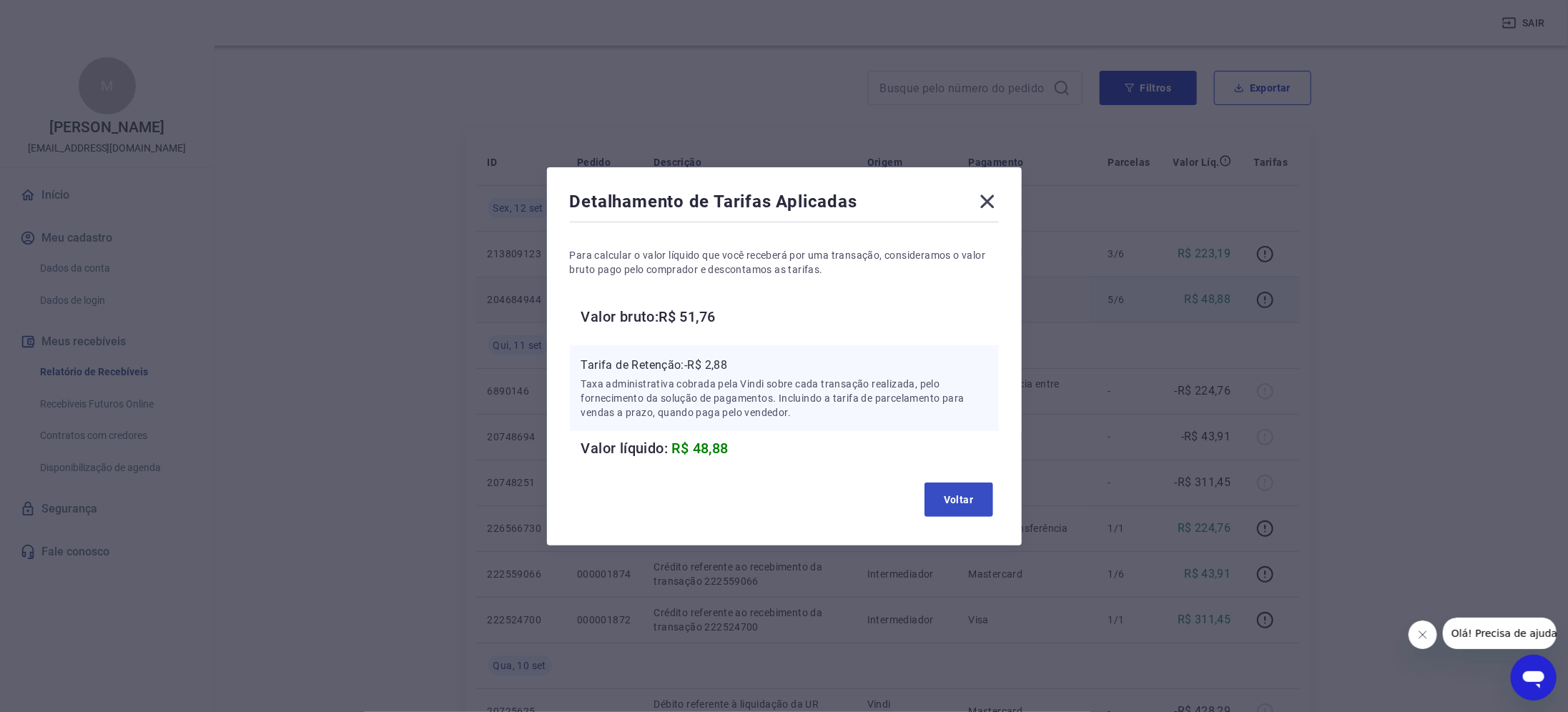
drag, startPoint x: 970, startPoint y: 523, endPoint x: 977, endPoint y: 516, distance: 9.9
click at [971, 523] on div "Detalhamento de Tarifas Aplicadas Para calcular o valor líquido que você recebe…" at bounding box center [784, 356] width 475 height 378
click at [979, 510] on button "Voltar" at bounding box center [959, 499] width 69 height 35
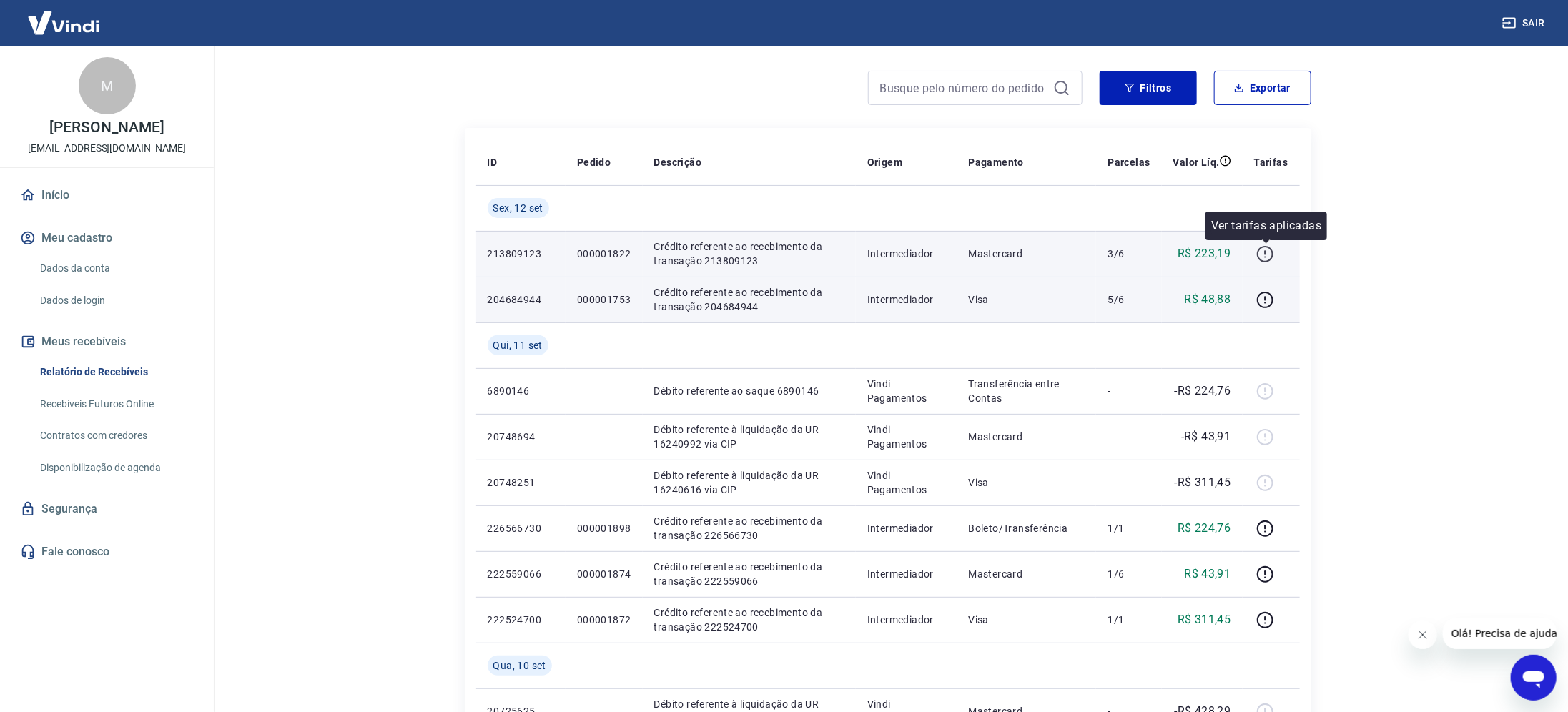
click at [1269, 247] on icon "button" at bounding box center [1265, 254] width 16 height 16
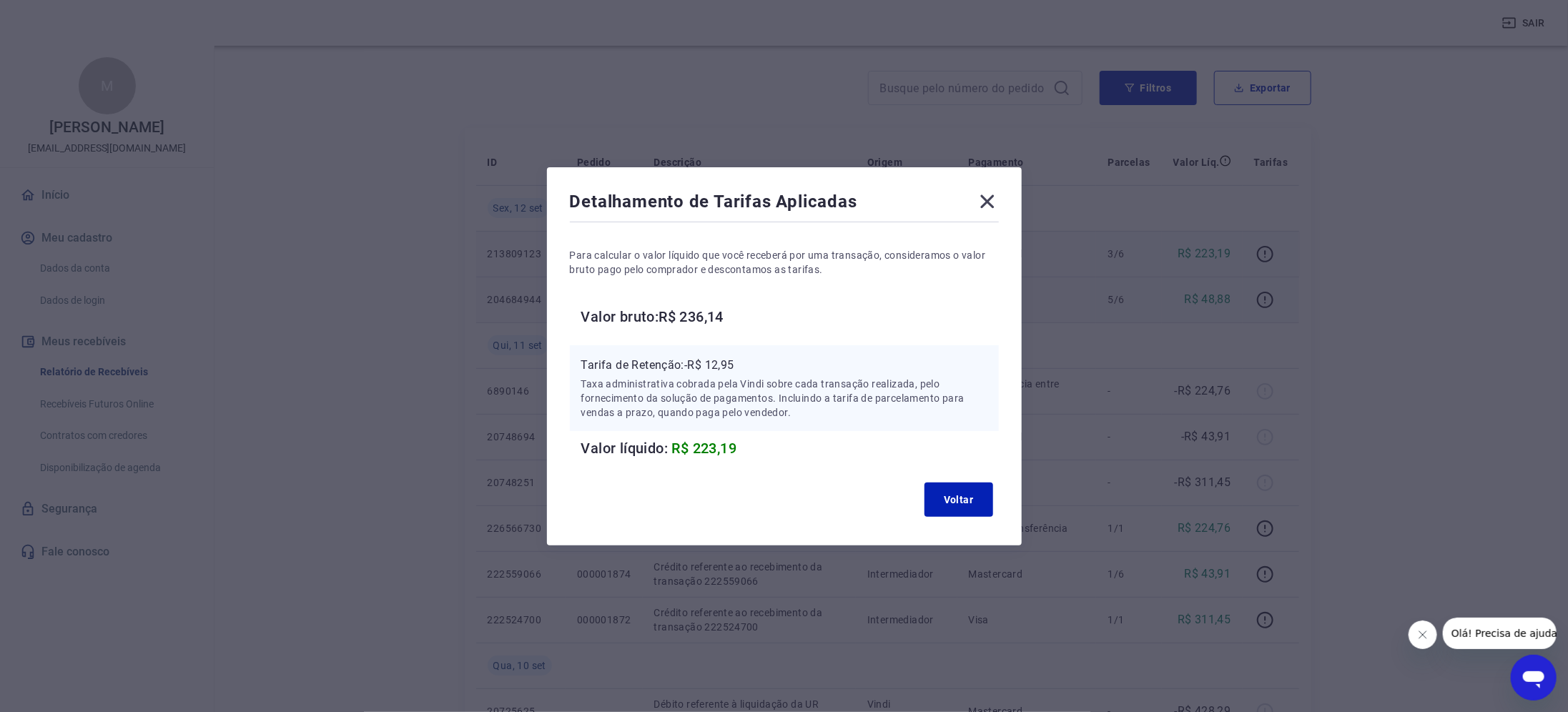
click at [990, 195] on icon at bounding box center [988, 202] width 23 height 23
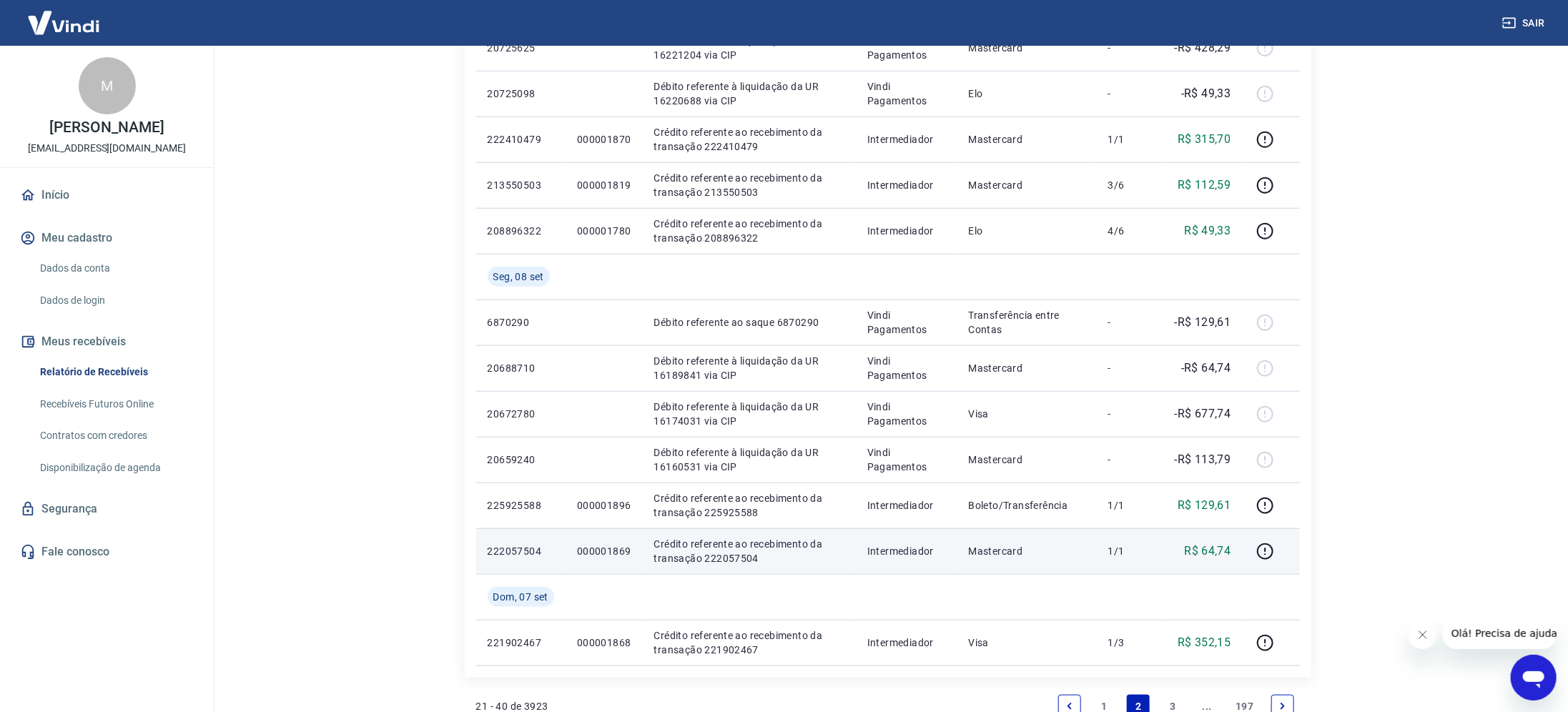
scroll to position [959, 0]
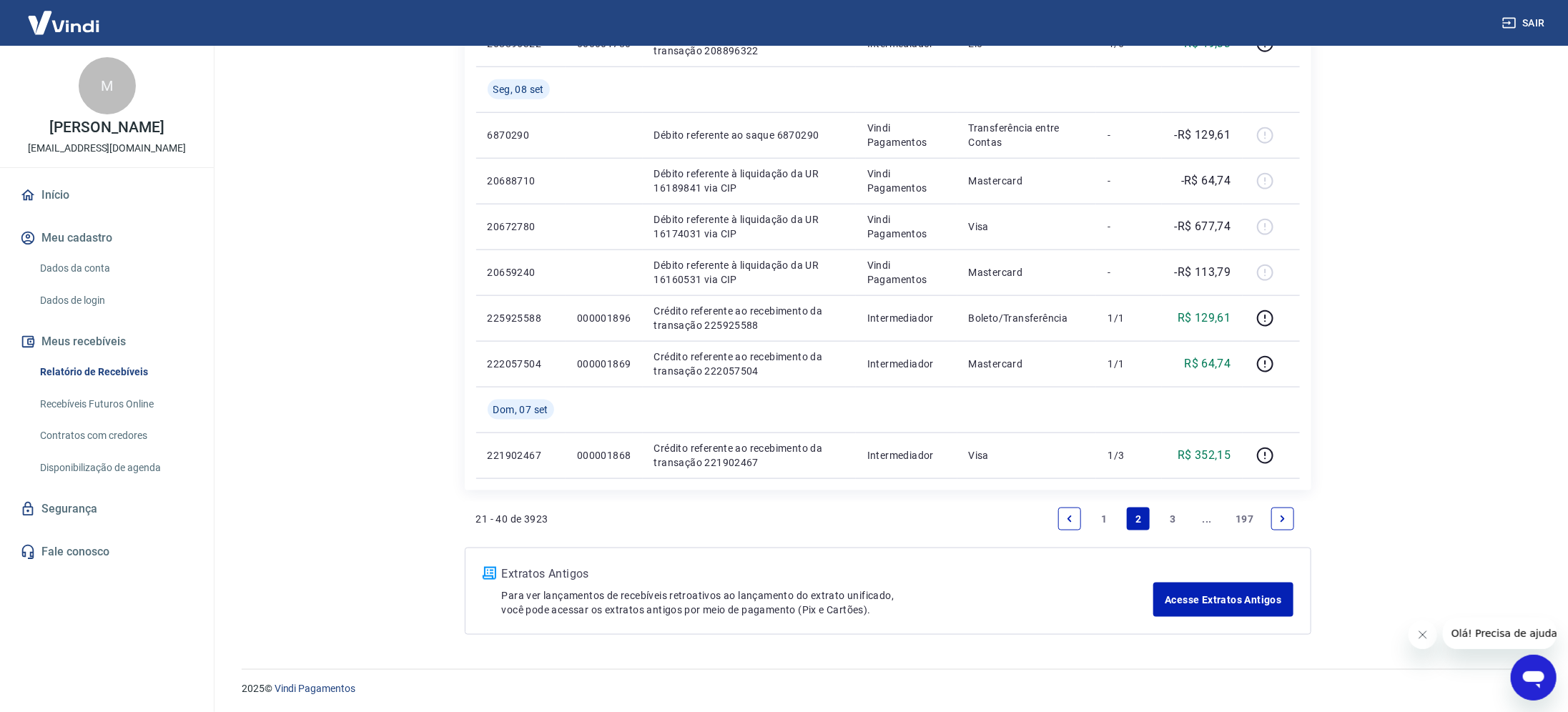
click at [1066, 514] on icon "Previous page" at bounding box center [1069, 519] width 10 height 10
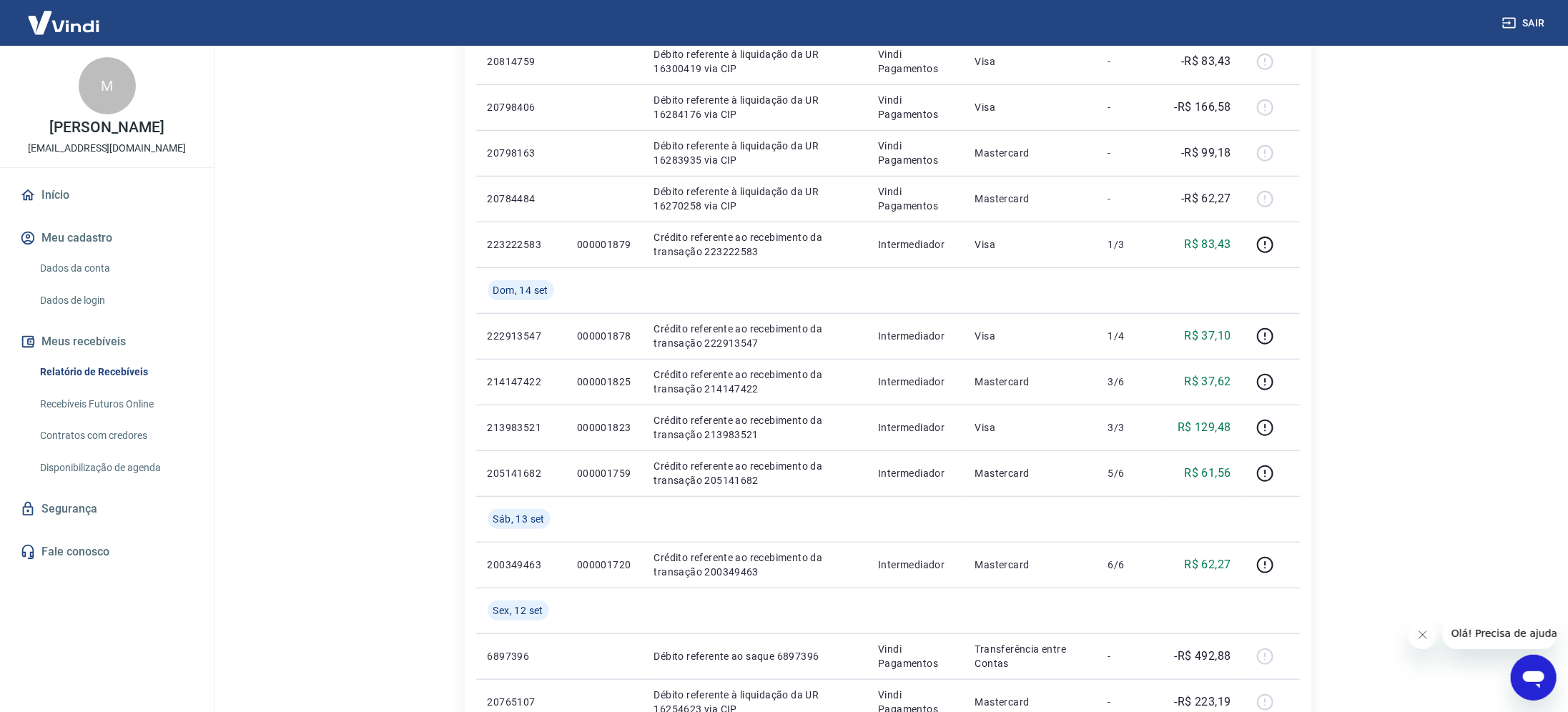
scroll to position [858, 0]
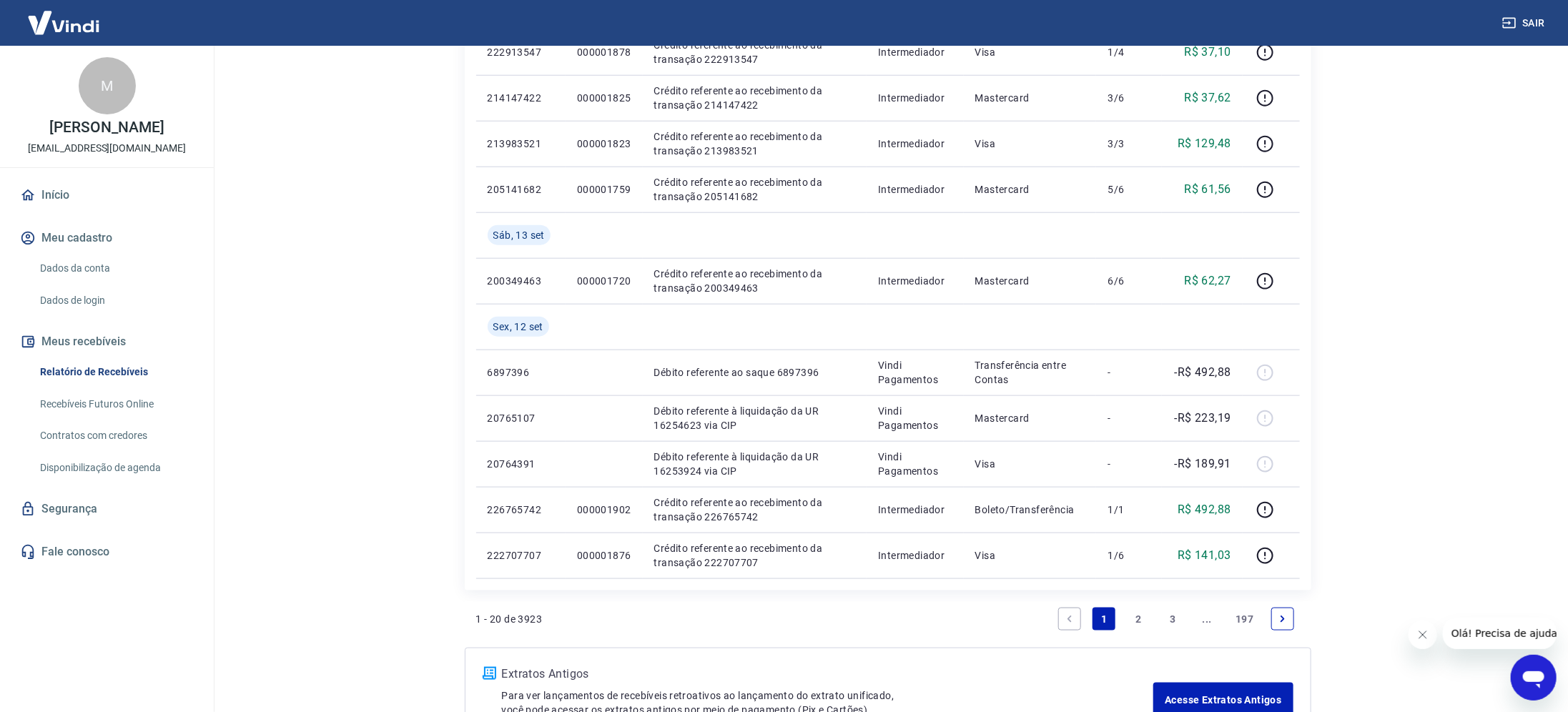
click at [1278, 622] on icon "Next page" at bounding box center [1283, 619] width 10 height 10
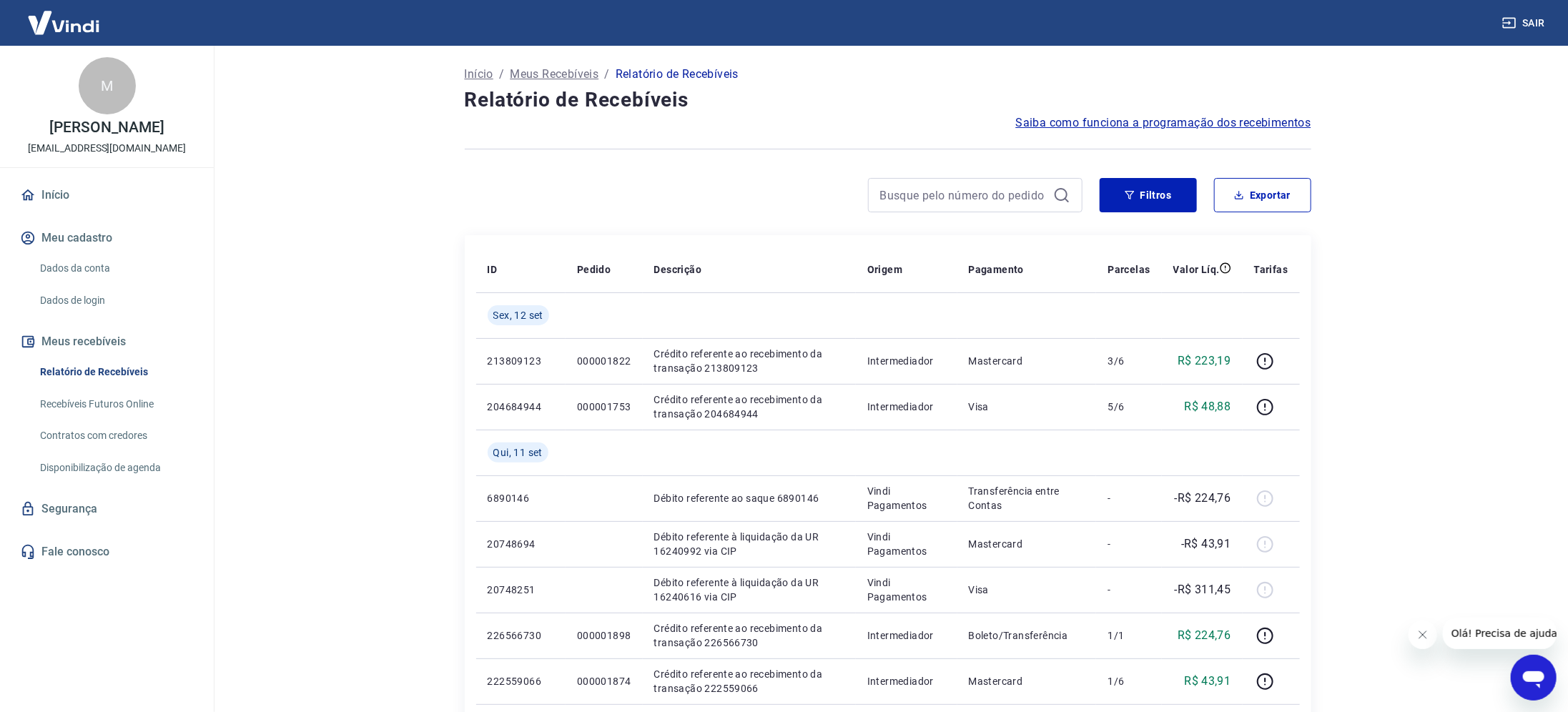
scroll to position [959, 0]
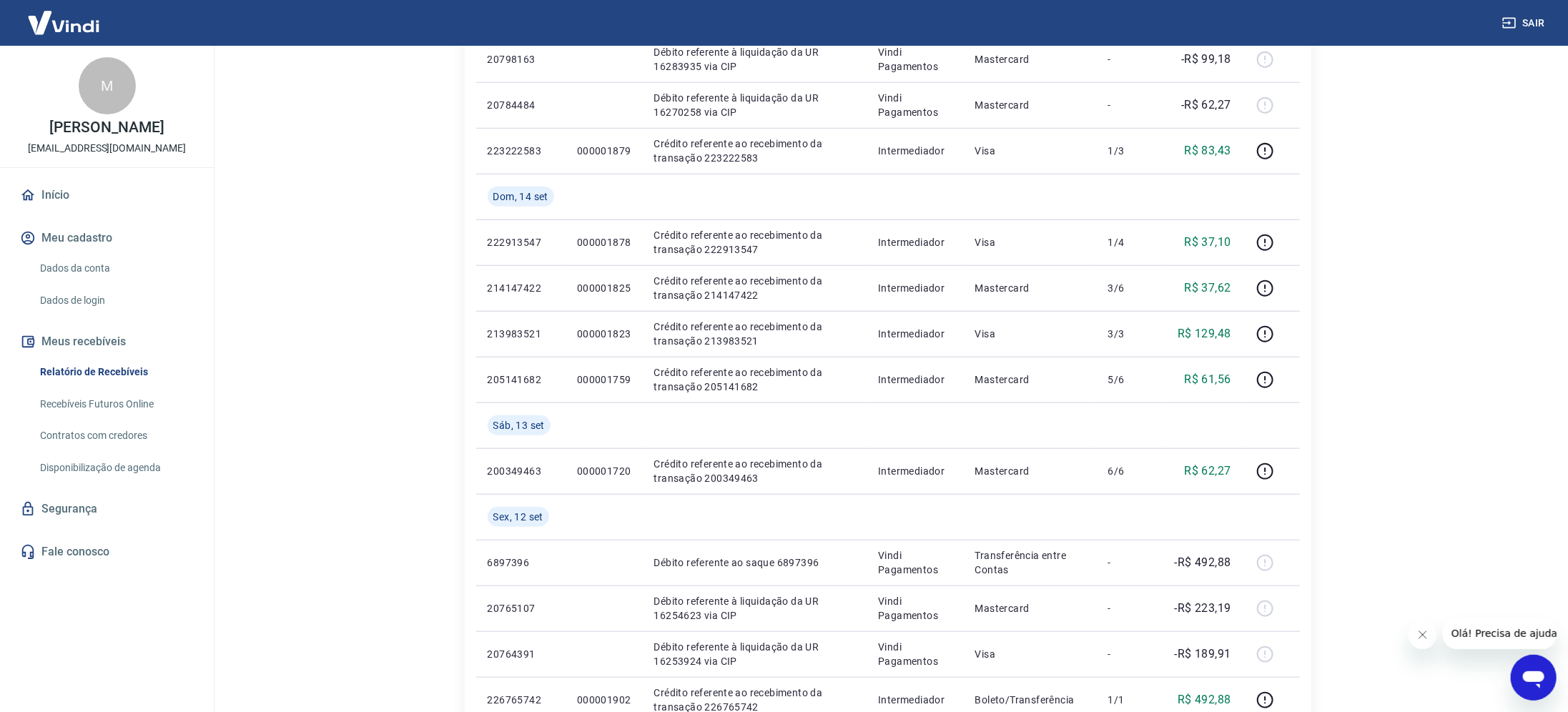
scroll to position [636, 0]
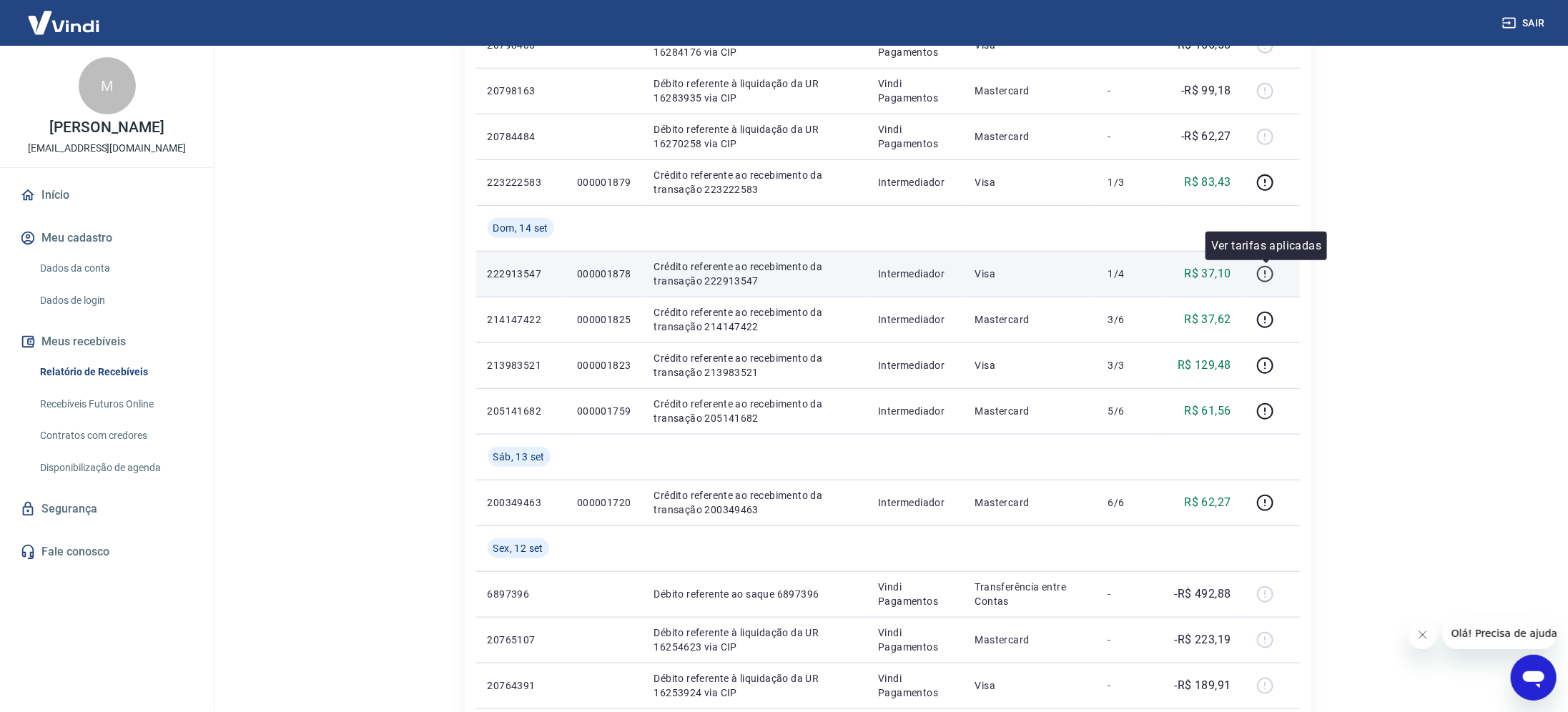
click at [1270, 273] on icon "button" at bounding box center [1265, 274] width 18 height 18
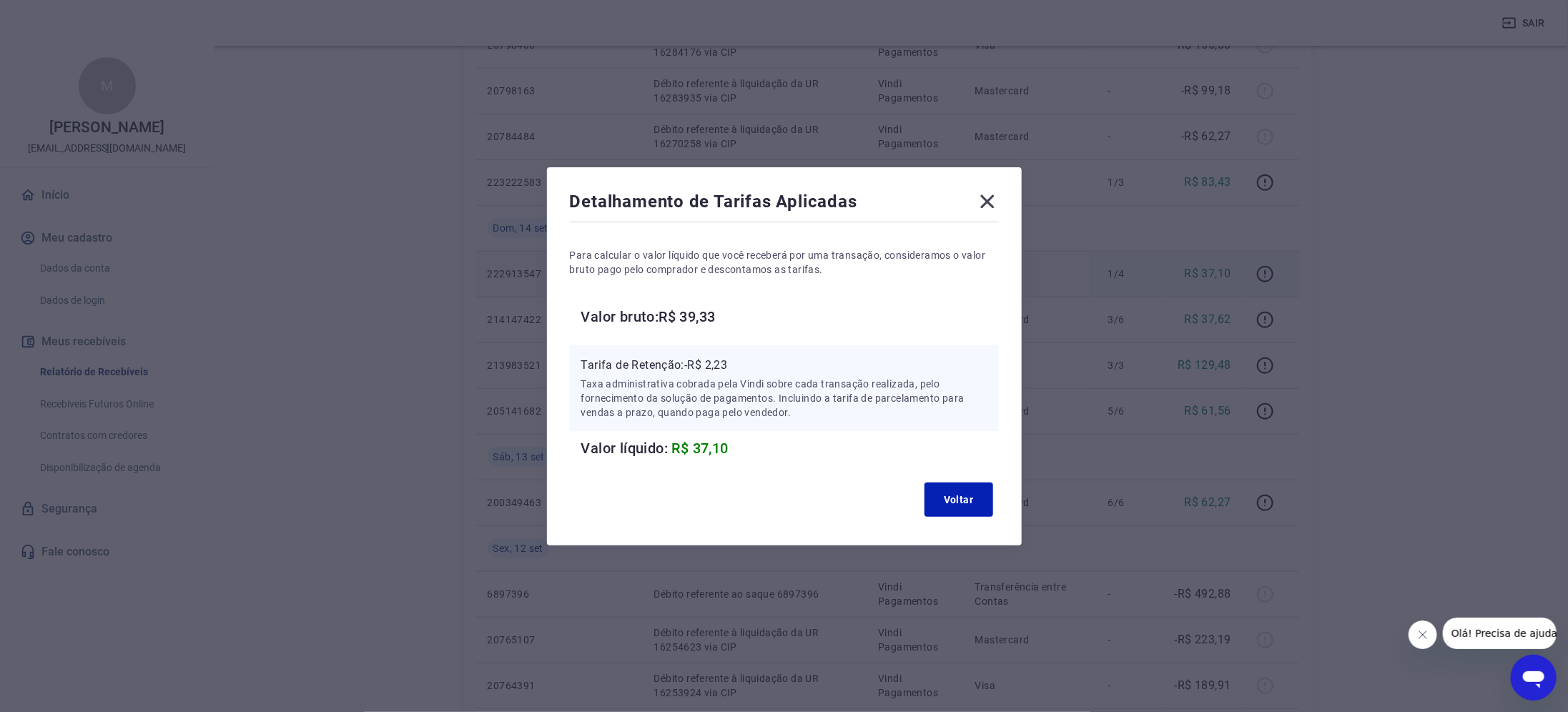
click at [994, 202] on icon at bounding box center [987, 201] width 14 height 14
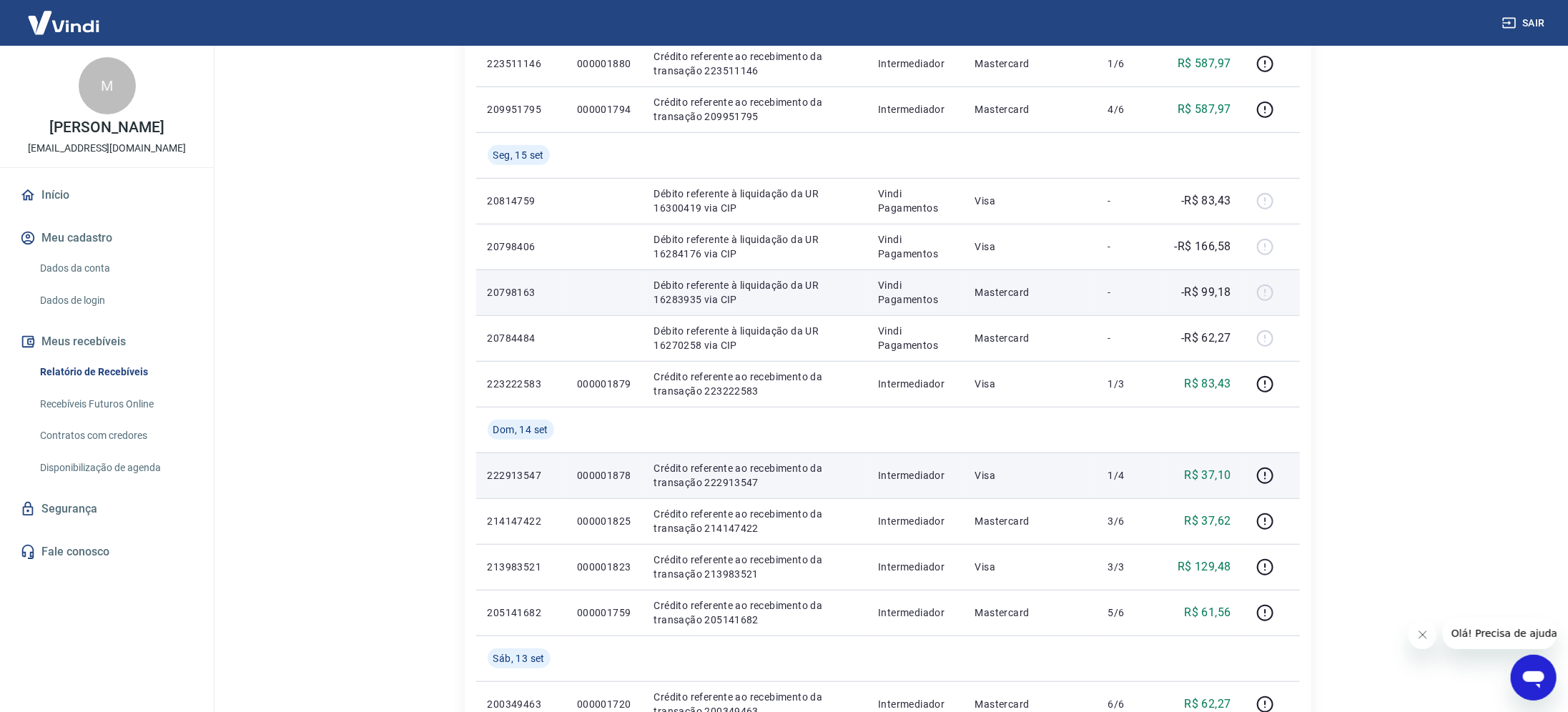
scroll to position [422, 0]
